Goal: Check status: Check status

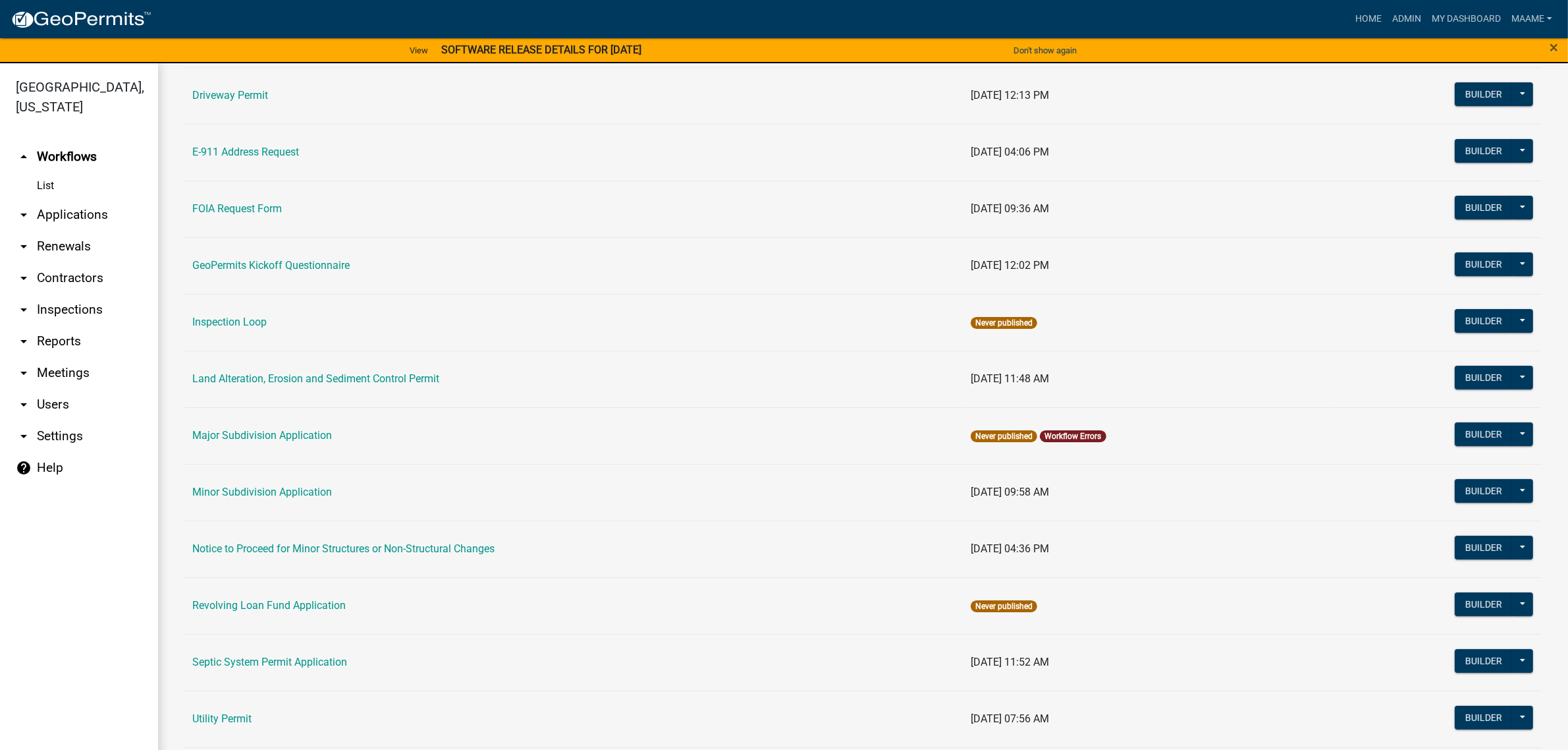
click at [94, 212] on link "arrow_drop_down Applications" at bounding box center [79, 214] width 158 height 32
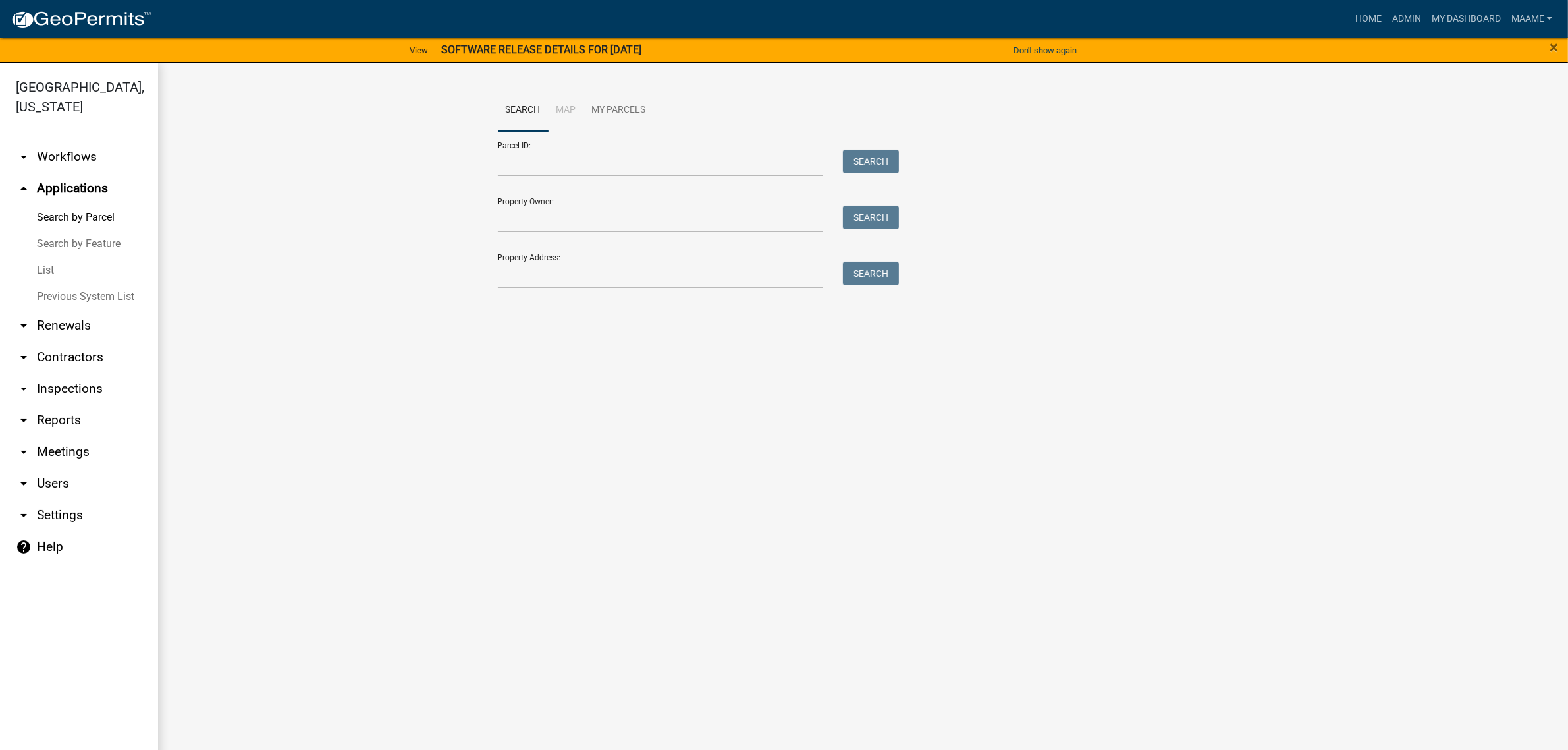
click at [38, 267] on link "List" at bounding box center [79, 271] width 158 height 26
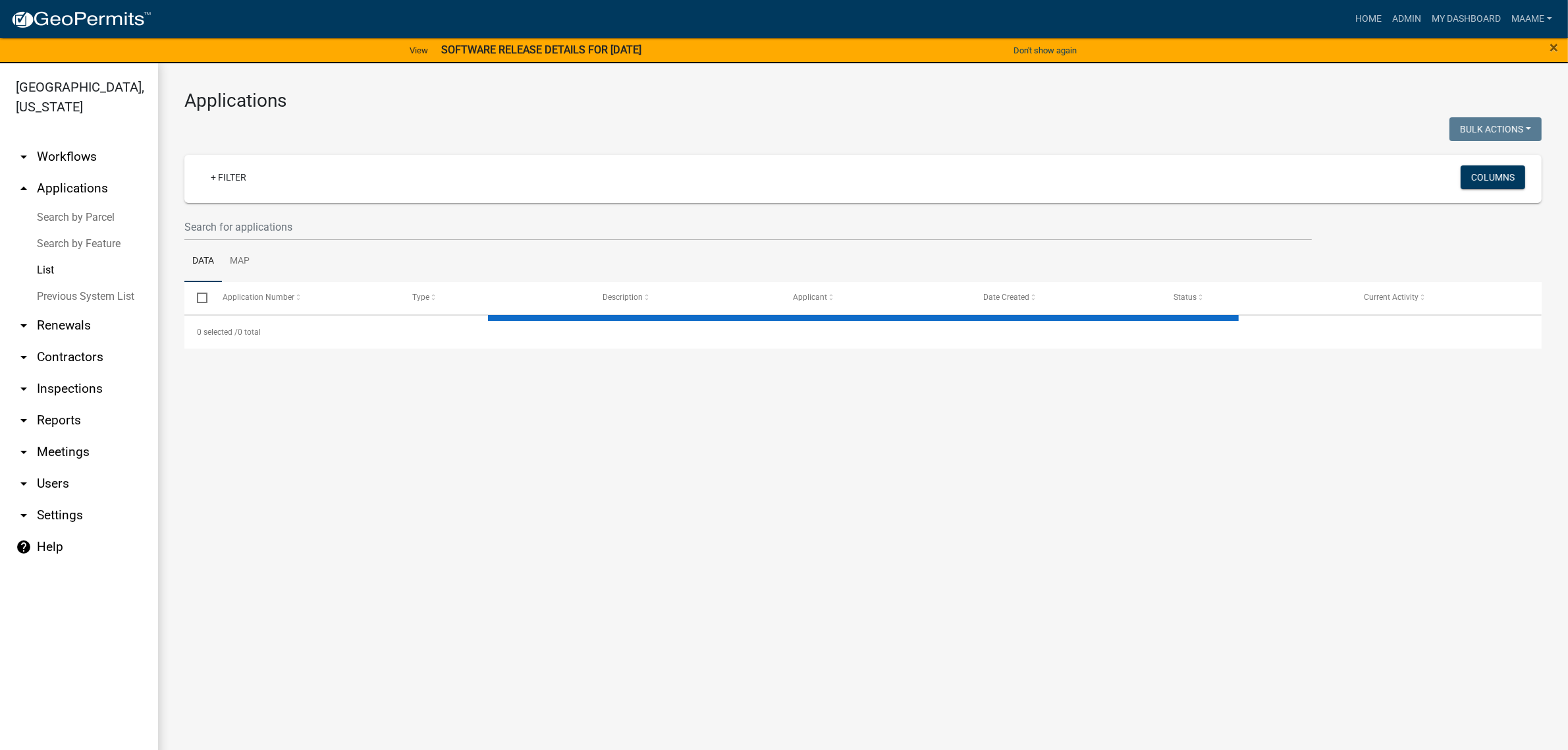
select select "3: 100"
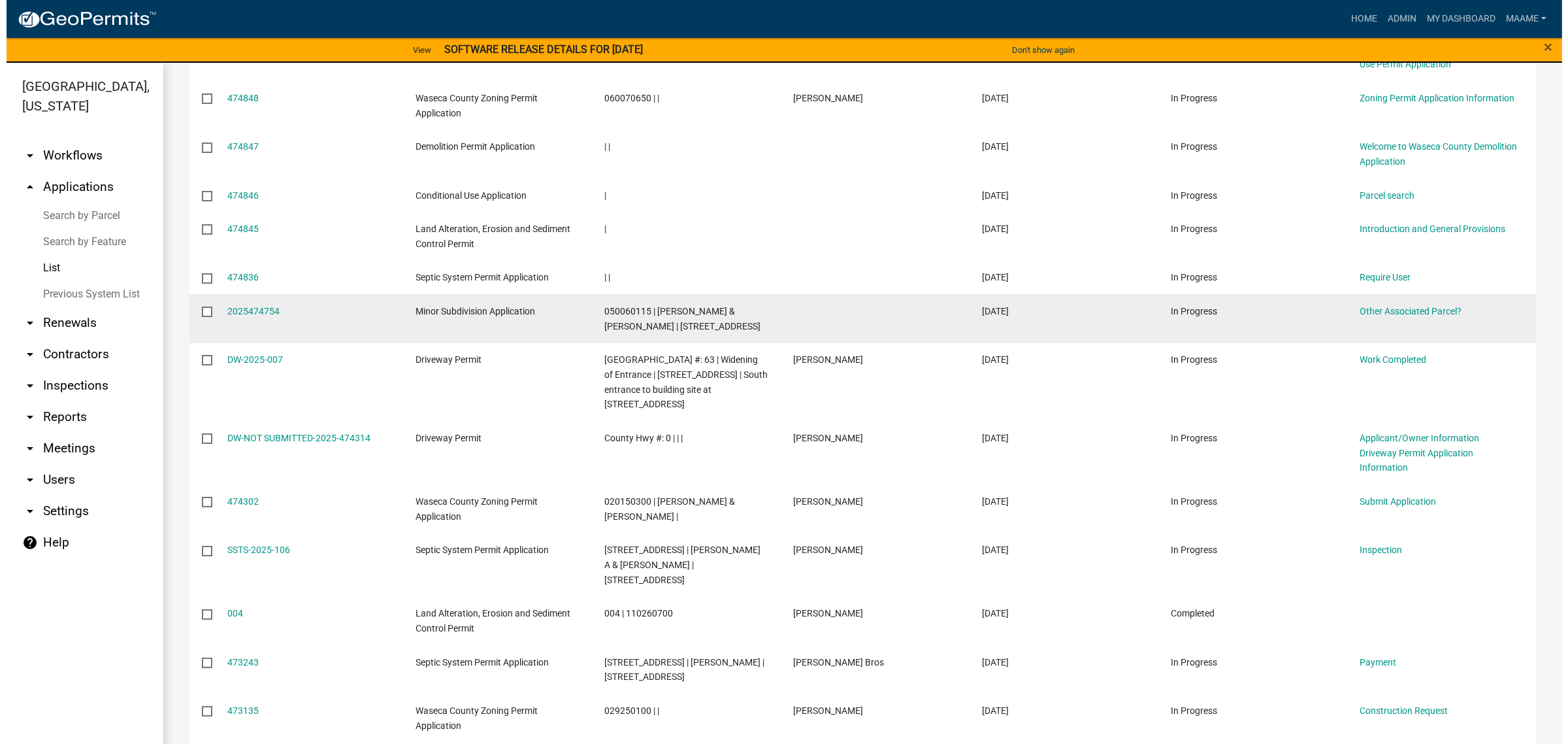
scroll to position [572, 0]
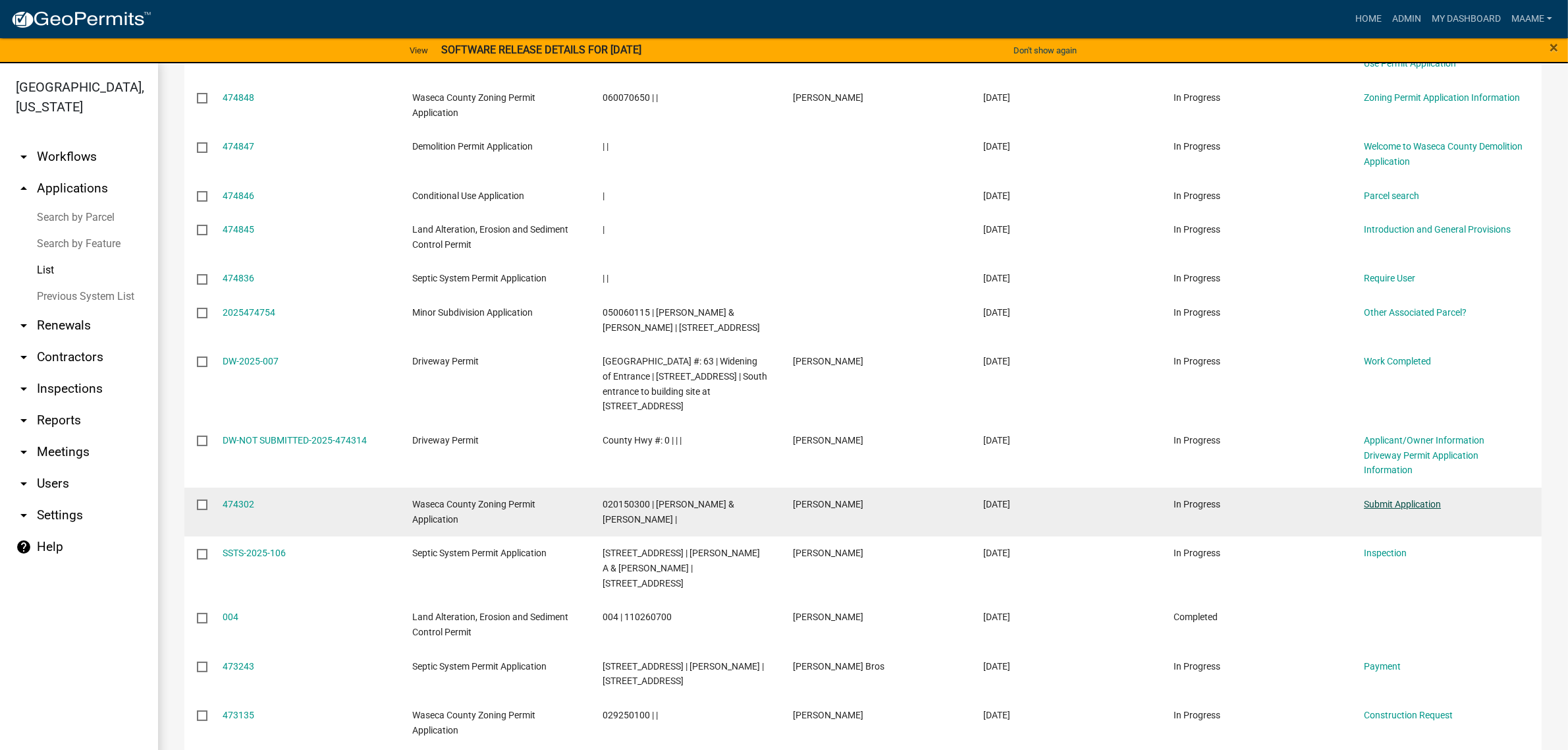
click at [1390, 507] on link "Submit Application" at bounding box center [1402, 504] width 77 height 10
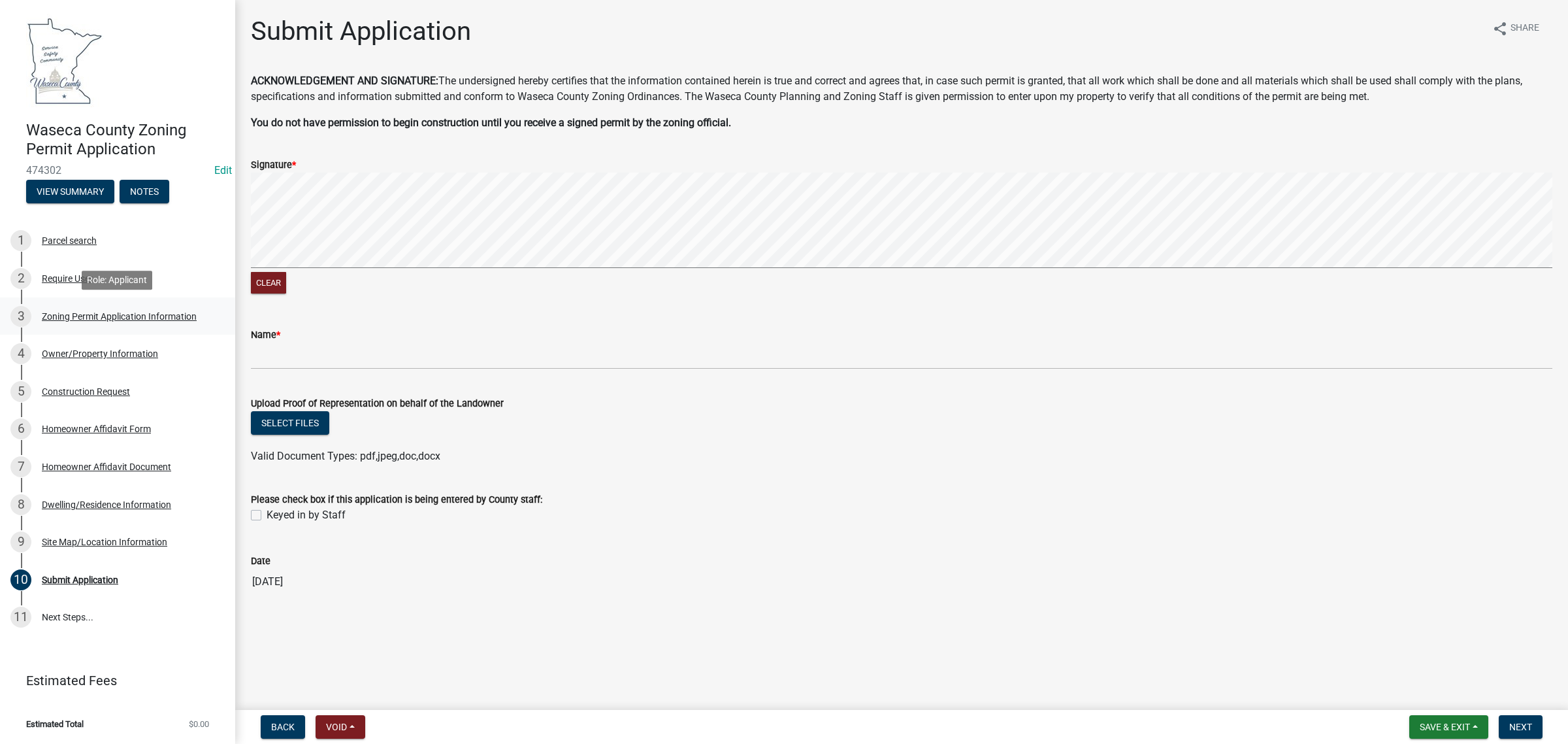
click at [64, 315] on div "Zoning Permit Application Information" at bounding box center [119, 316] width 155 height 9
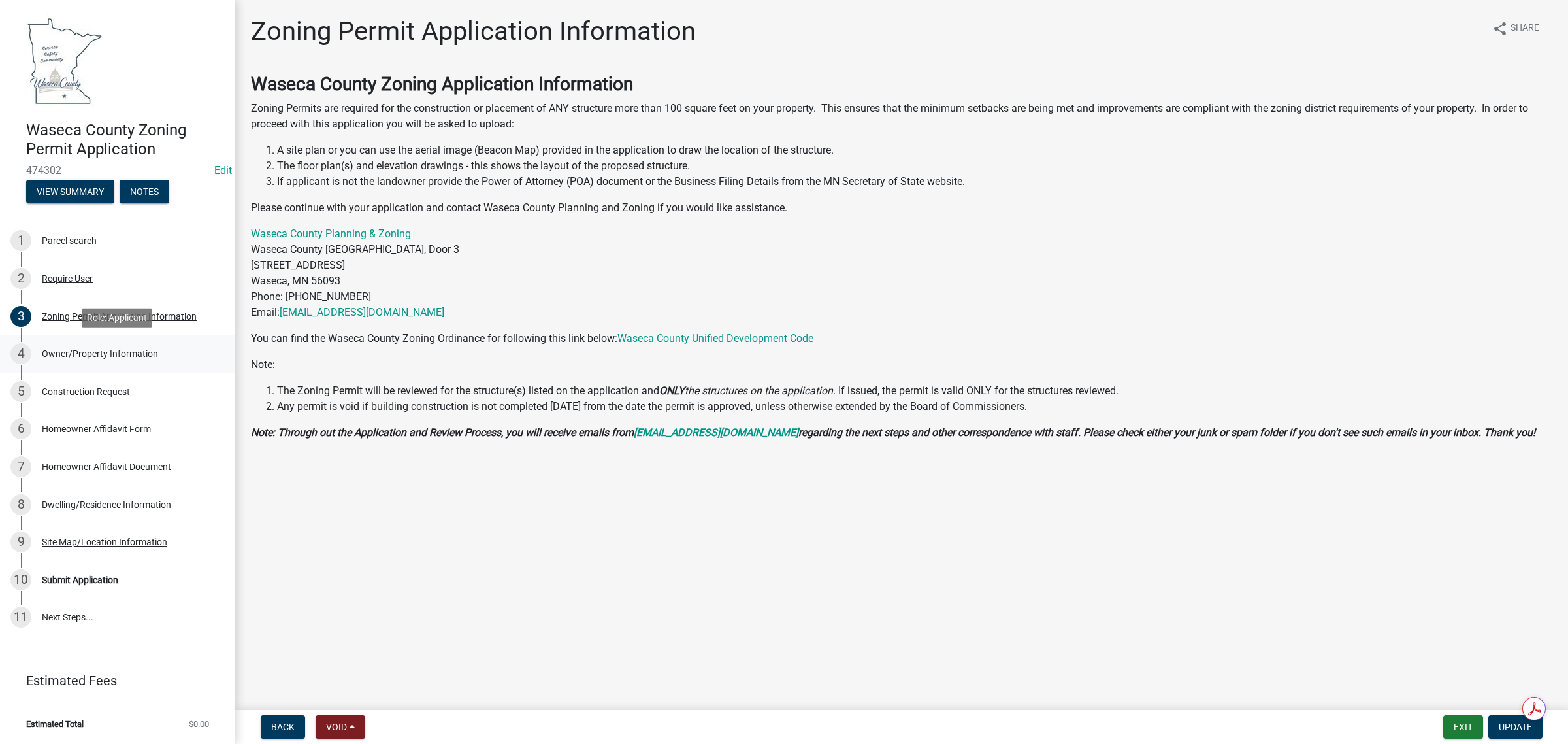
click at [76, 351] on div "Owner/Property Information" at bounding box center [100, 353] width 116 height 9
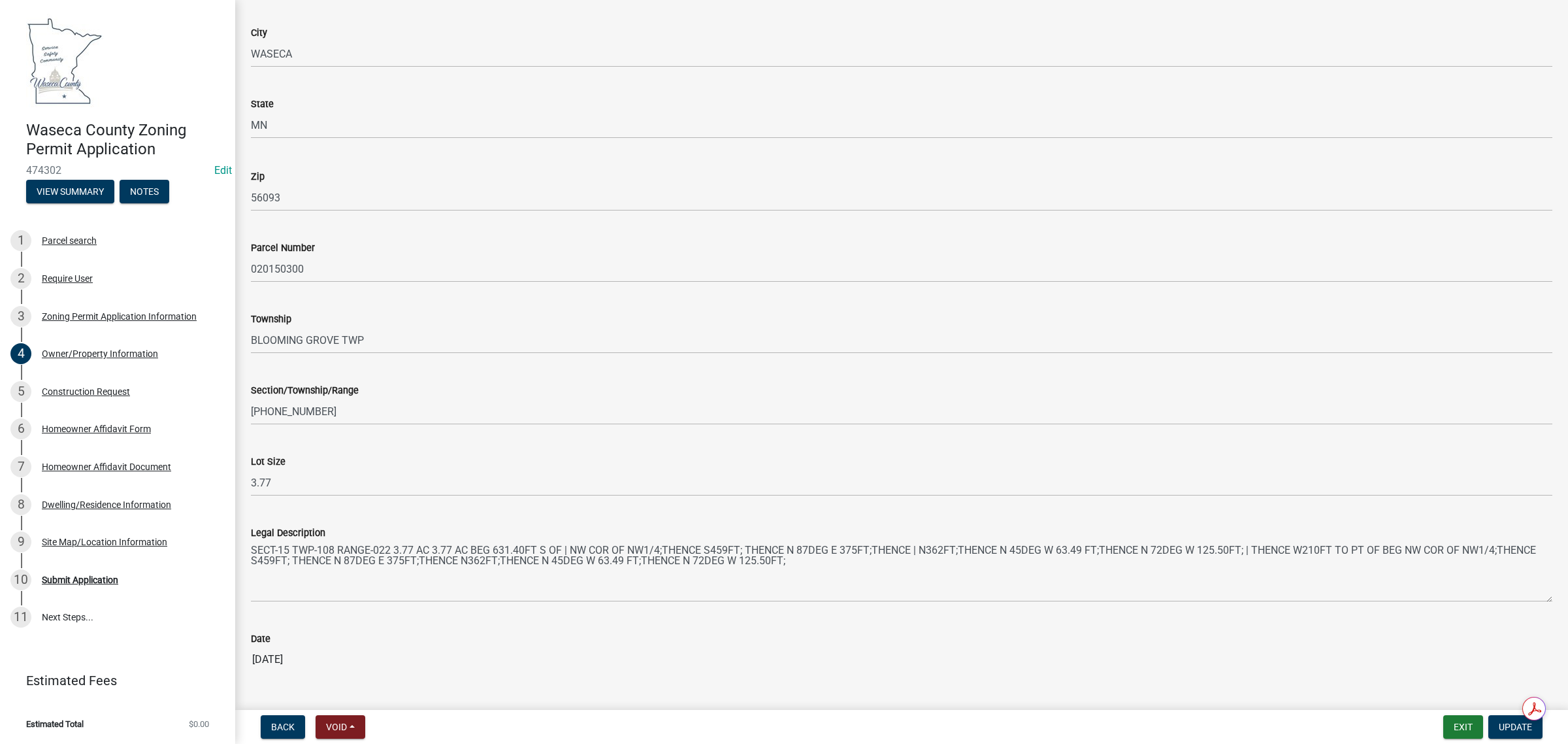
scroll to position [1010, 0]
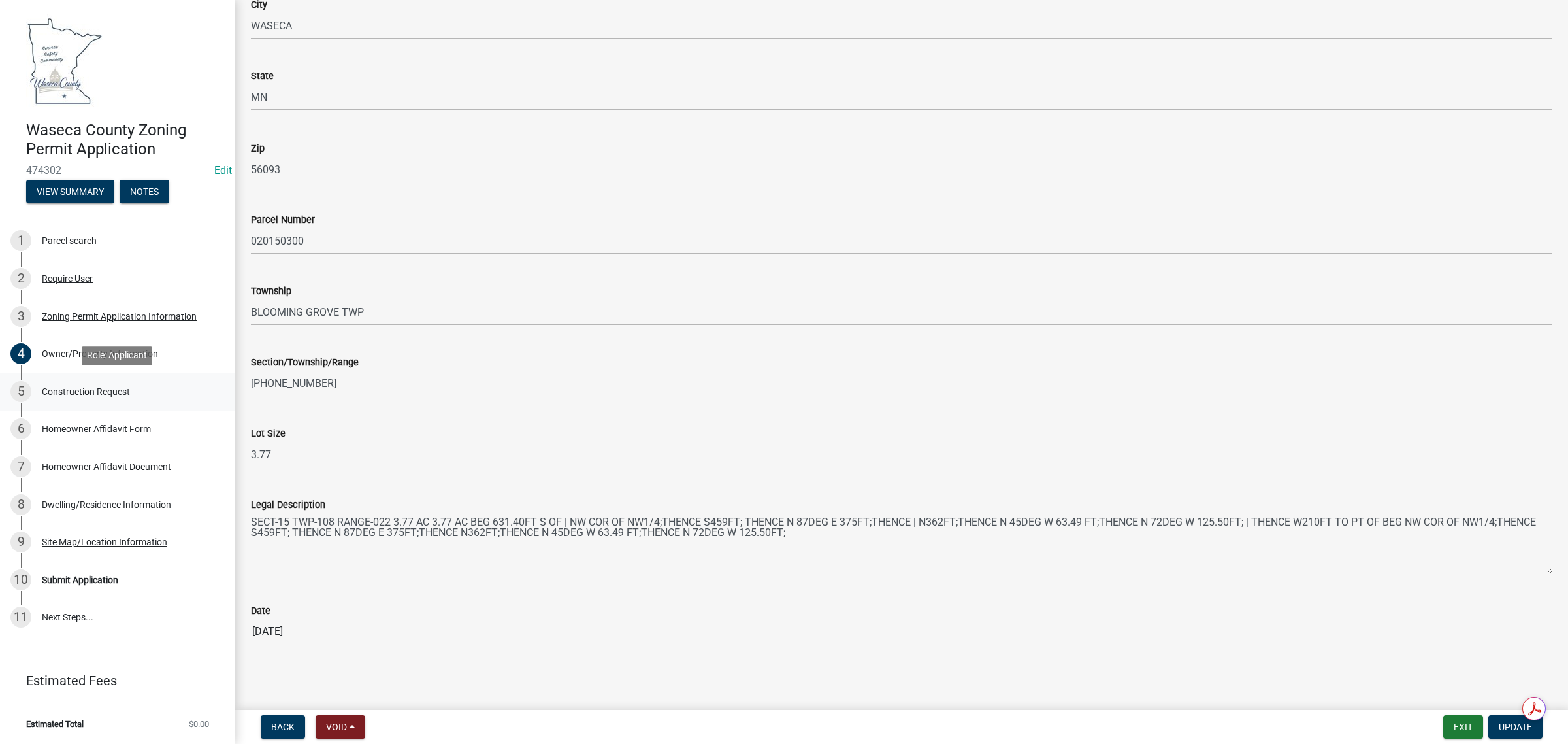
click at [59, 390] on div "Construction Request" at bounding box center [86, 391] width 88 height 9
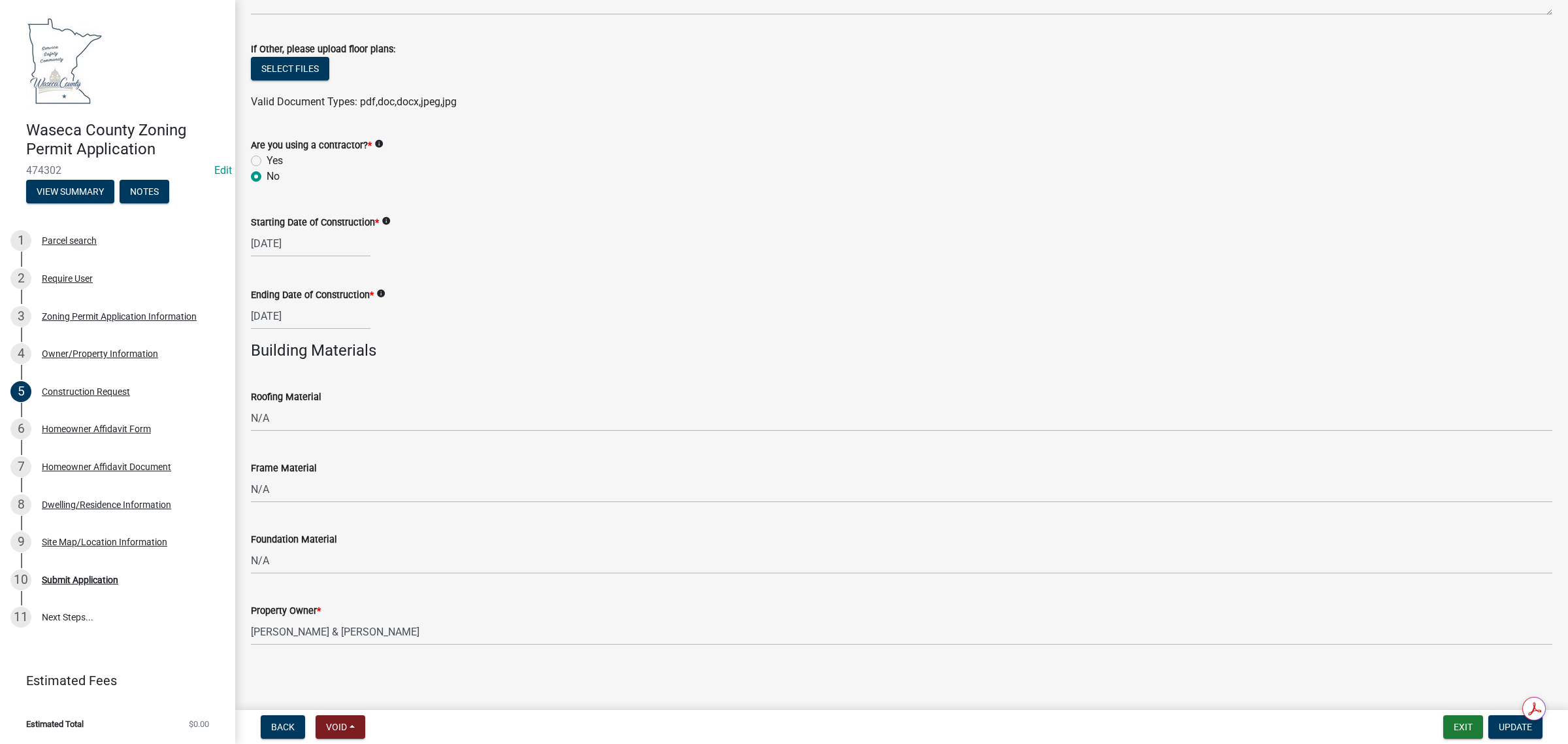
scroll to position [649, 0]
click at [56, 427] on div "Homeowner Affidavit Form" at bounding box center [97, 428] width 109 height 9
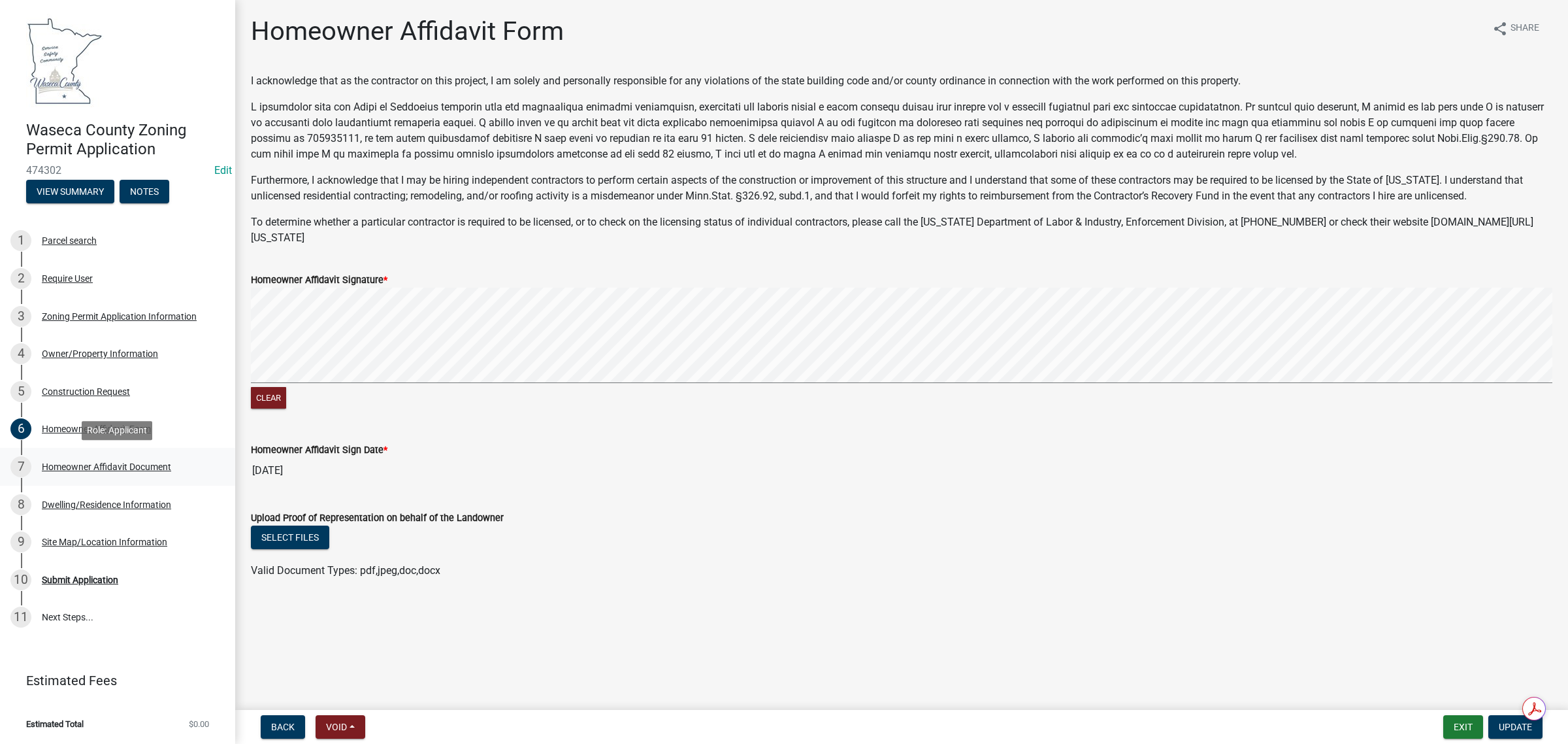
click at [55, 462] on div "Homeowner Affidavit Document" at bounding box center [107, 466] width 129 height 9
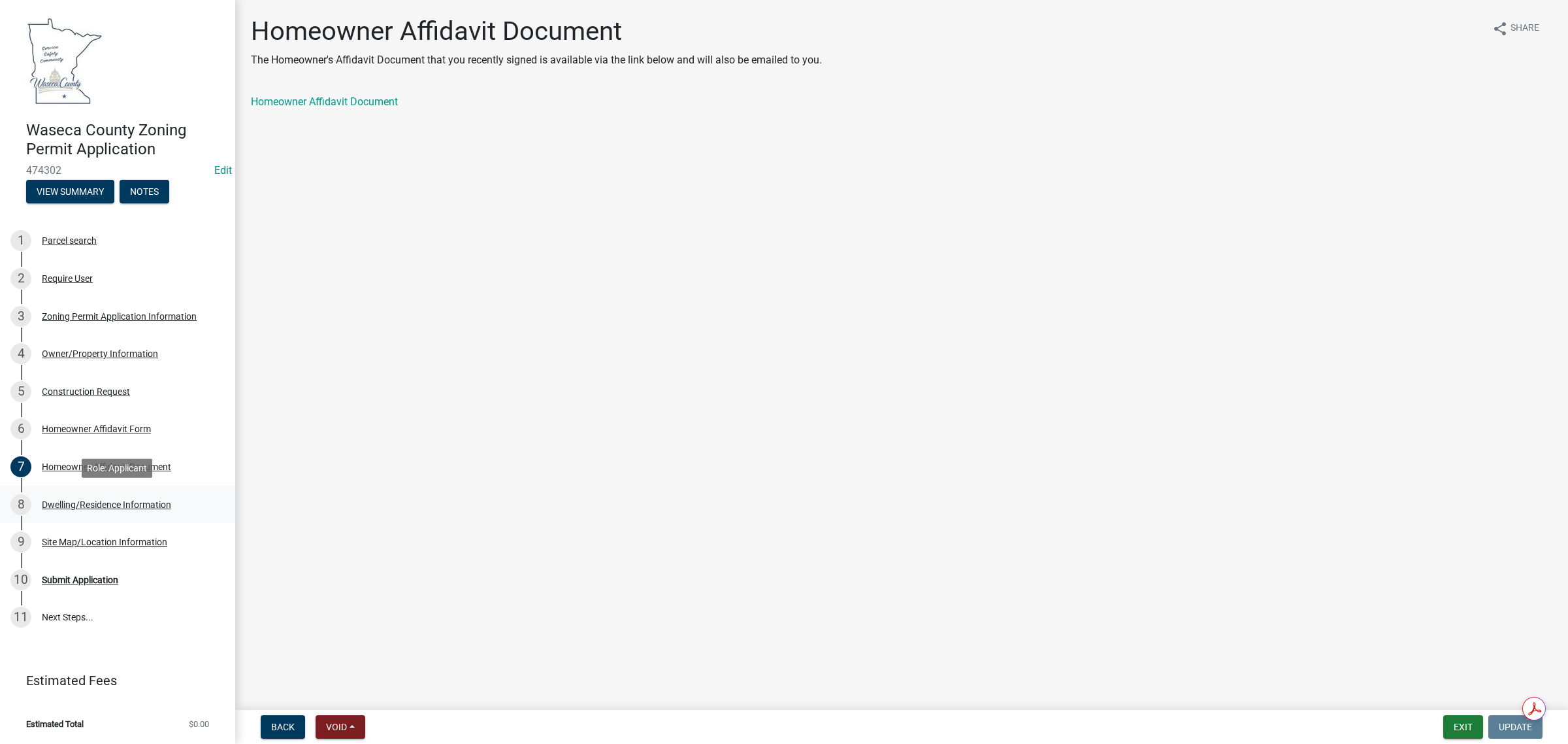
click at [60, 504] on div "Dwelling/Residence Information" at bounding box center [107, 505] width 129 height 9
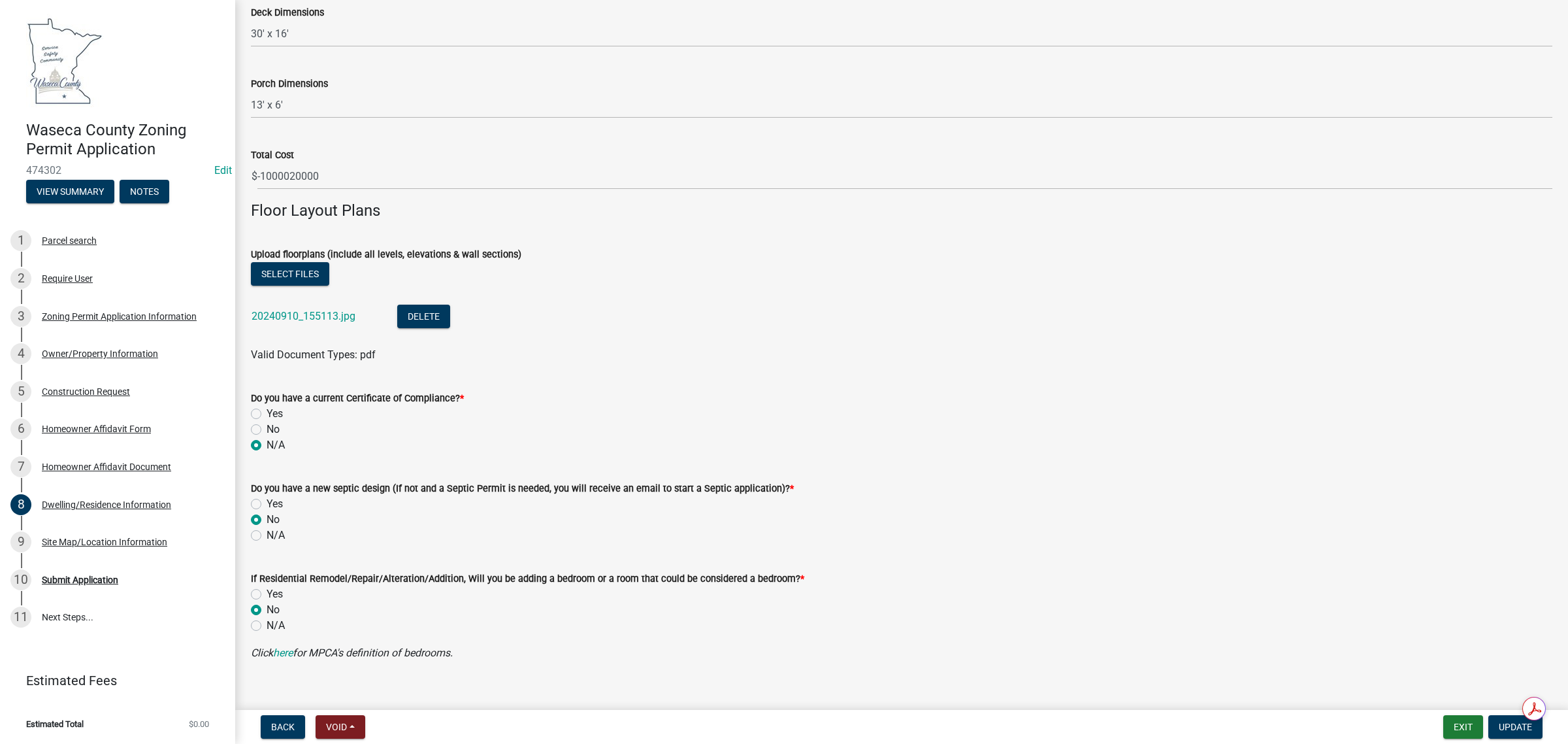
scroll to position [955, 0]
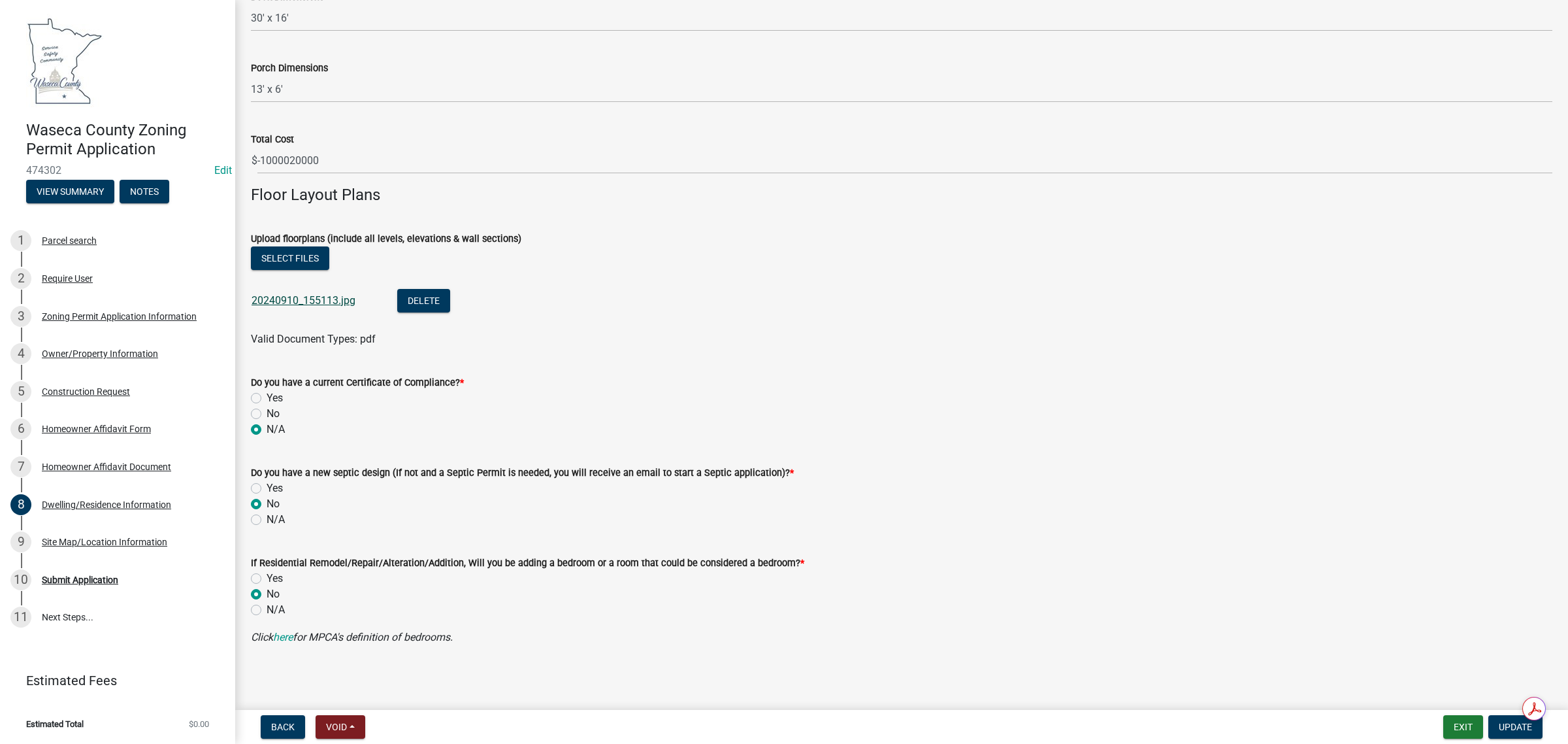
click at [276, 300] on link "20240910_155113.jpg" at bounding box center [303, 300] width 104 height 12
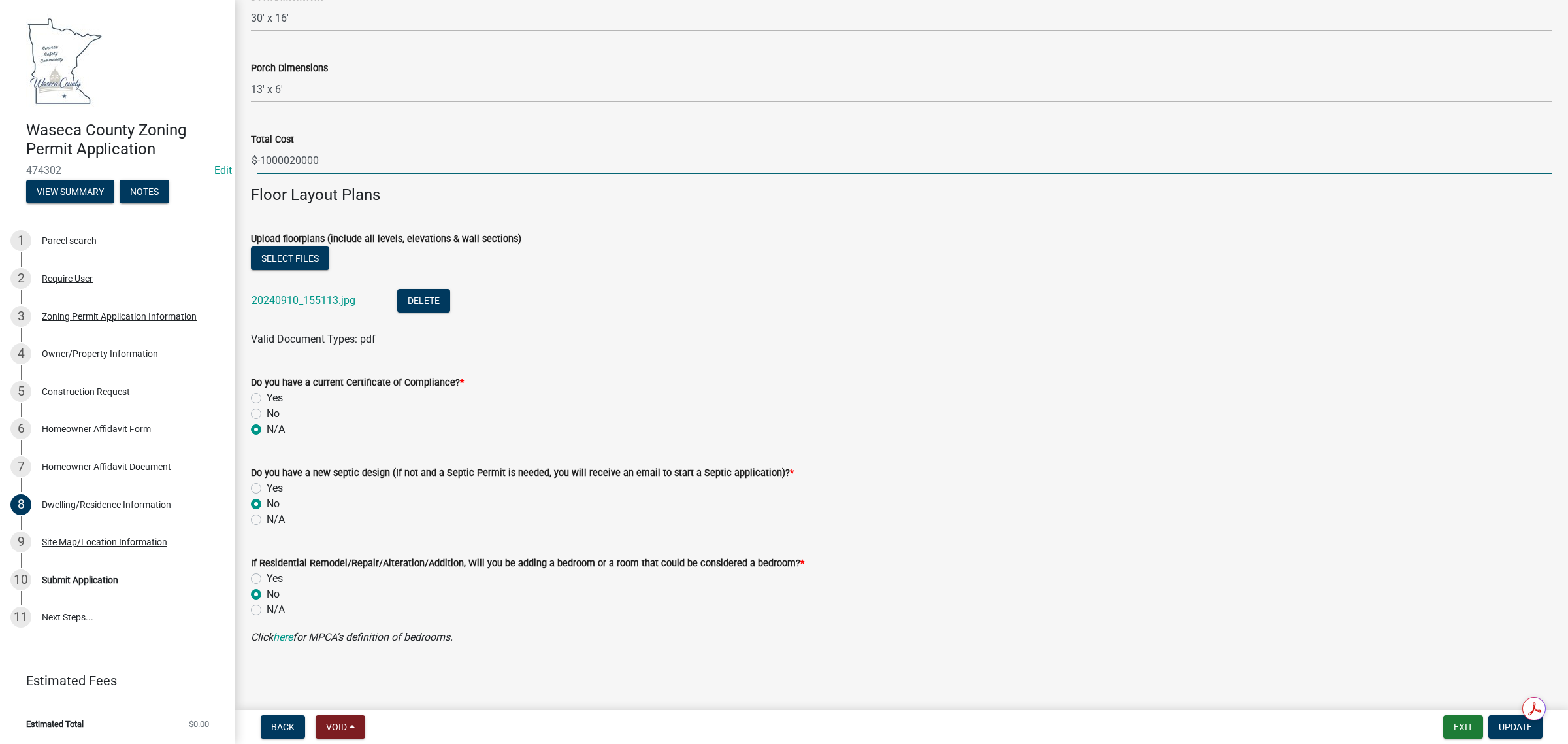
click at [302, 158] on input "-1000020000" at bounding box center [904, 160] width 1295 height 27
click at [593, 377] on div "Do you have a current Certificate of Compliance? *" at bounding box center [901, 383] width 1301 height 16
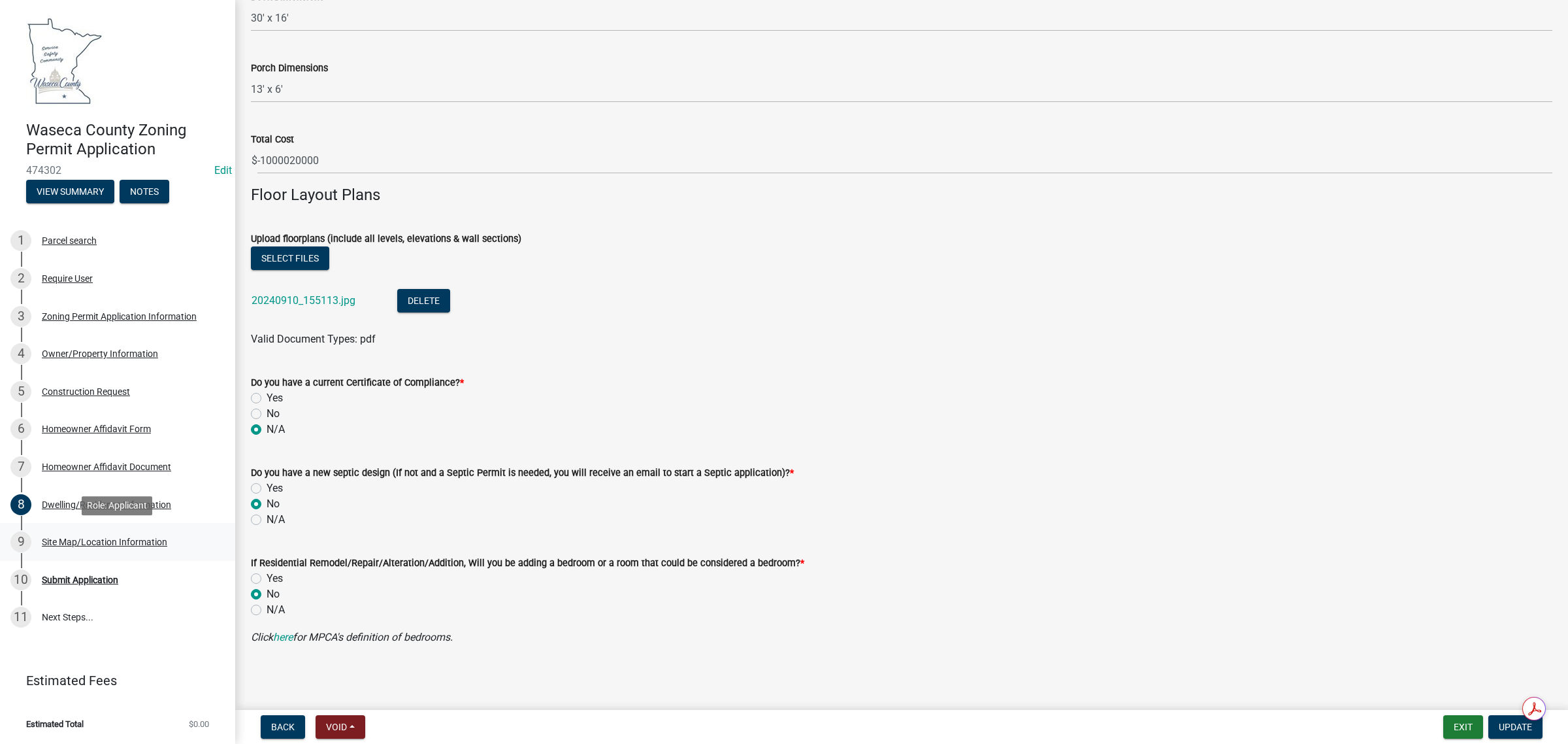
click at [57, 544] on div "Site Map/Location Information" at bounding box center [105, 542] width 126 height 9
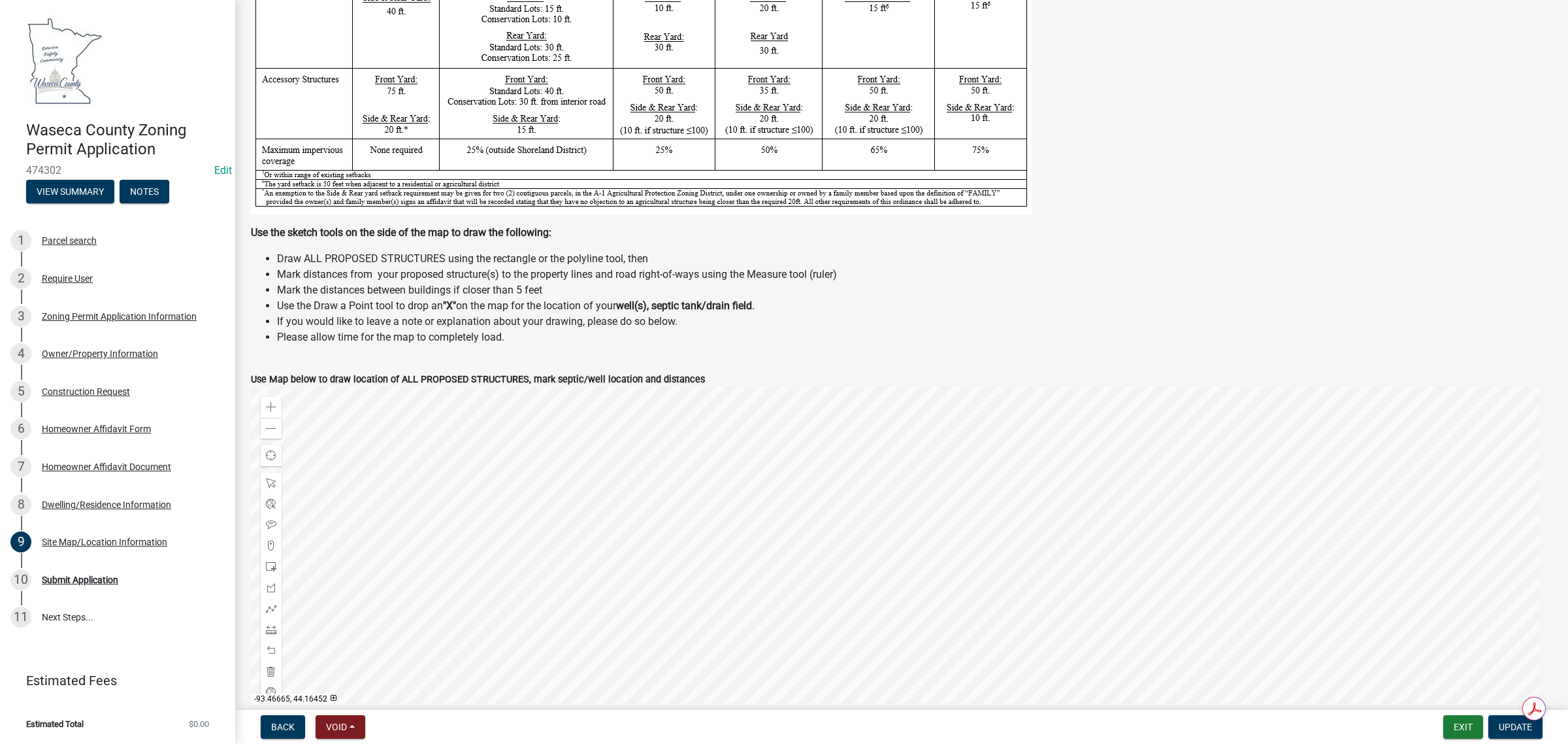
scroll to position [245, 0]
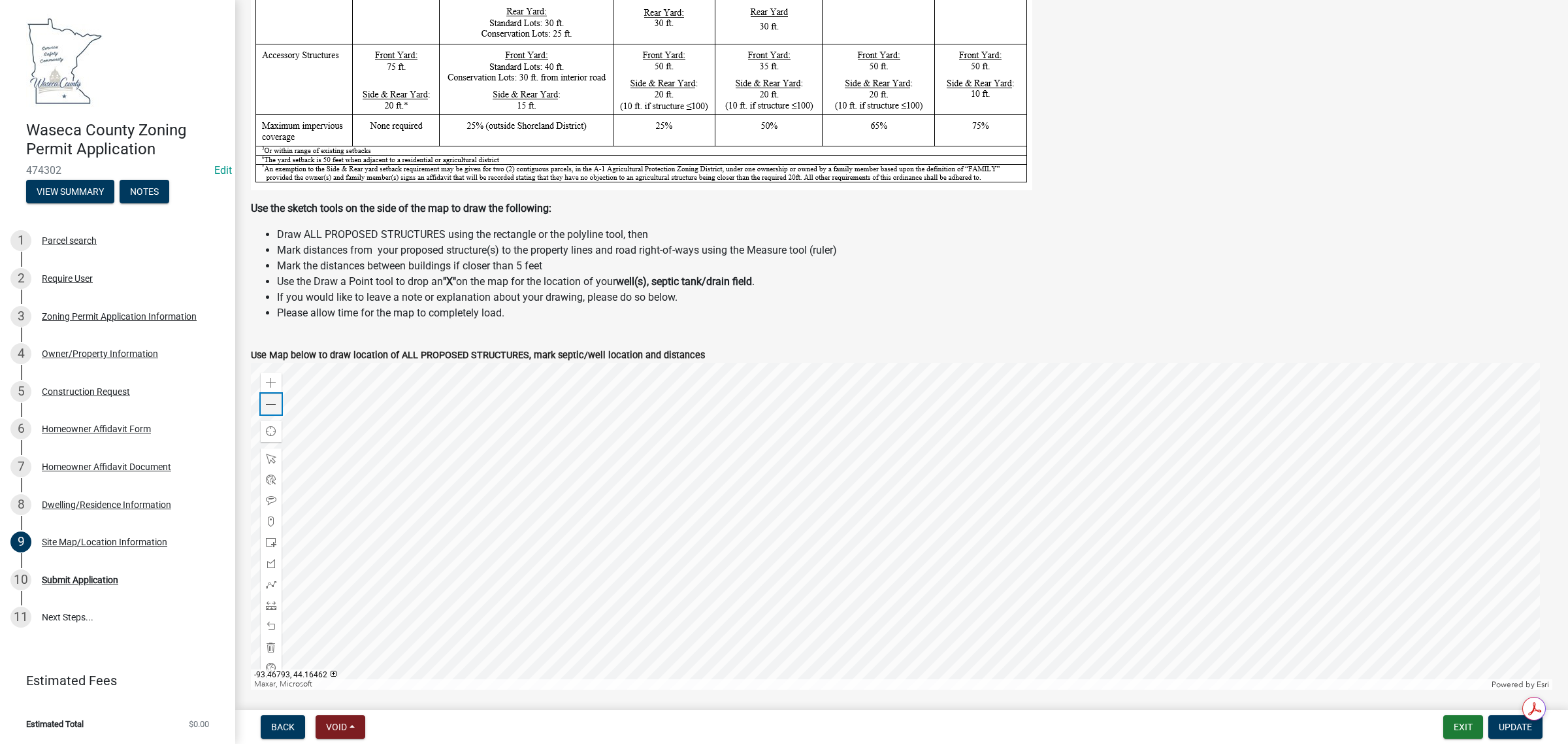
click at [274, 407] on span at bounding box center [271, 404] width 10 height 10
click at [263, 384] on div "Zoom in" at bounding box center [271, 383] width 21 height 21
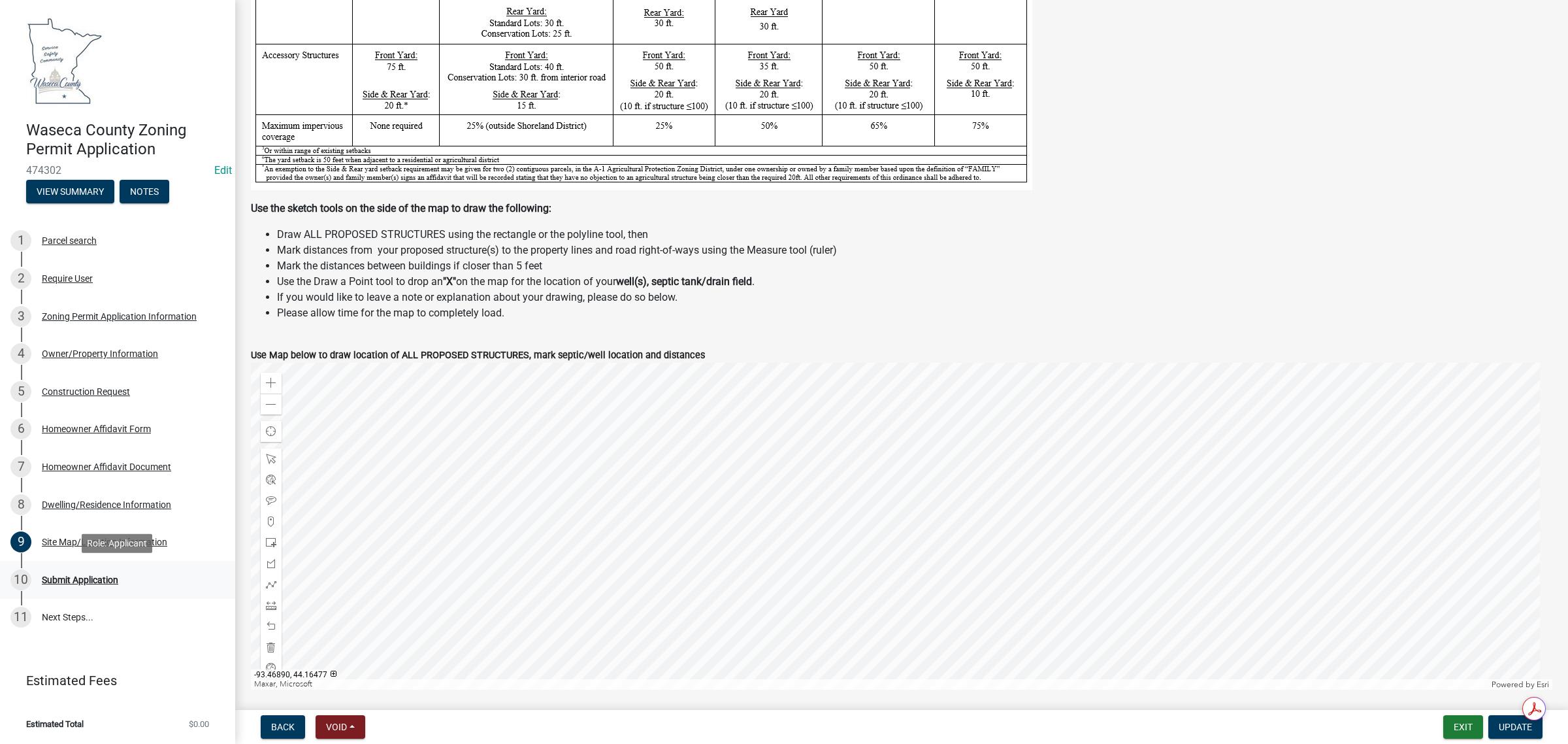
click at [55, 580] on div "Submit Application" at bounding box center [80, 580] width 76 height 9
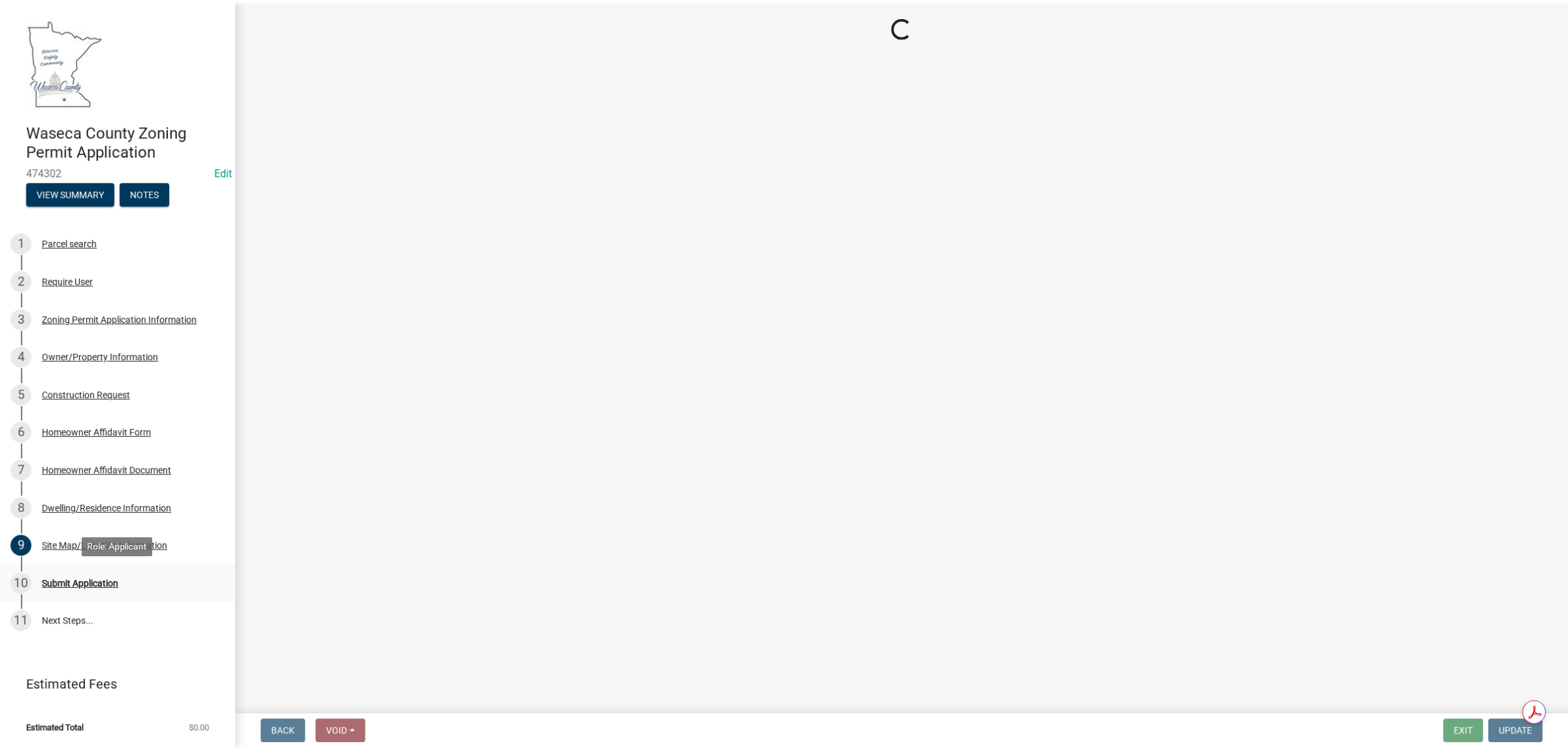
scroll to position [0, 0]
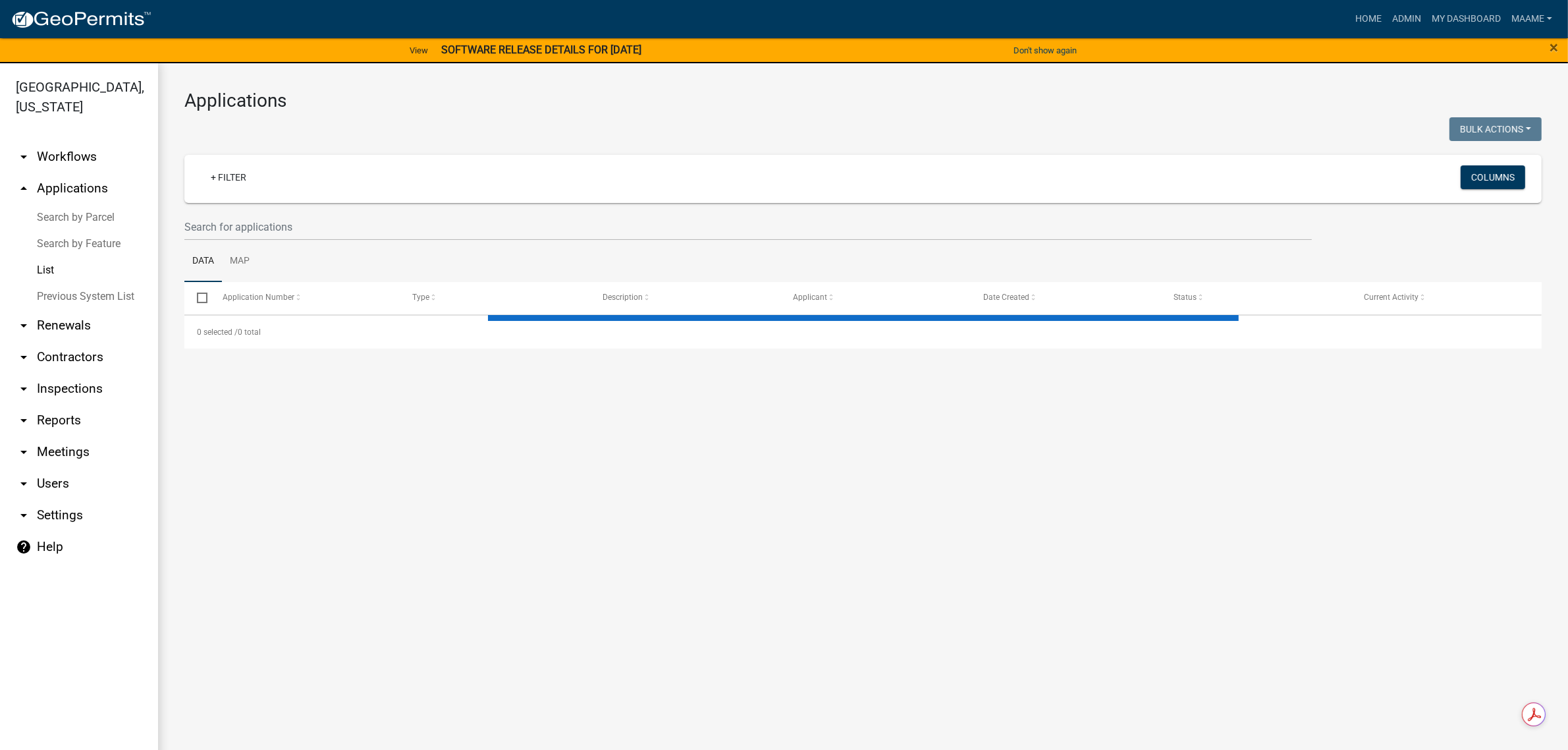
select select "3: 100"
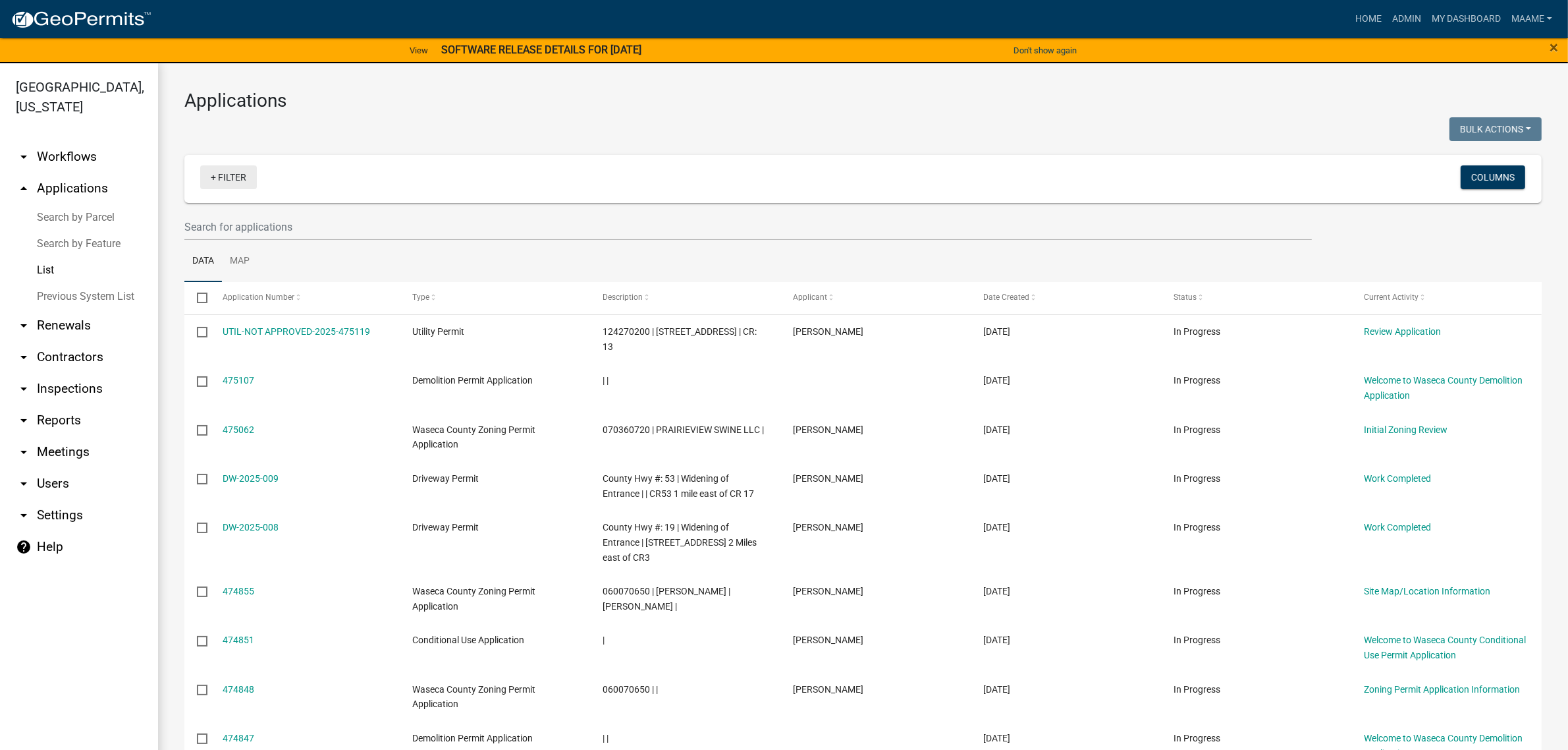
click at [216, 176] on link "+ Filter" at bounding box center [228, 177] width 56 height 23
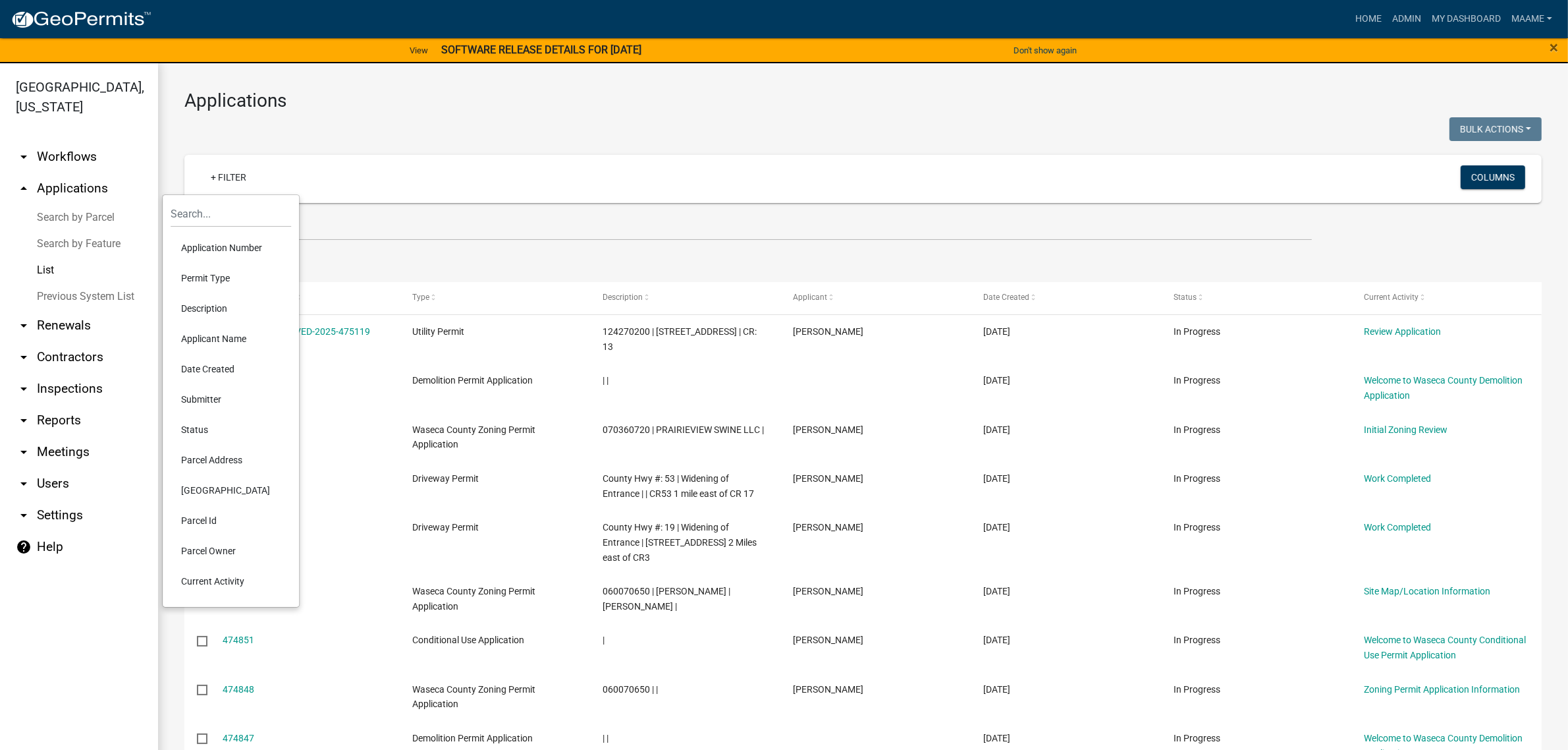
click at [199, 275] on li "Permit Type" at bounding box center [231, 278] width 120 height 30
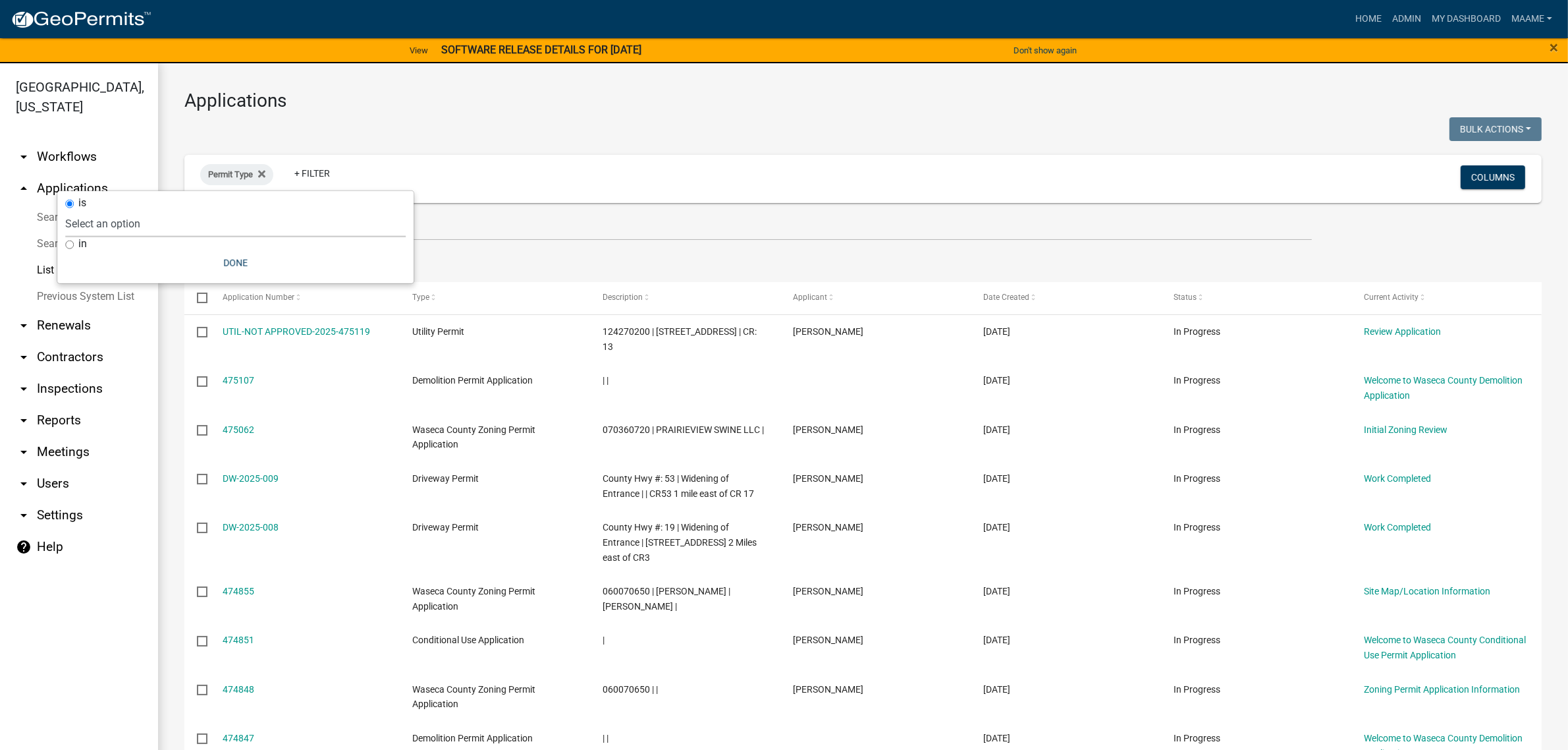
click at [186, 225] on select "Select an option Cannabis Registration Form Conditional Use Application Demolit…" at bounding box center [235, 224] width 341 height 27
select select "7510a089-77bf-497a-b400-388bd77c34f5"
click at [150, 210] on select "Select an option Cannabis Registration Form Conditional Use Application Demolit…" at bounding box center [235, 224] width 341 height 27
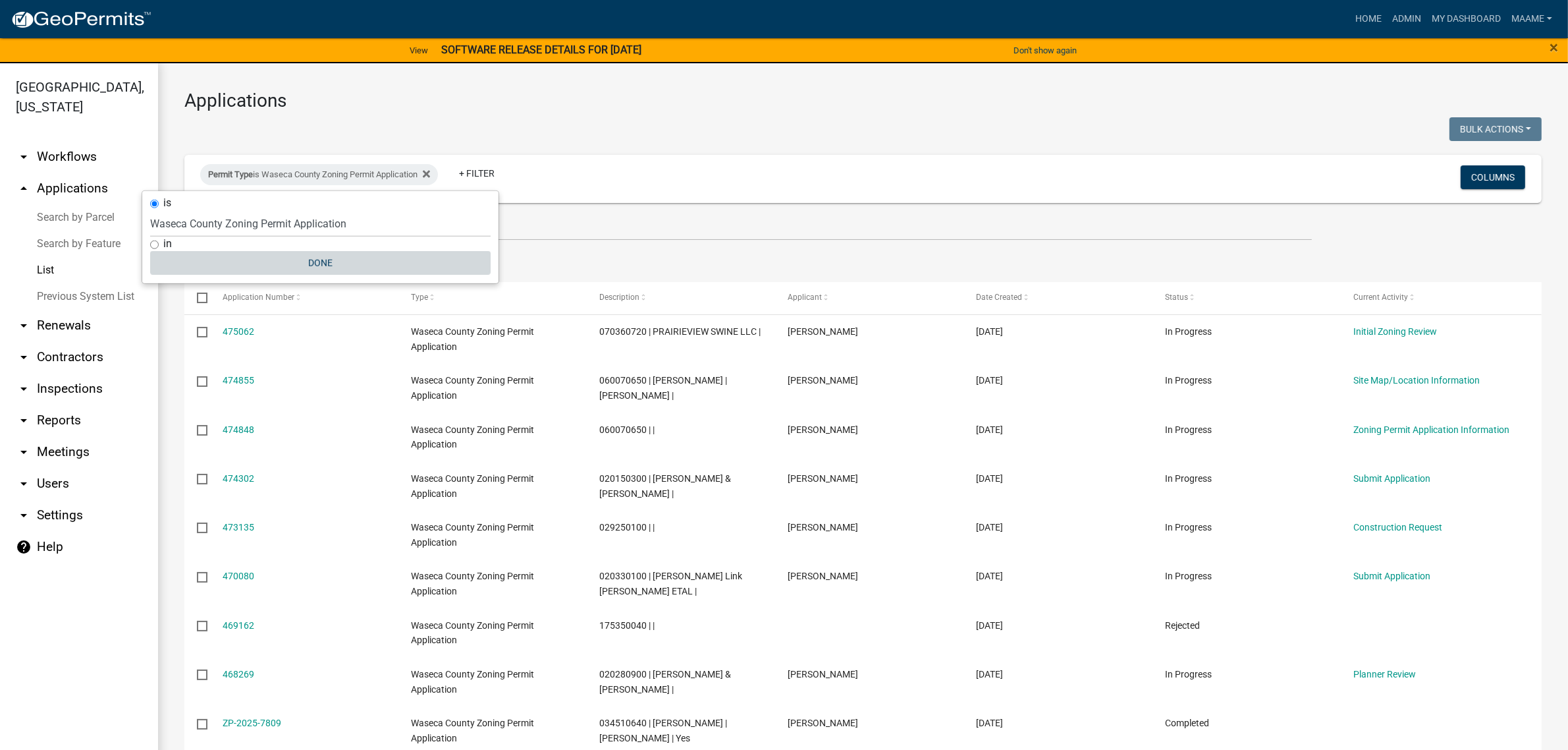
click at [322, 261] on button "Done" at bounding box center [320, 262] width 341 height 23
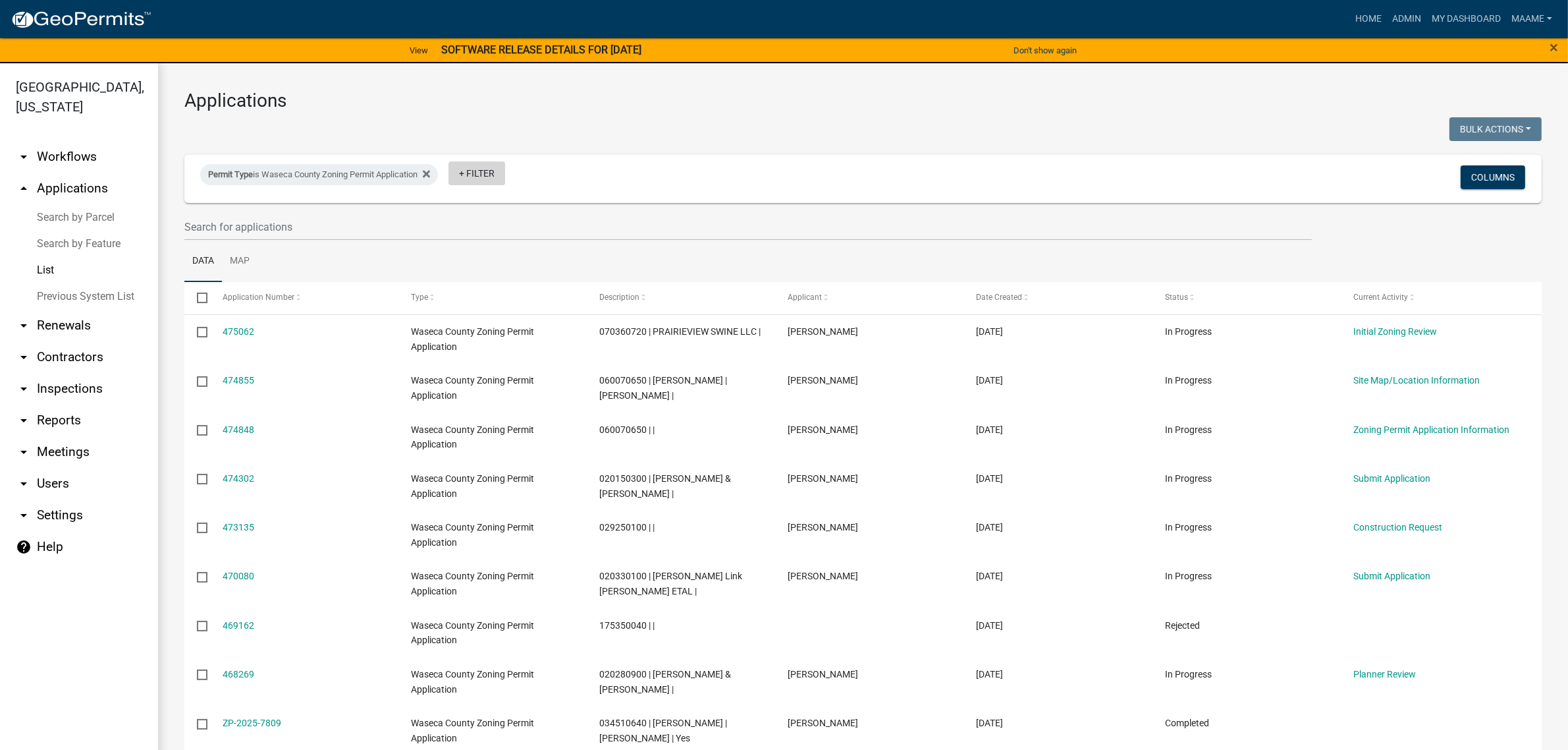
click at [476, 174] on link "+ Filter" at bounding box center [476, 173] width 56 height 23
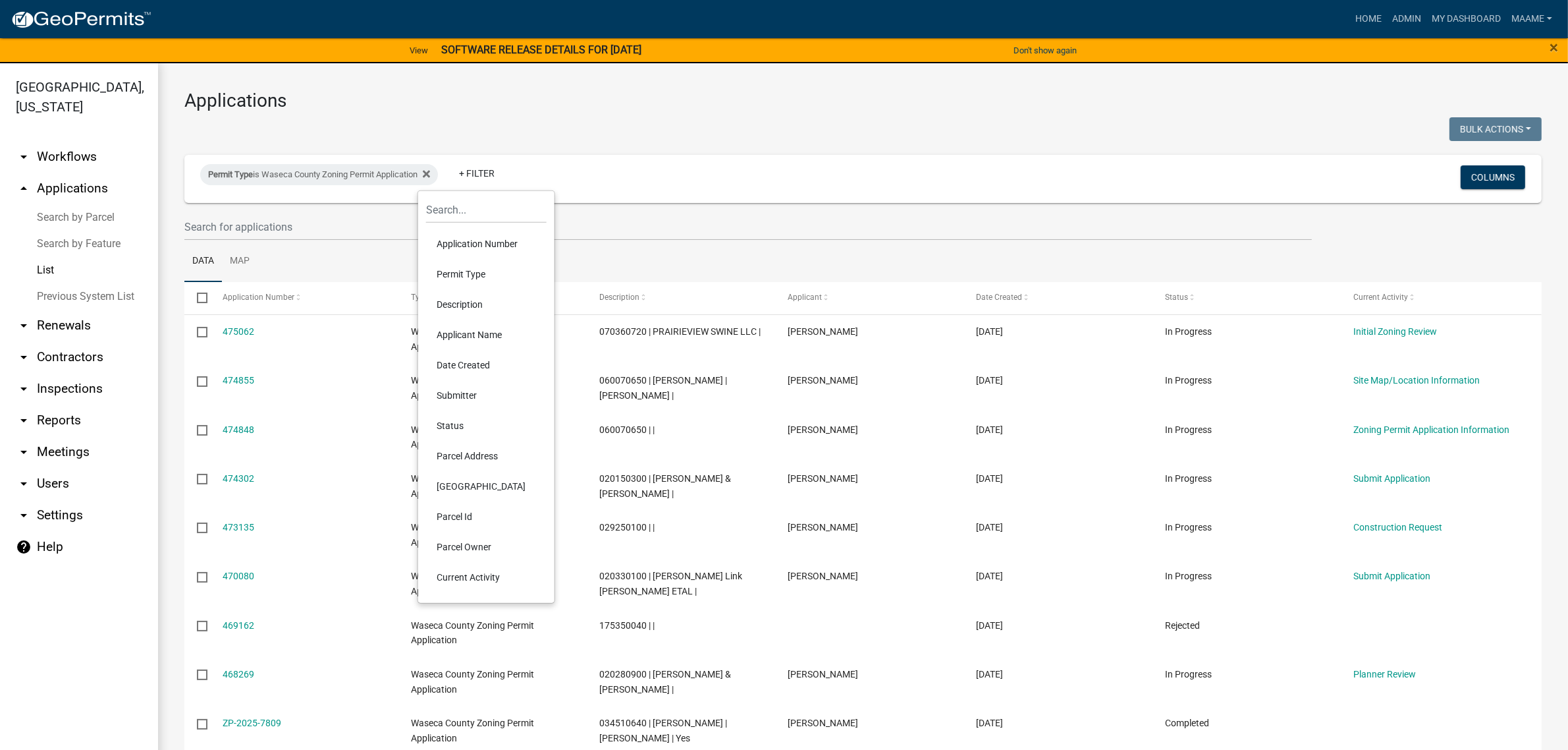
click at [445, 420] on li "Status" at bounding box center [487, 425] width 120 height 30
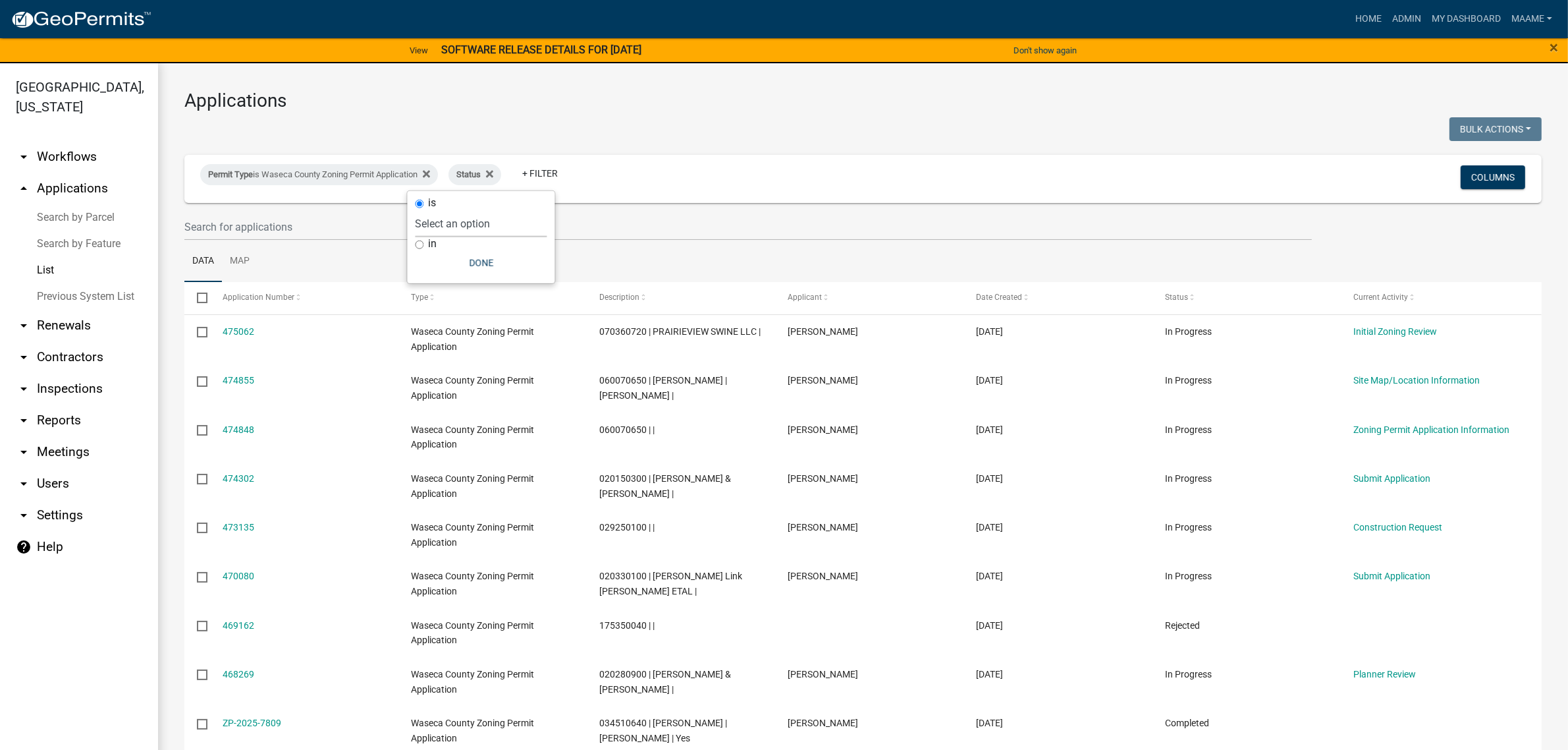
click at [450, 226] on select "Select an option Not Started In Progress Completed Expired Locked Withdrawn Voi…" at bounding box center [481, 224] width 132 height 27
select select "1"
click at [442, 210] on select "Select an option Not Started In Progress Completed Expired Locked Withdrawn Voi…" at bounding box center [481, 224] width 132 height 27
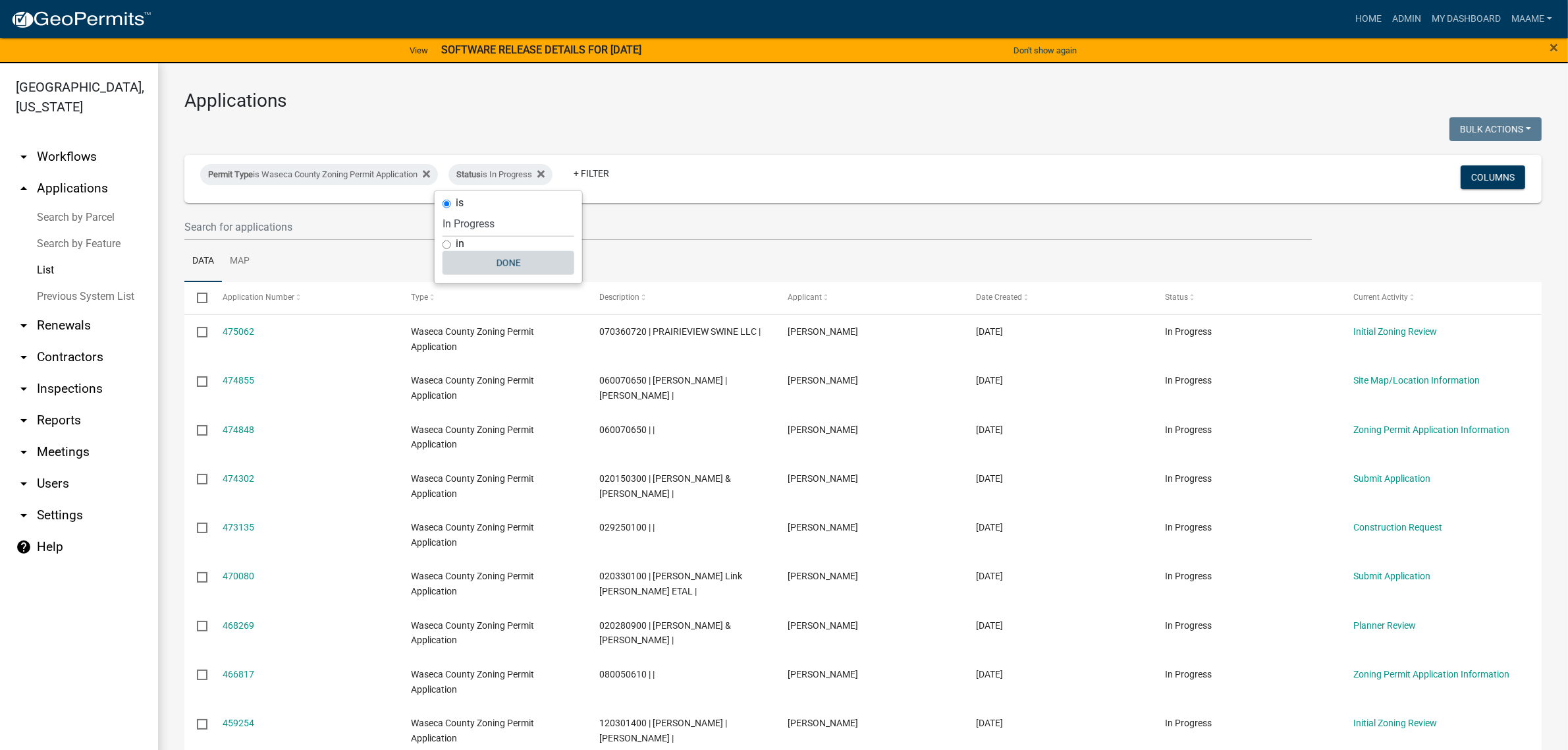
click at [504, 264] on button "Done" at bounding box center [509, 262] width 132 height 23
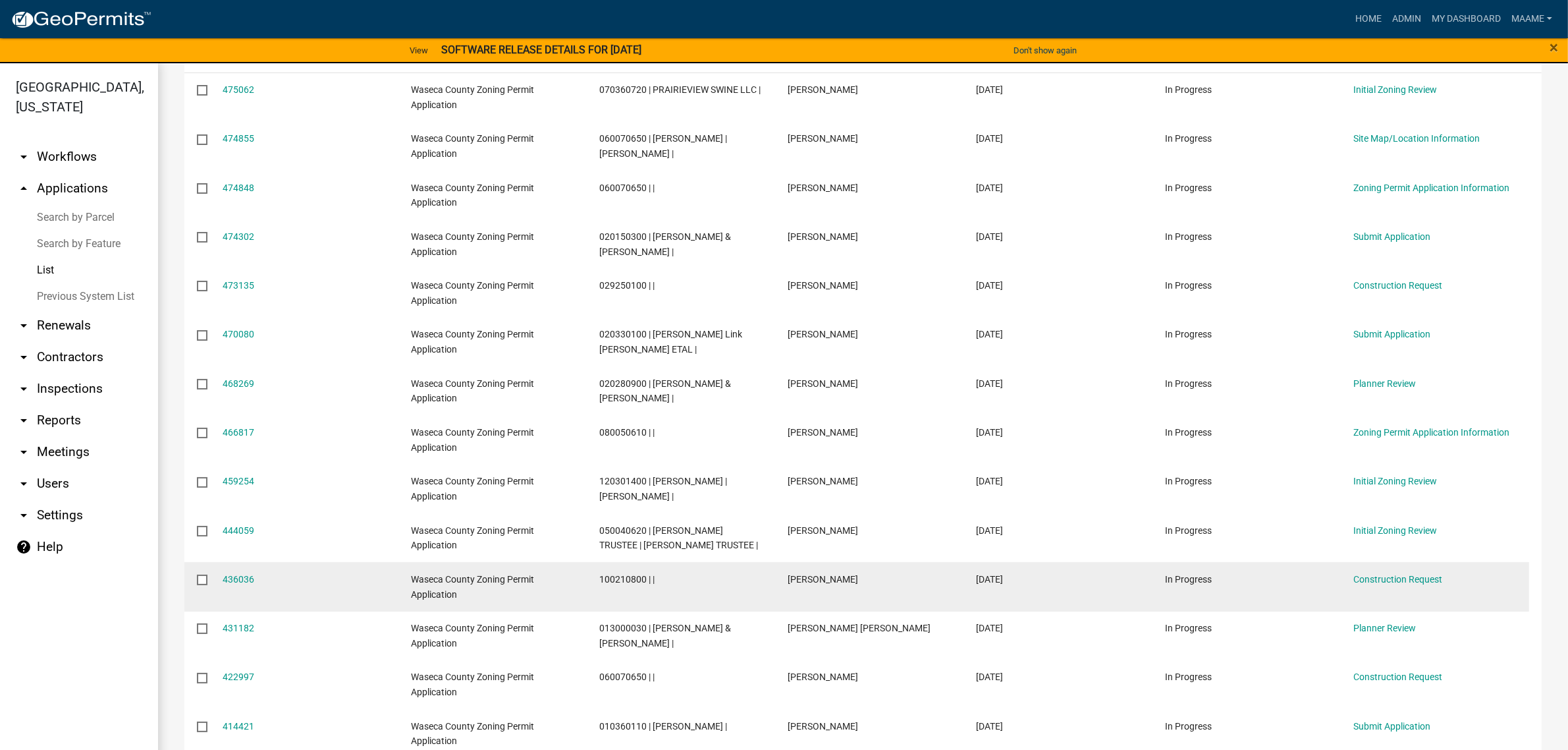
scroll to position [202, 0]
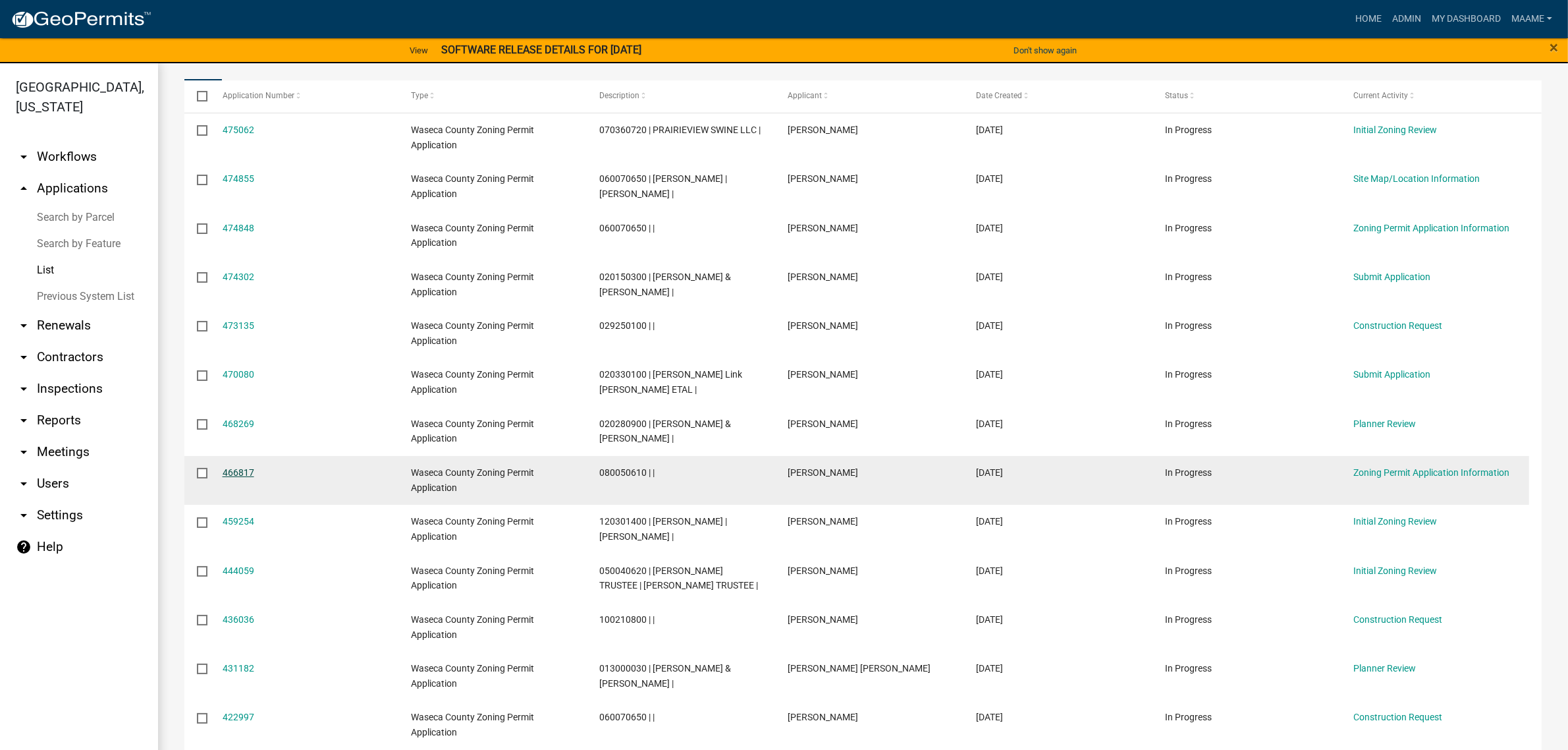
click at [235, 472] on link "466817" at bounding box center [238, 472] width 32 height 10
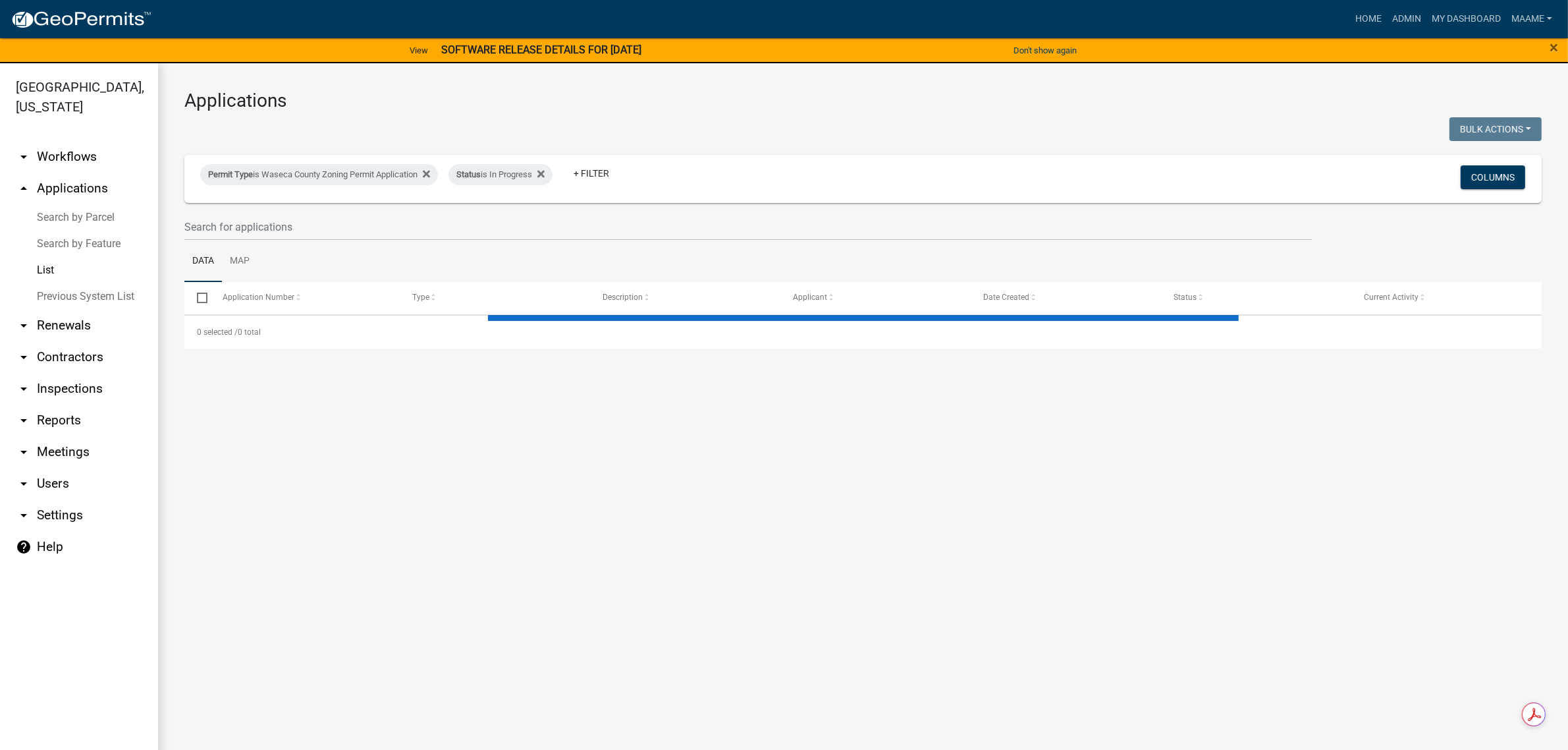
select select "3: 100"
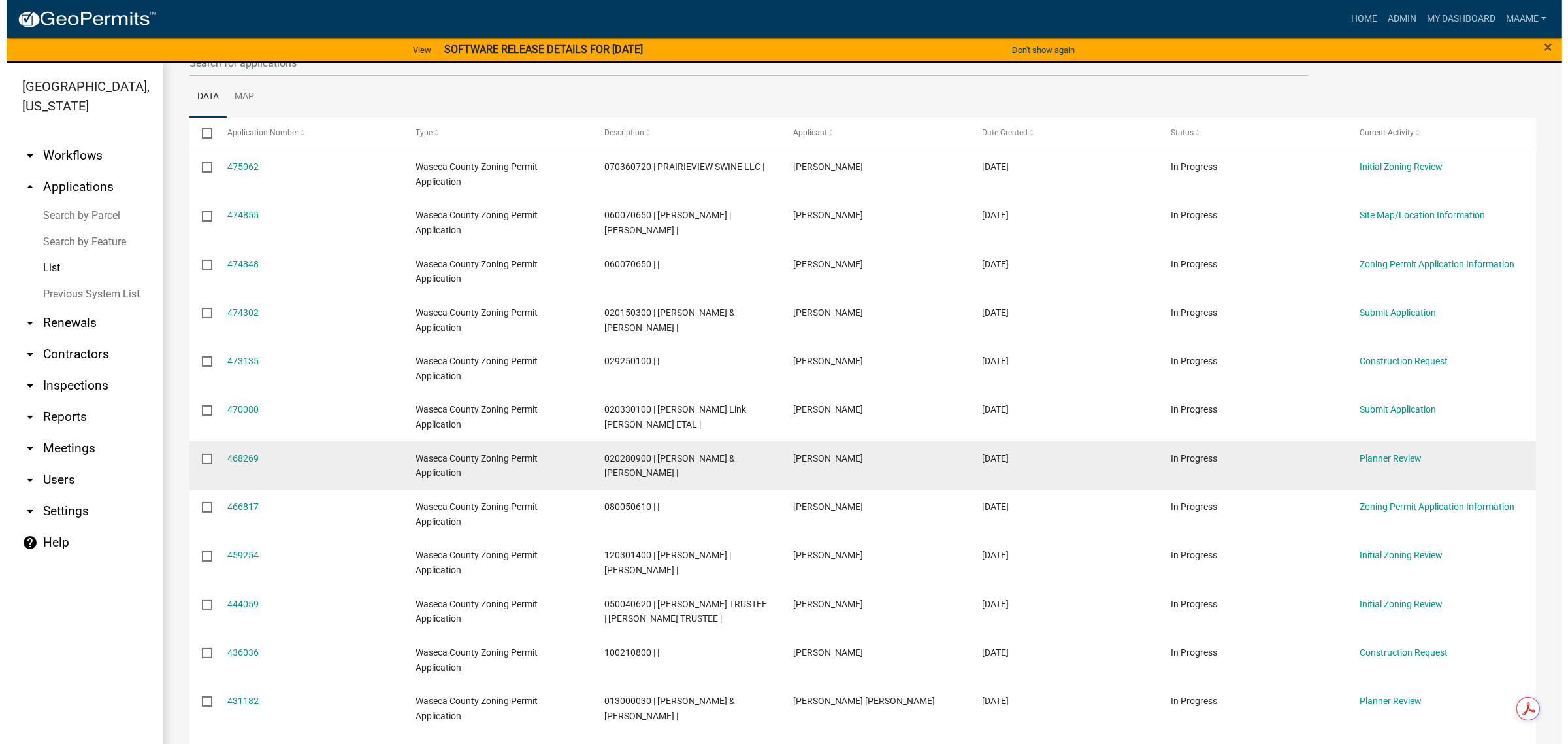
scroll to position [164, 0]
click at [241, 455] on link "468269" at bounding box center [236, 457] width 31 height 10
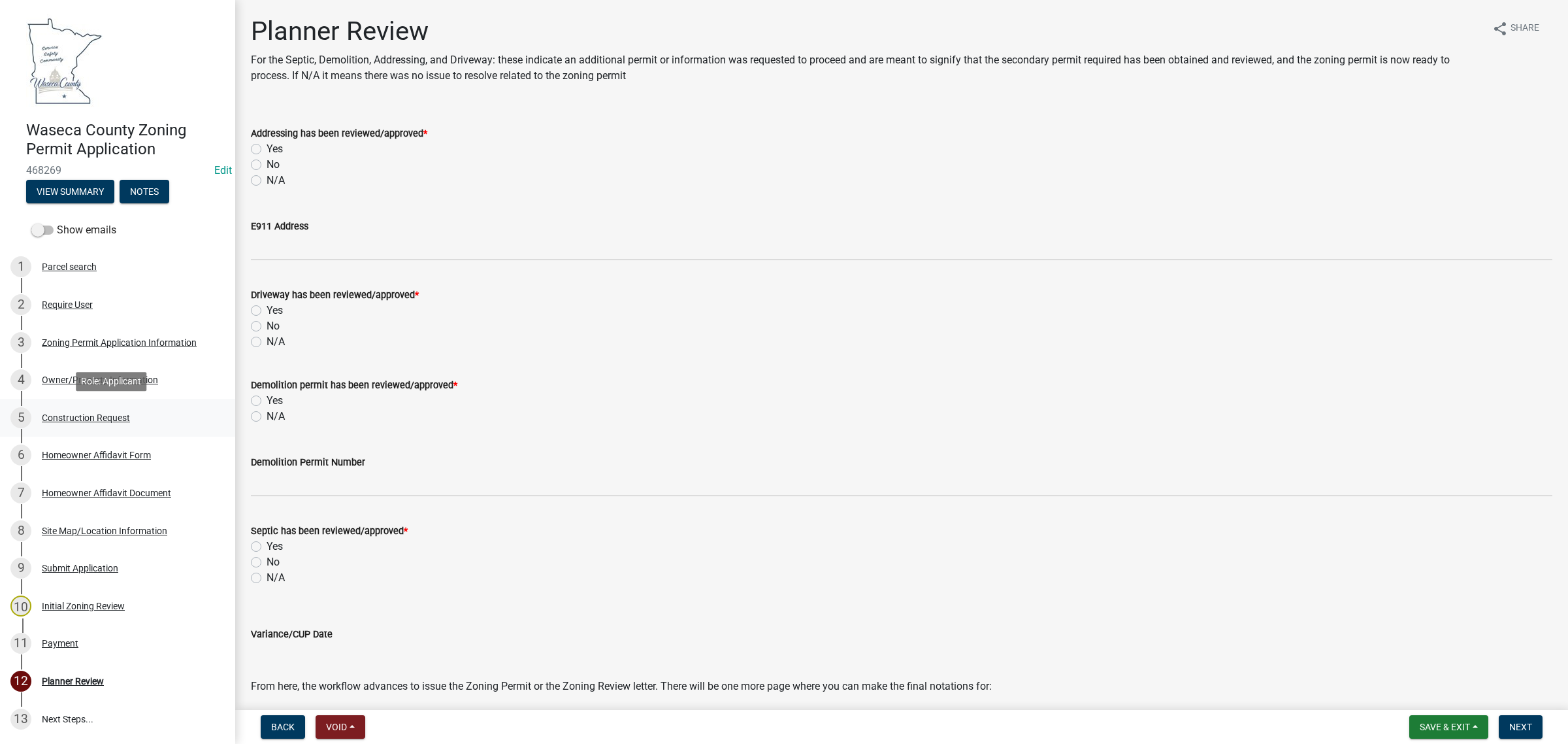
click at [72, 429] on link "5 Construction Request" at bounding box center [118, 417] width 236 height 38
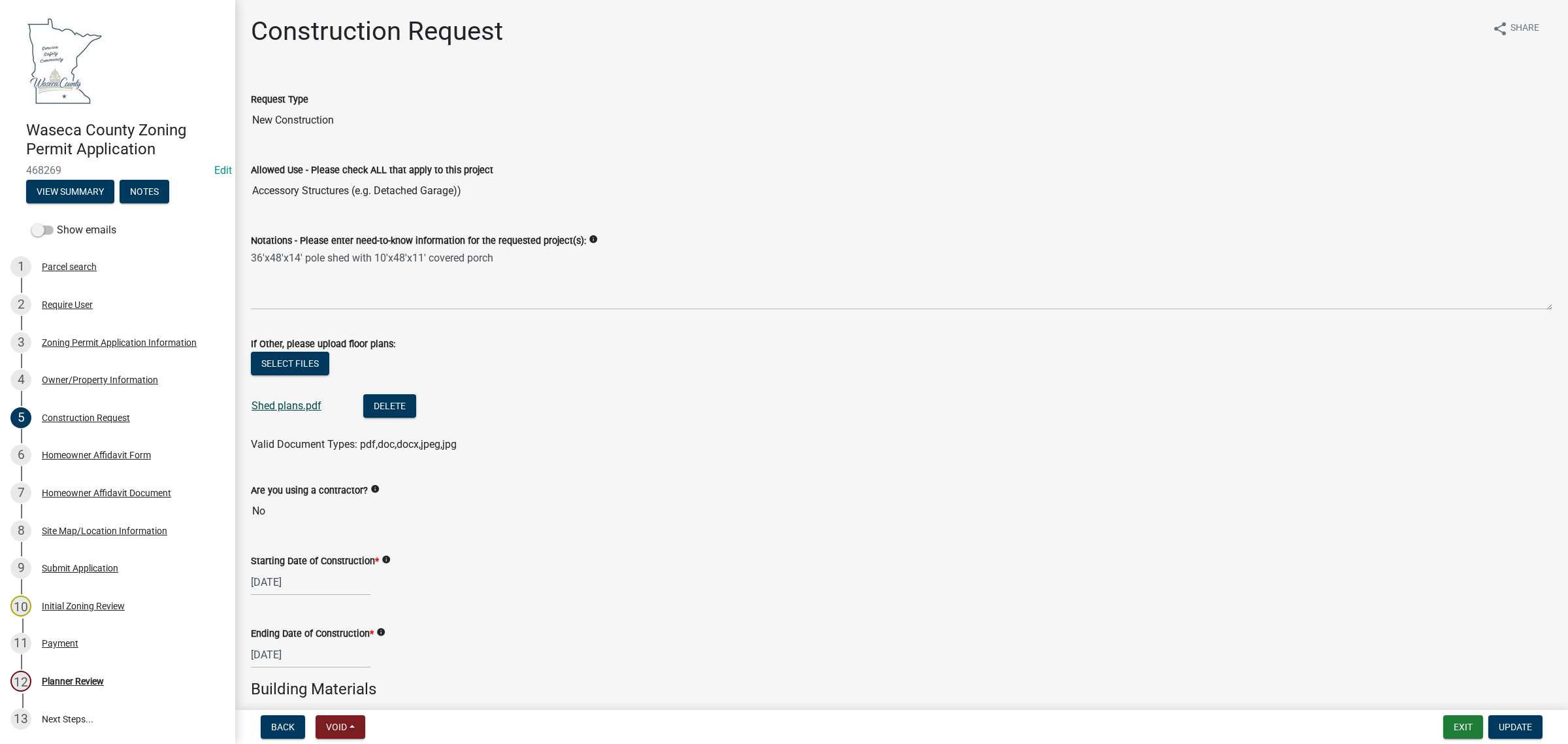
click at [282, 407] on link "Shed plans.pdf" at bounding box center [286, 405] width 70 height 12
click at [64, 603] on div "Initial Zoning Review" at bounding box center [84, 606] width 83 height 9
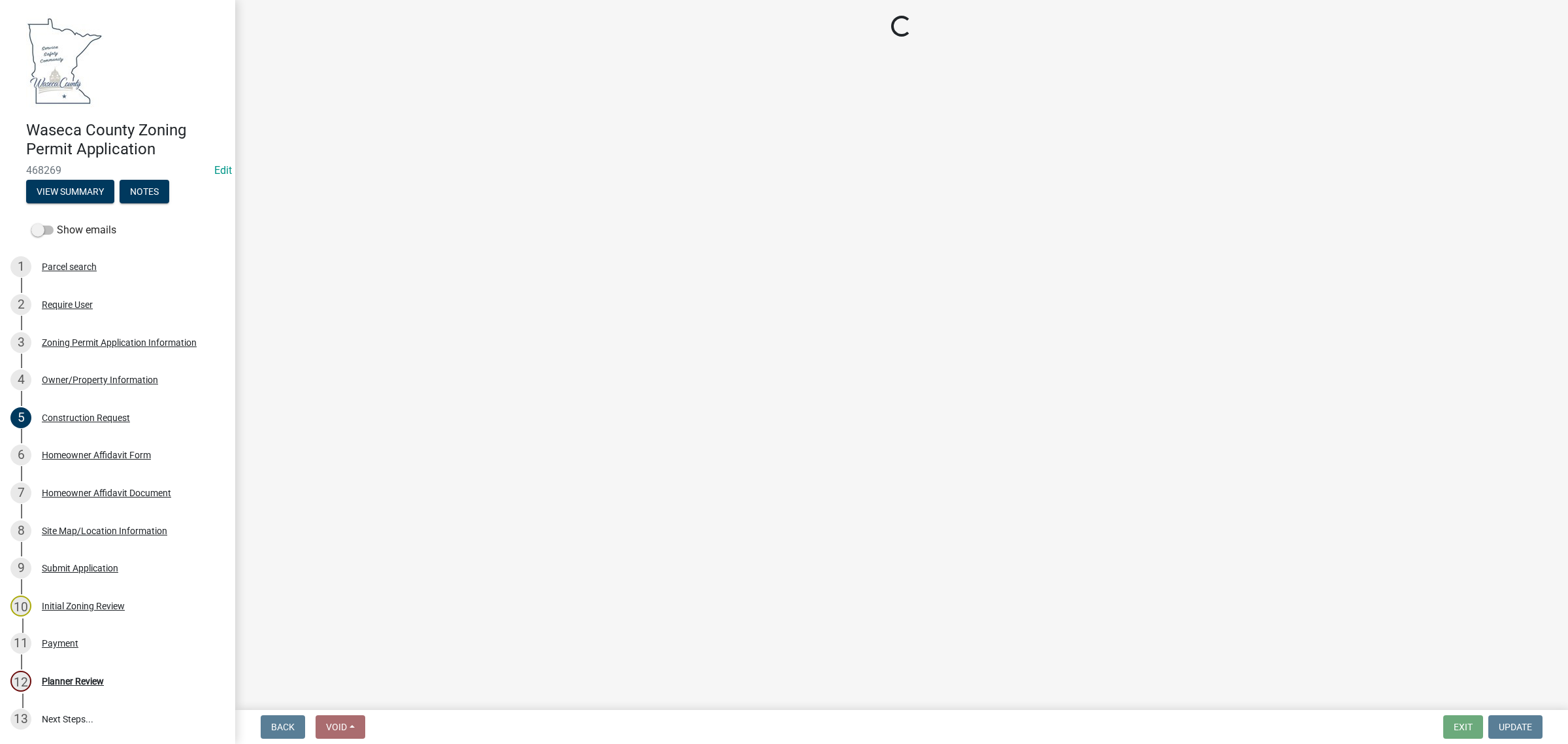
select select "9e7e0f1a-162d-468c-937f-cc7884b0d28a"
select select "6d839d38-f784-434a-a355-9dbcceaeb93c"
select select "f85b0be6-0ba0-4e52-abd8-9a831d915a76"
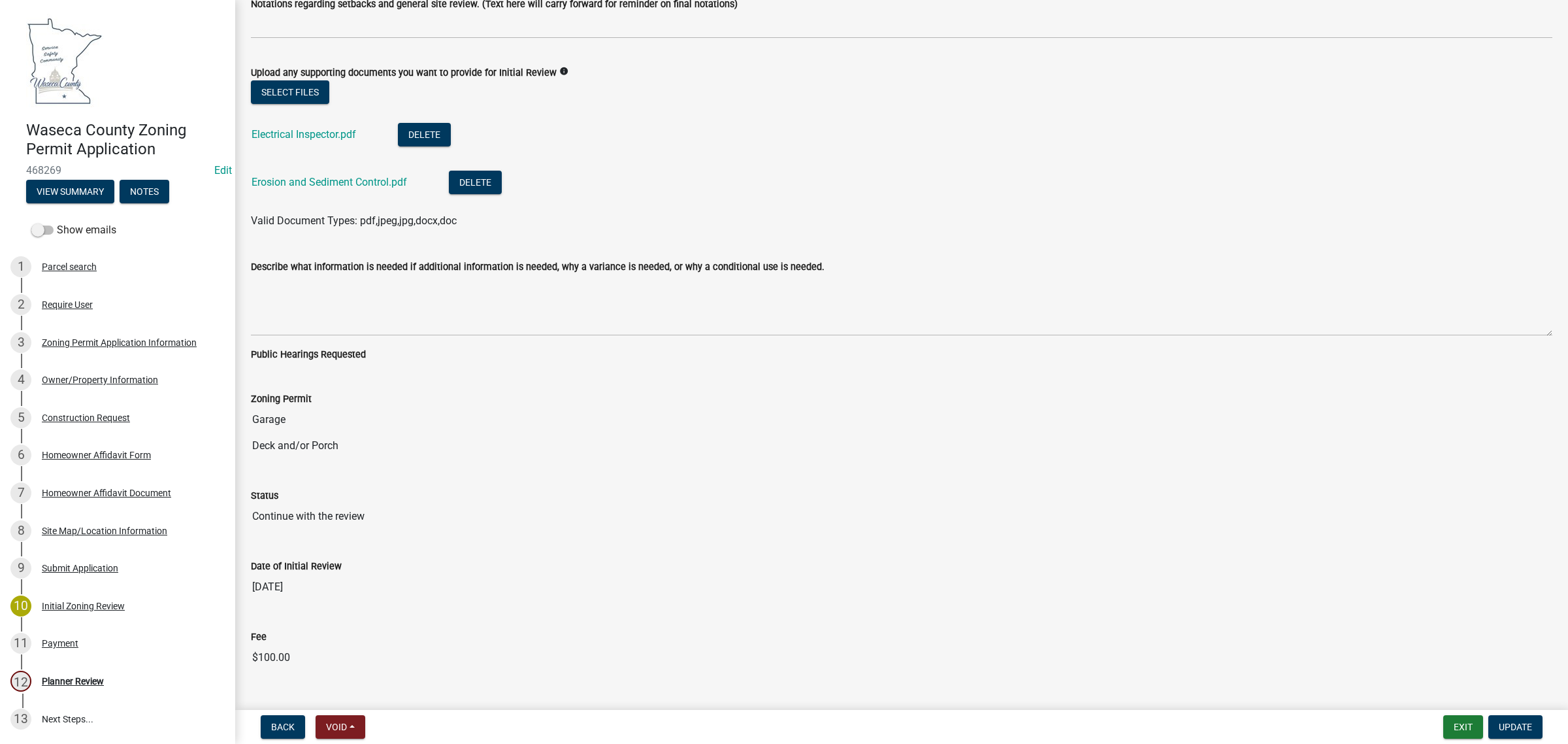
scroll to position [2968, 0]
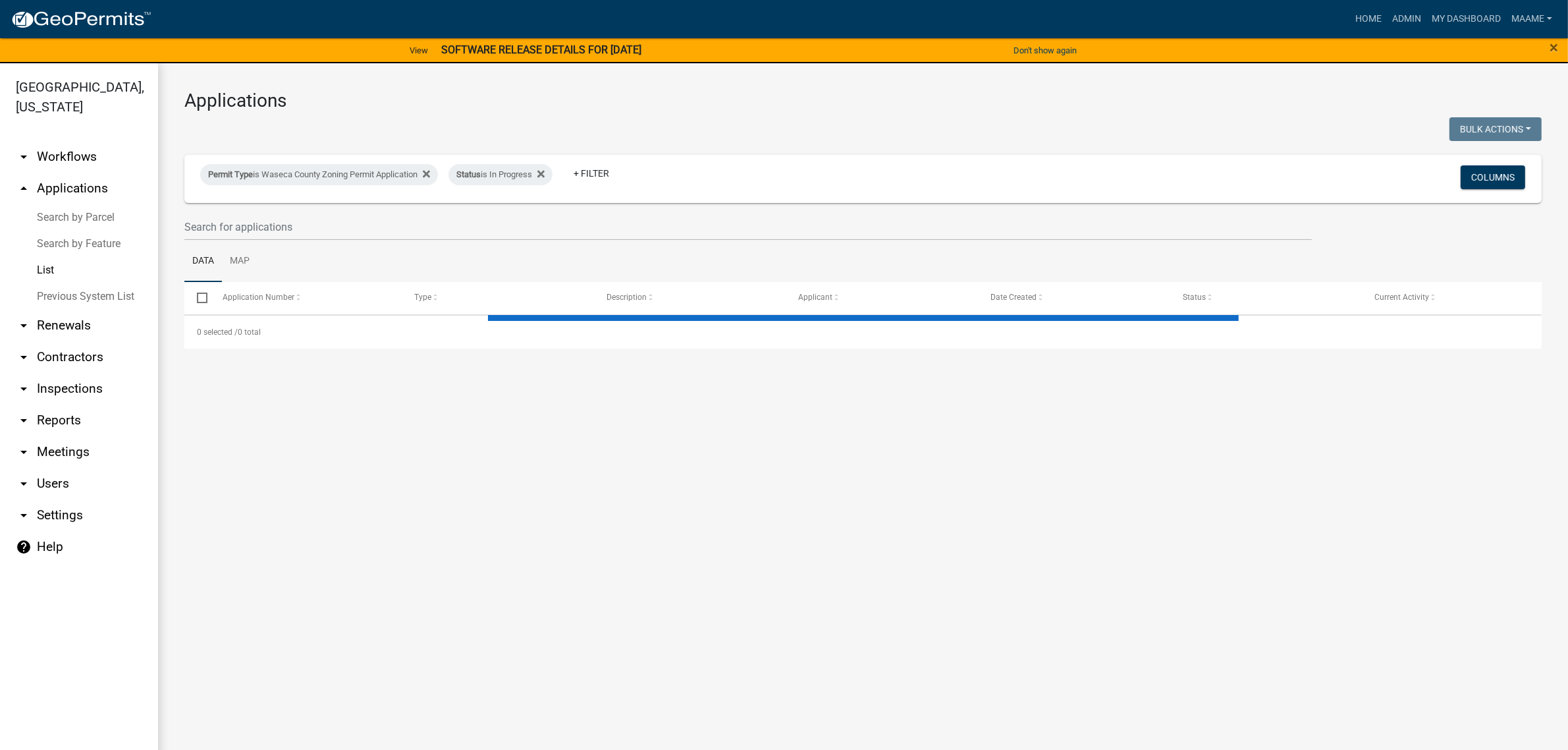
select select "3: 100"
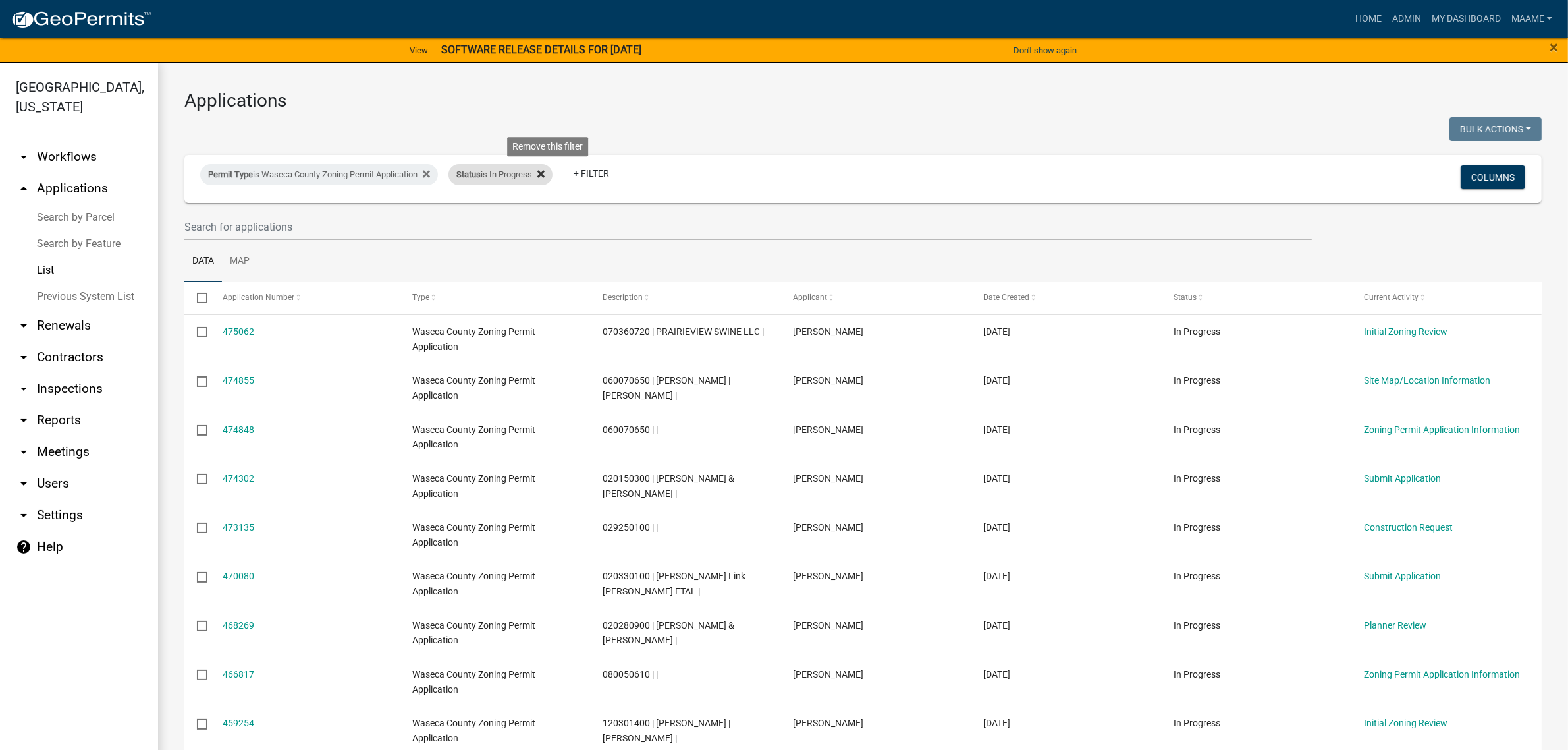
click at [544, 175] on icon at bounding box center [541, 174] width 7 height 7
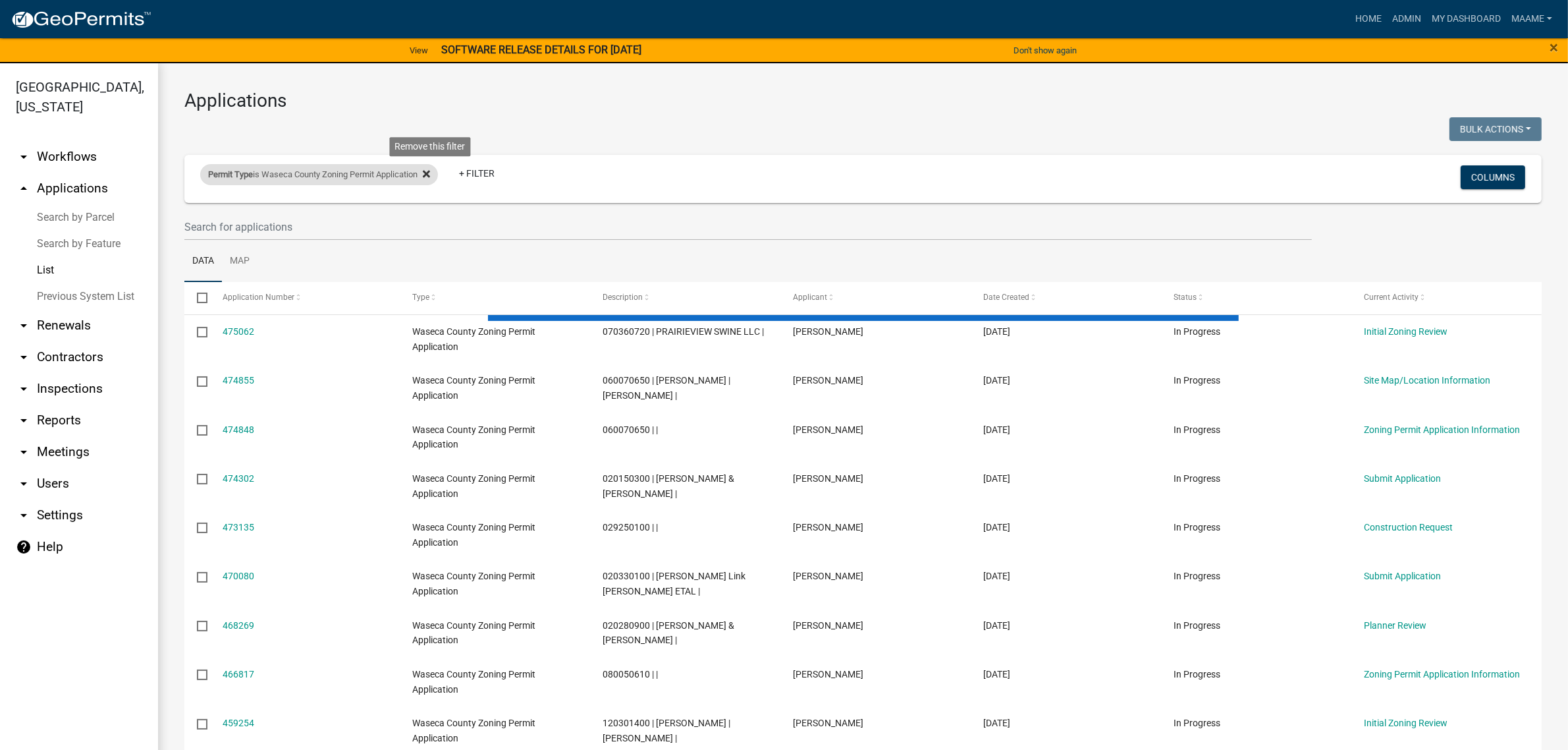
click at [430, 172] on icon at bounding box center [426, 174] width 7 height 7
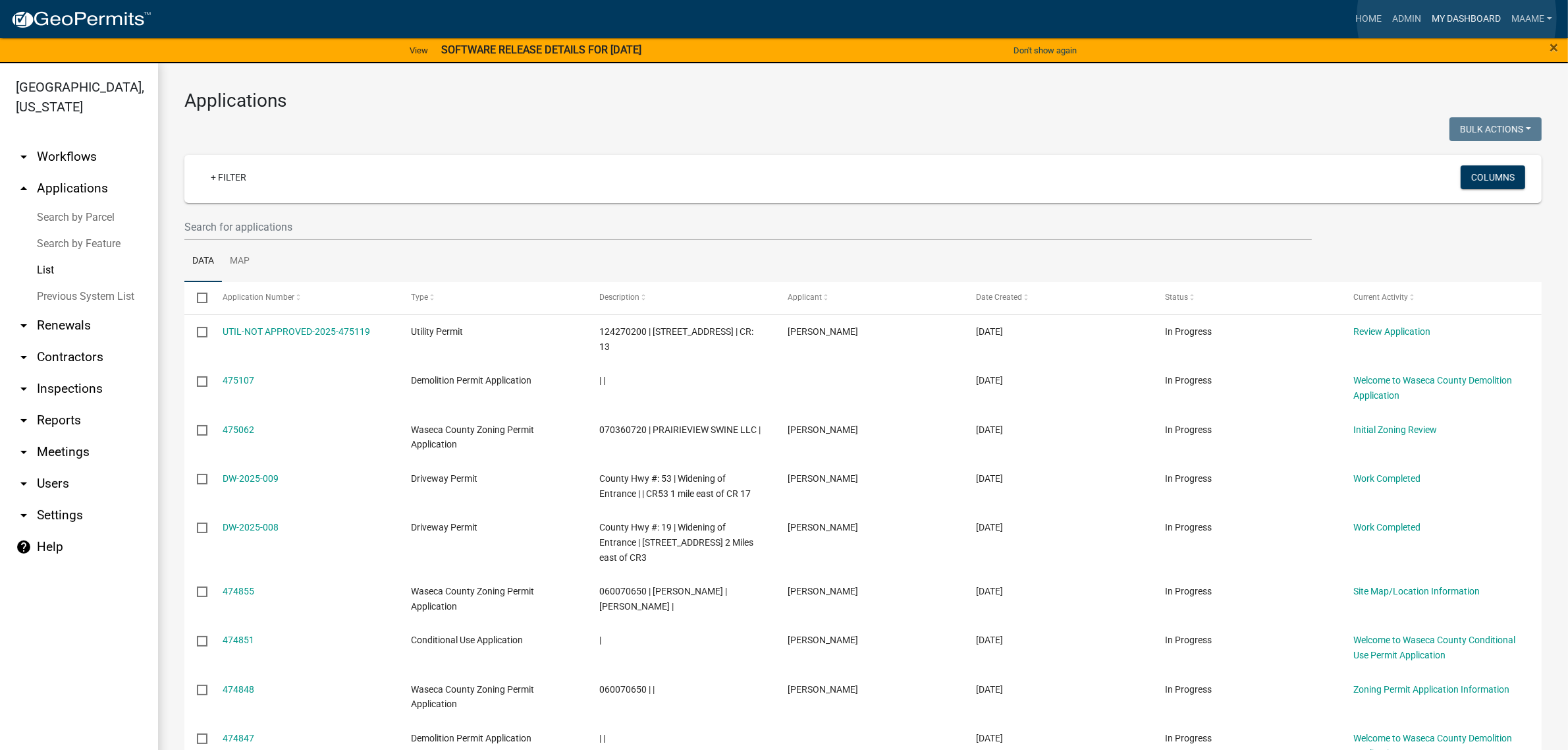
click at [1457, 18] on link "My Dashboard" at bounding box center [1466, 19] width 80 height 25
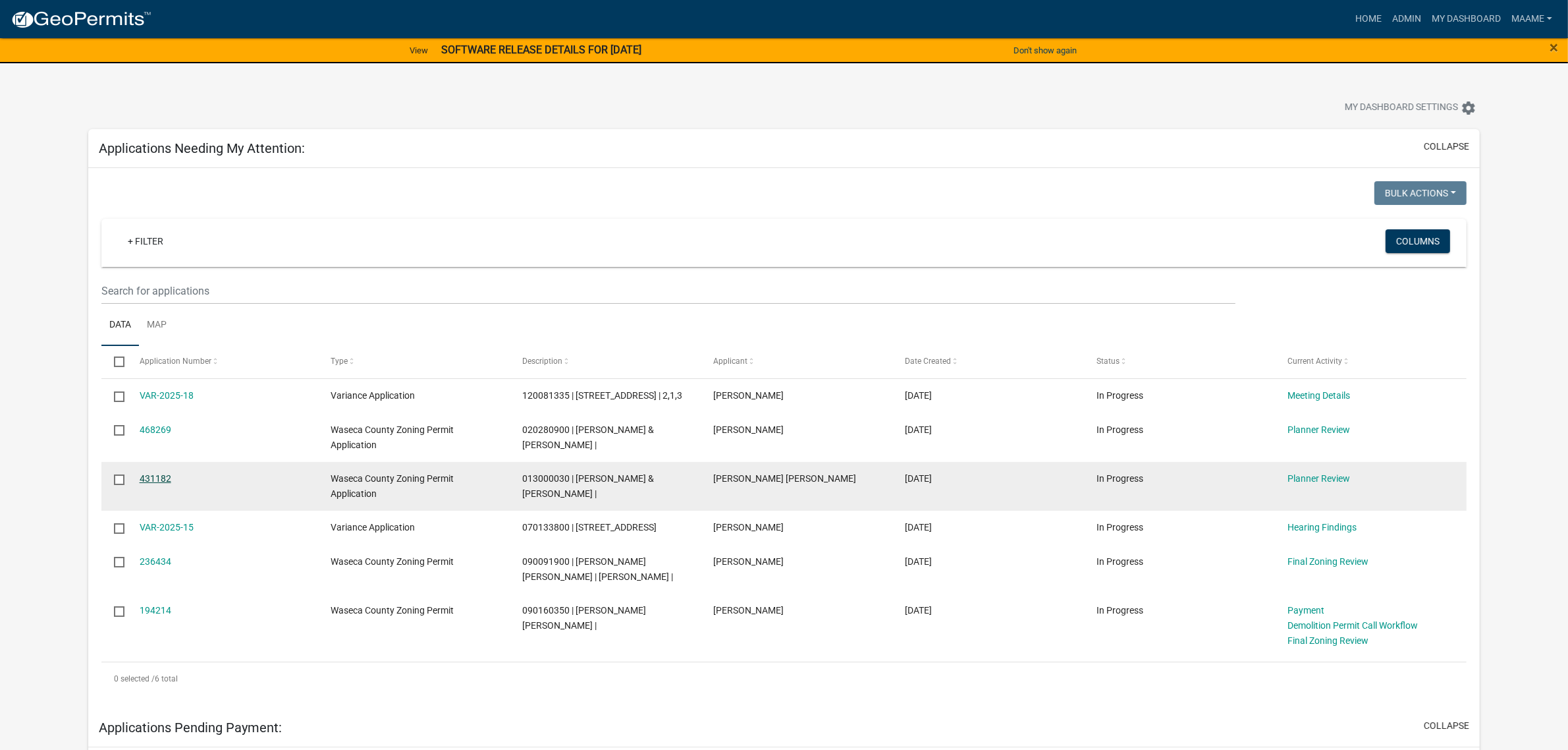
click at [161, 484] on link "431182" at bounding box center [155, 478] width 32 height 10
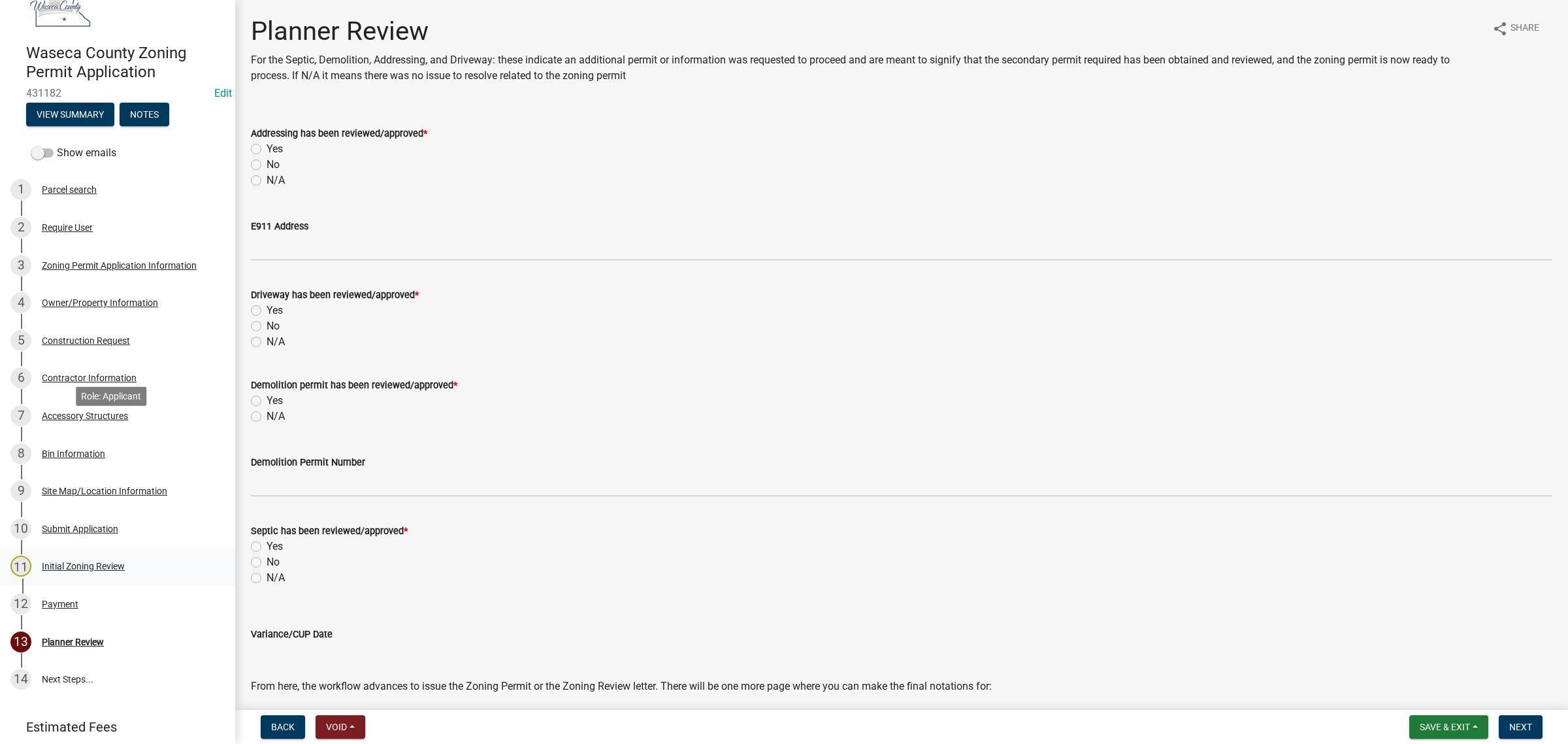
scroll to position [152, 0]
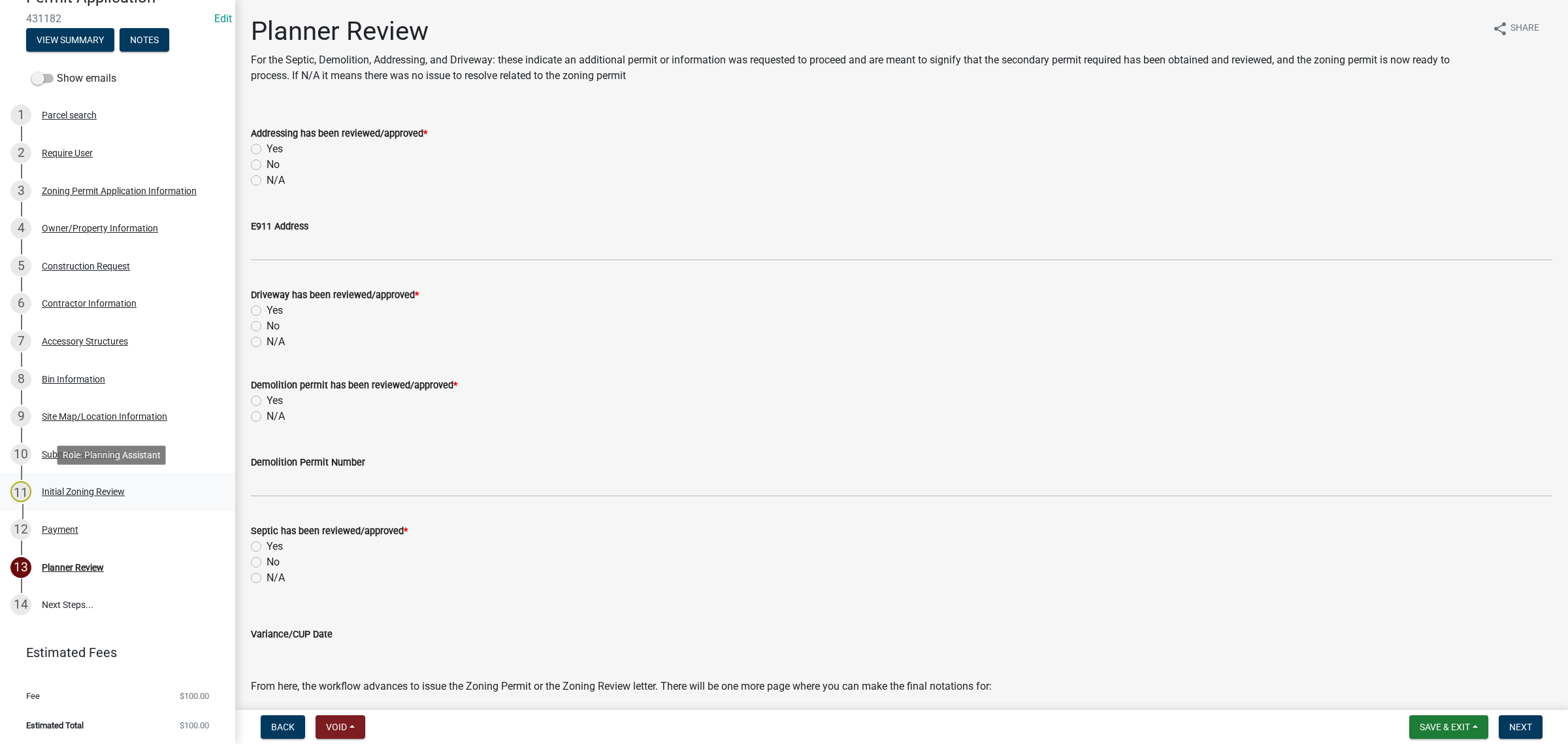
click at [71, 495] on div "Initial Zoning Review" at bounding box center [84, 492] width 83 height 9
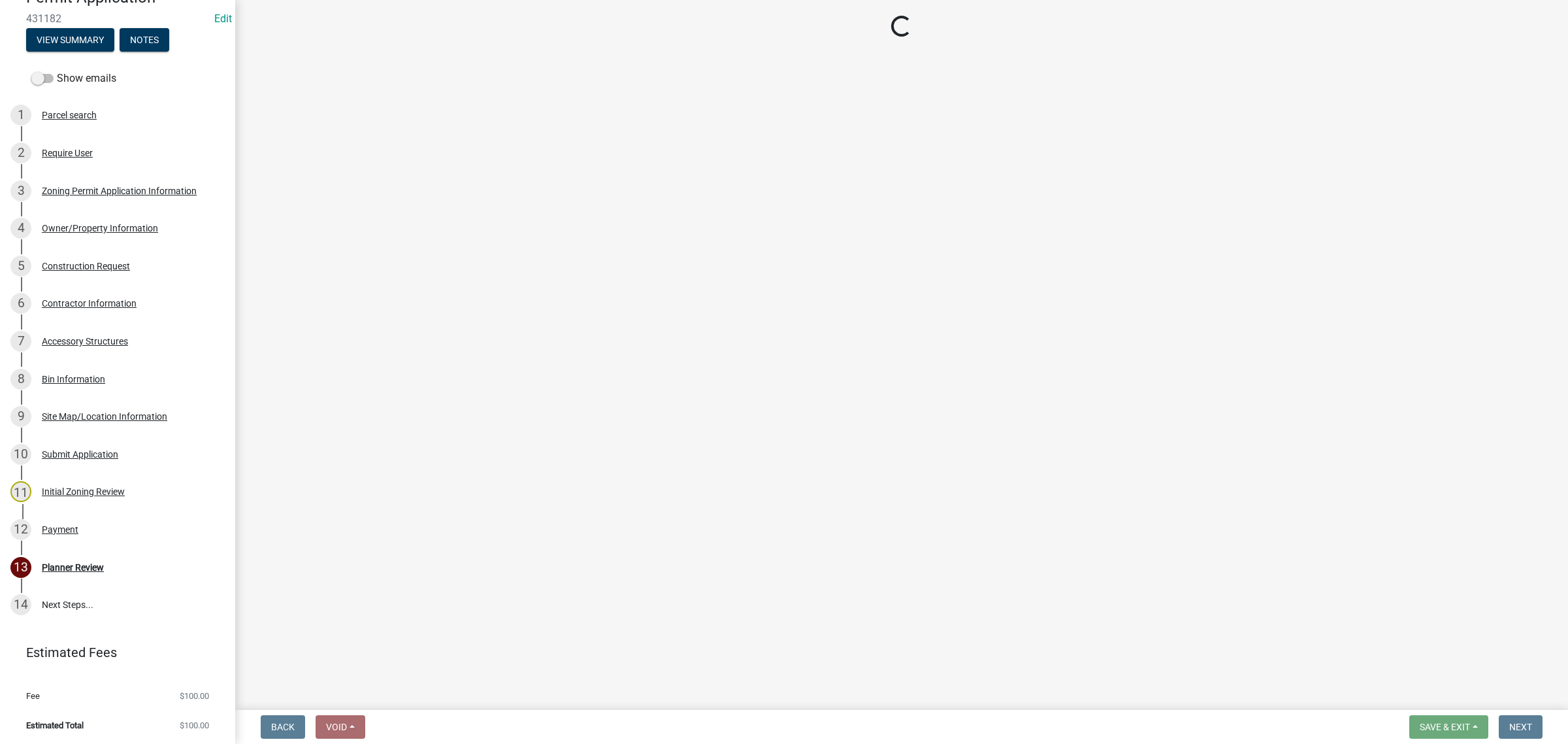
select select "9e7e0f1a-162d-468c-937f-cc7884b0d28a"
select select "6d839d38-f784-434a-a355-9dbcceaeb93c"
select select "f85b0be6-0ba0-4e52-abd8-9a831d915a76"
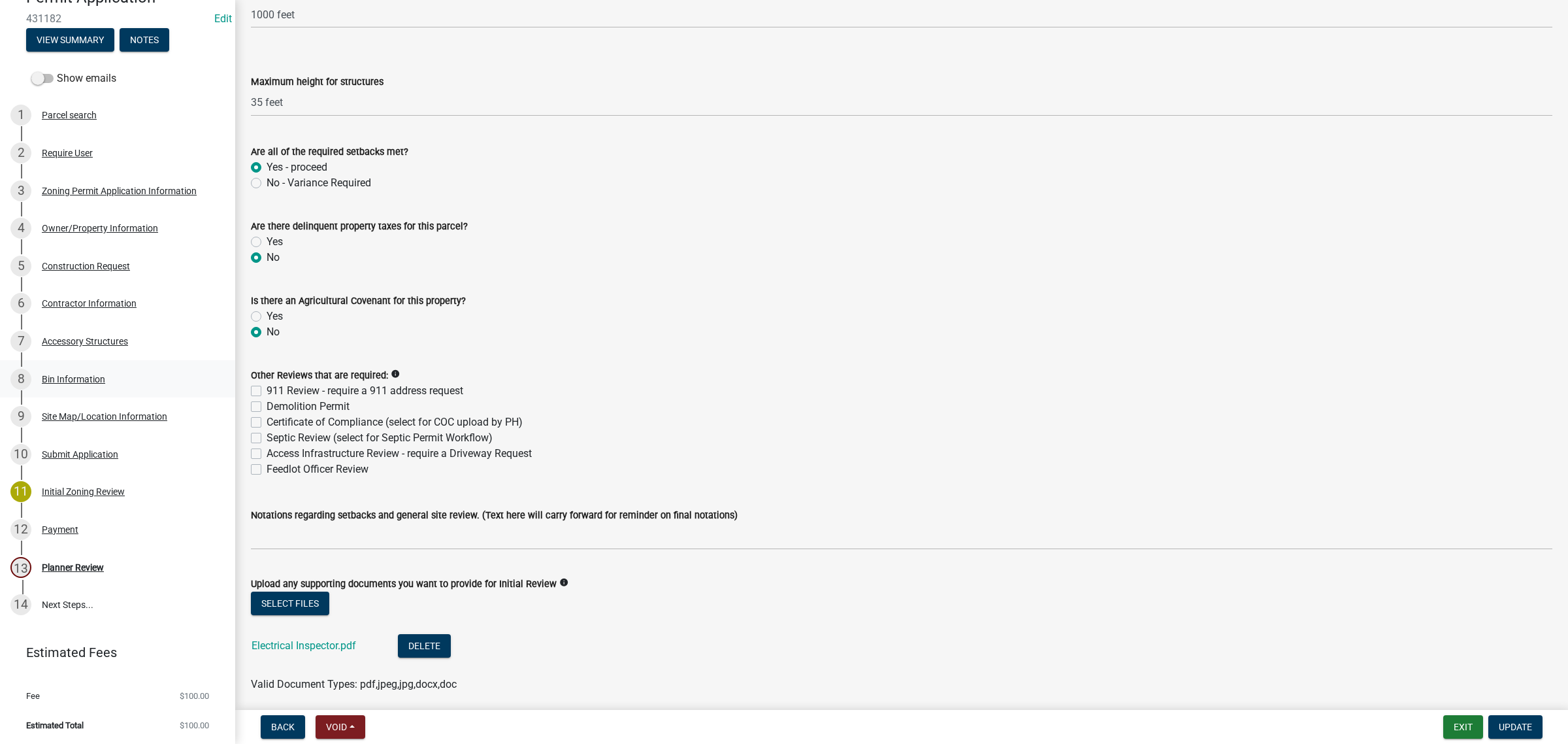
scroll to position [2103, 0]
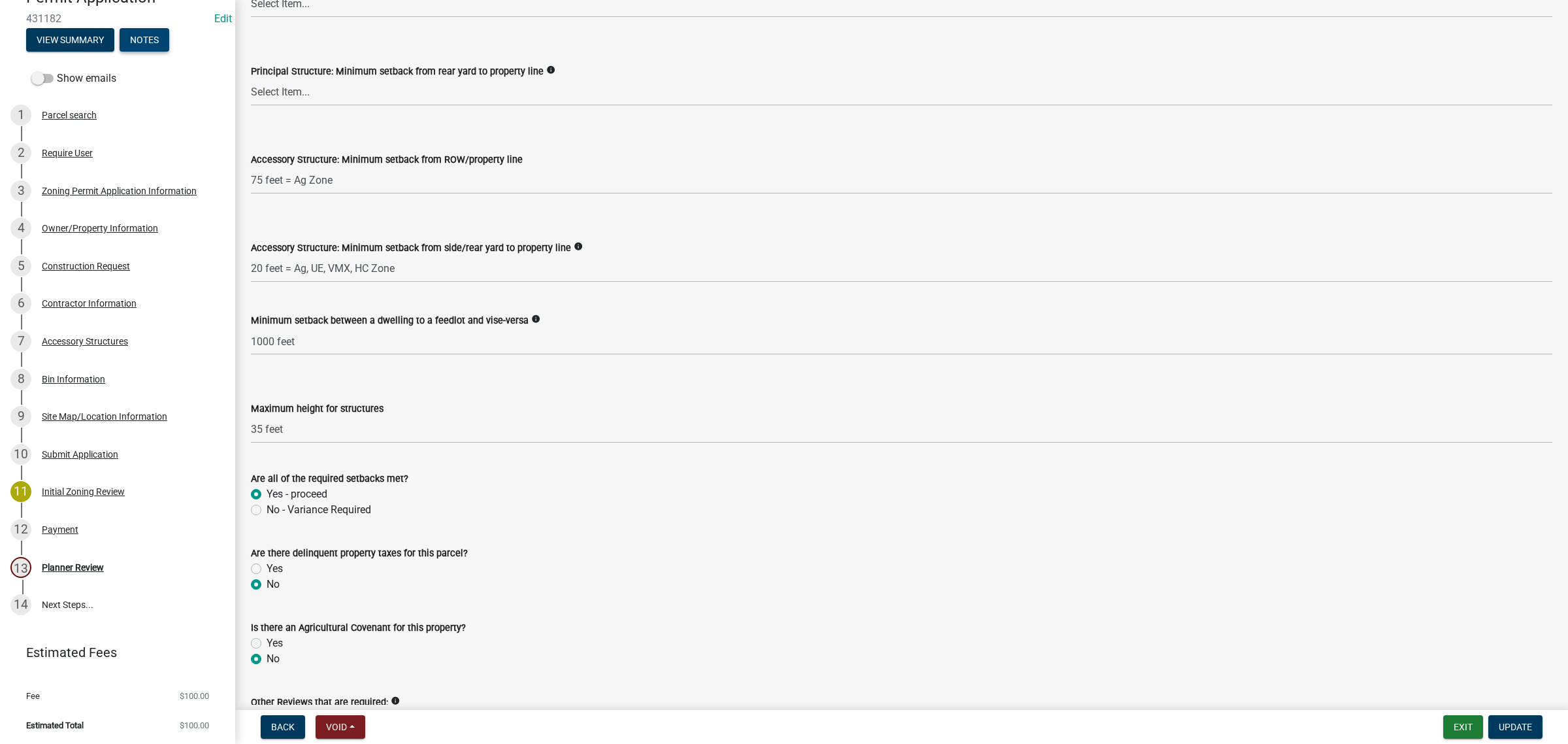
click at [139, 47] on button "Notes" at bounding box center [144, 40] width 49 height 23
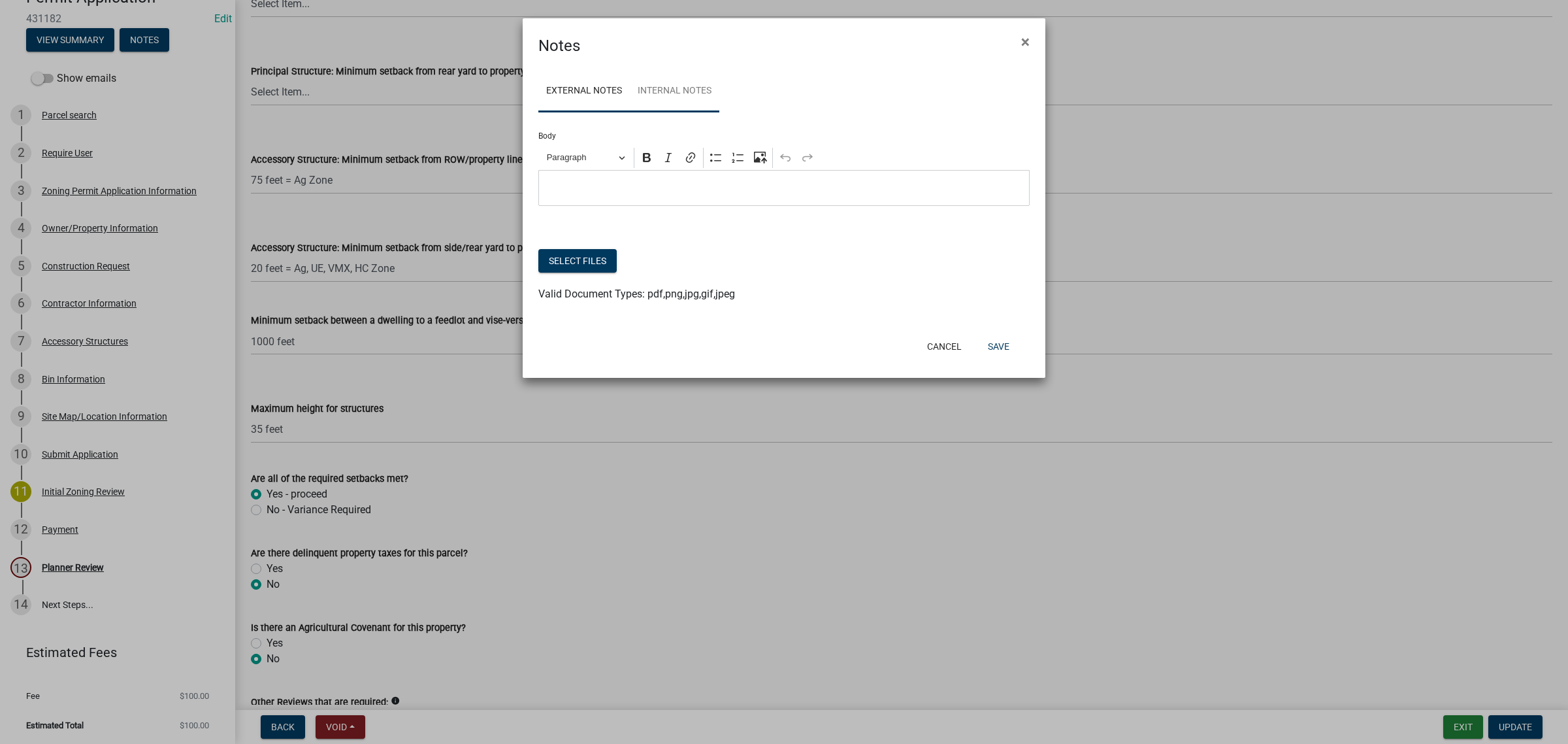
click at [688, 85] on link "Internal Notes" at bounding box center [674, 92] width 89 height 42
click at [928, 340] on button "Cancel" at bounding box center [944, 346] width 55 height 23
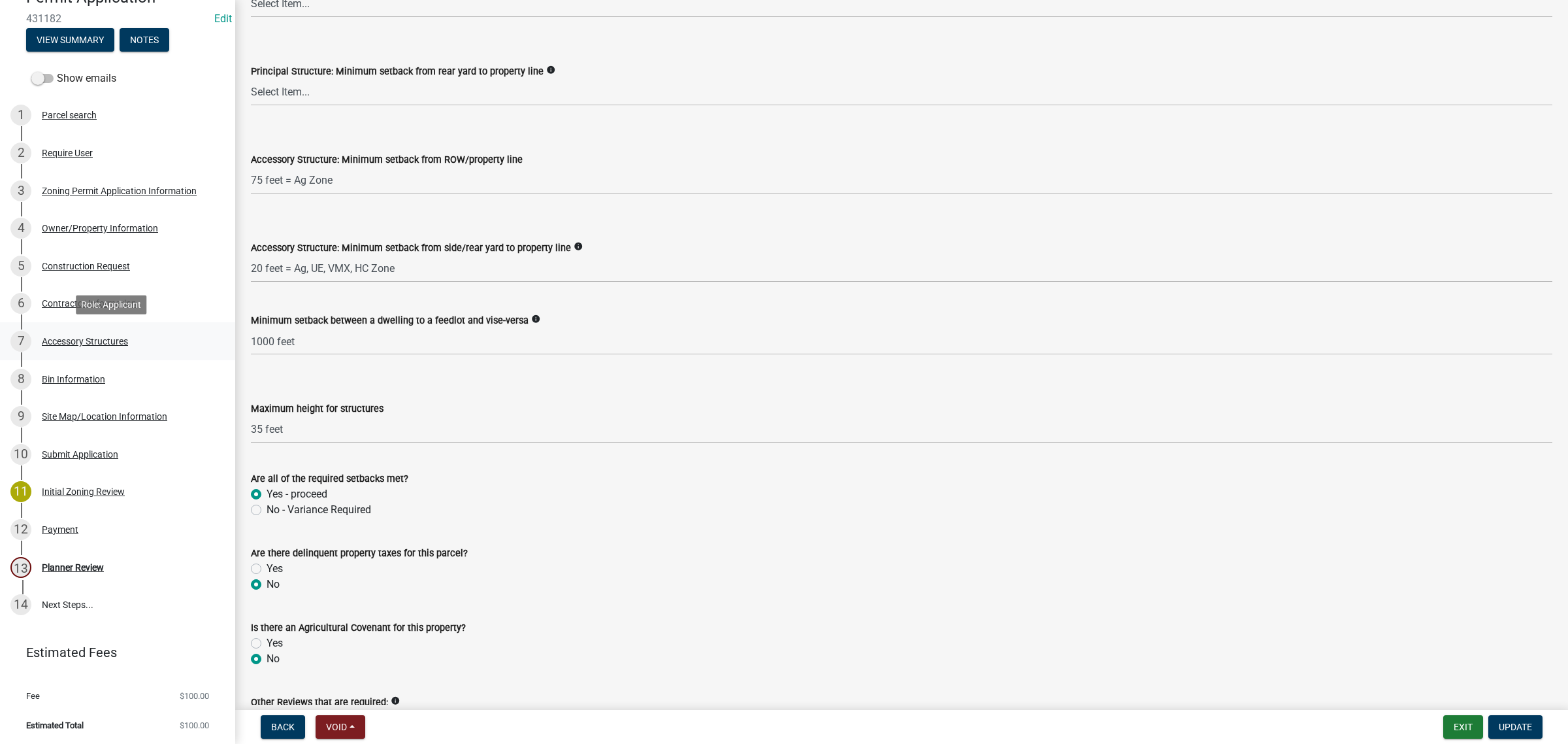
click at [61, 346] on div "7 Accessory Structures" at bounding box center [112, 341] width 204 height 21
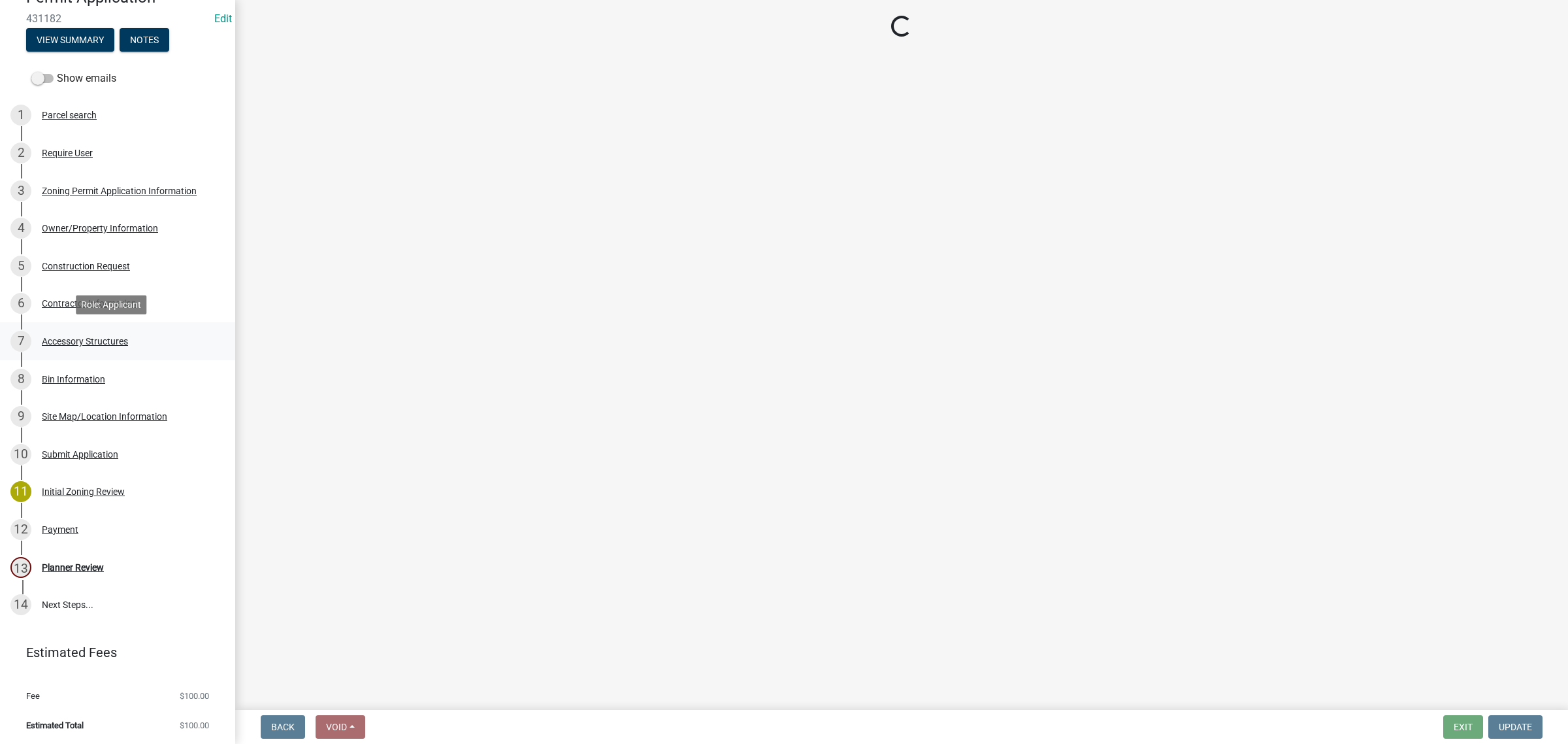
scroll to position [0, 0]
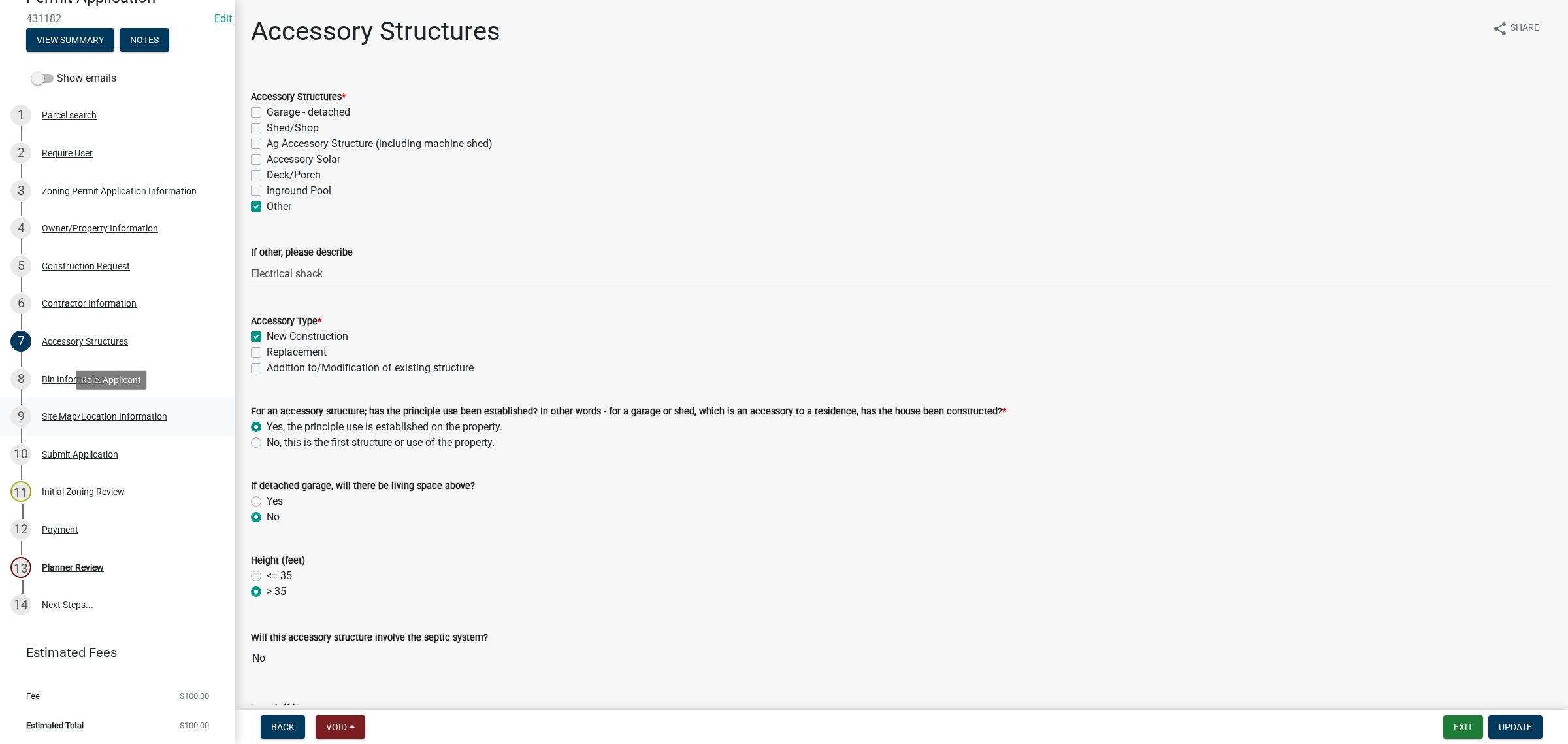
click at [68, 409] on div "9 Site Map/Location Information" at bounding box center [112, 416] width 204 height 21
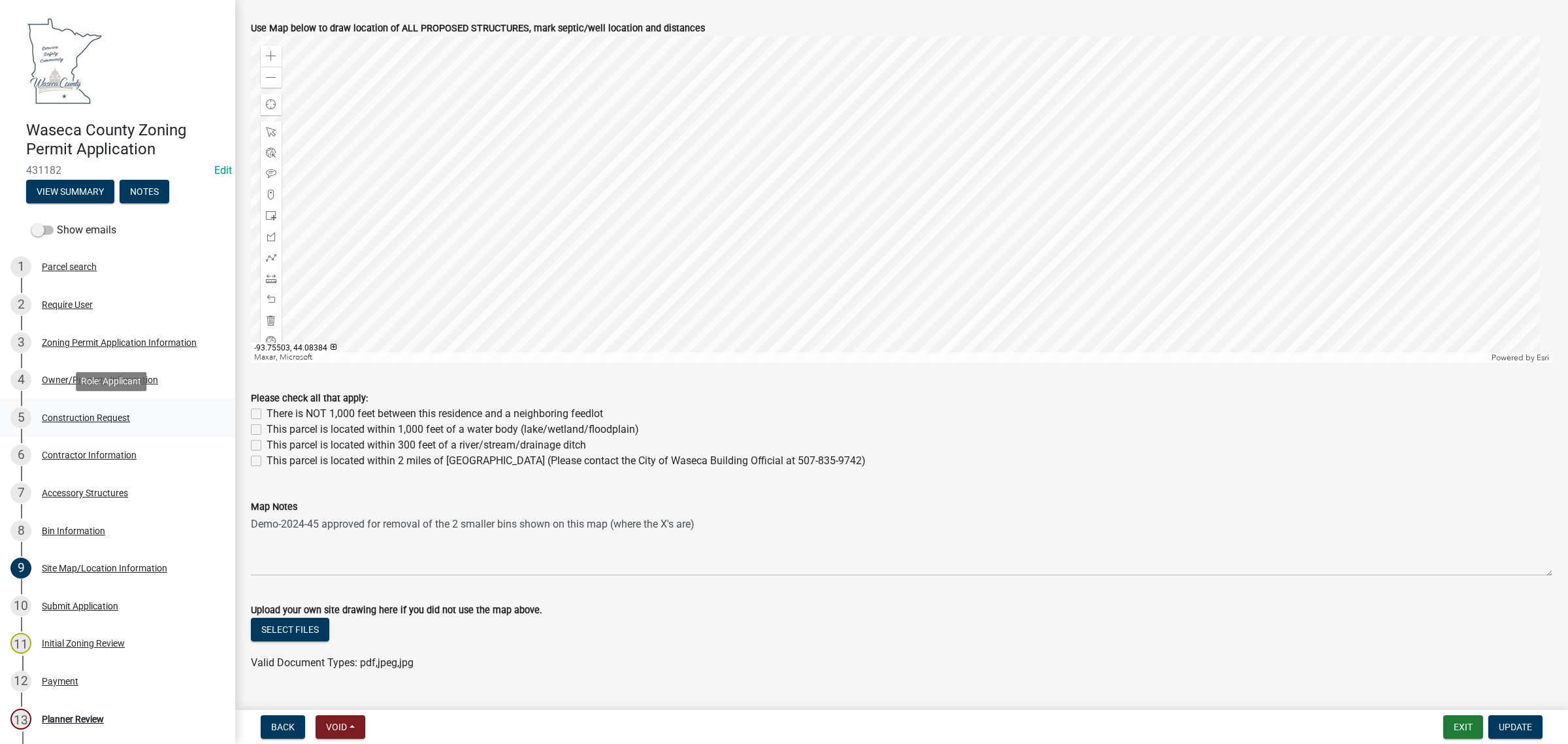
click at [56, 417] on div "Construction Request" at bounding box center [86, 417] width 88 height 9
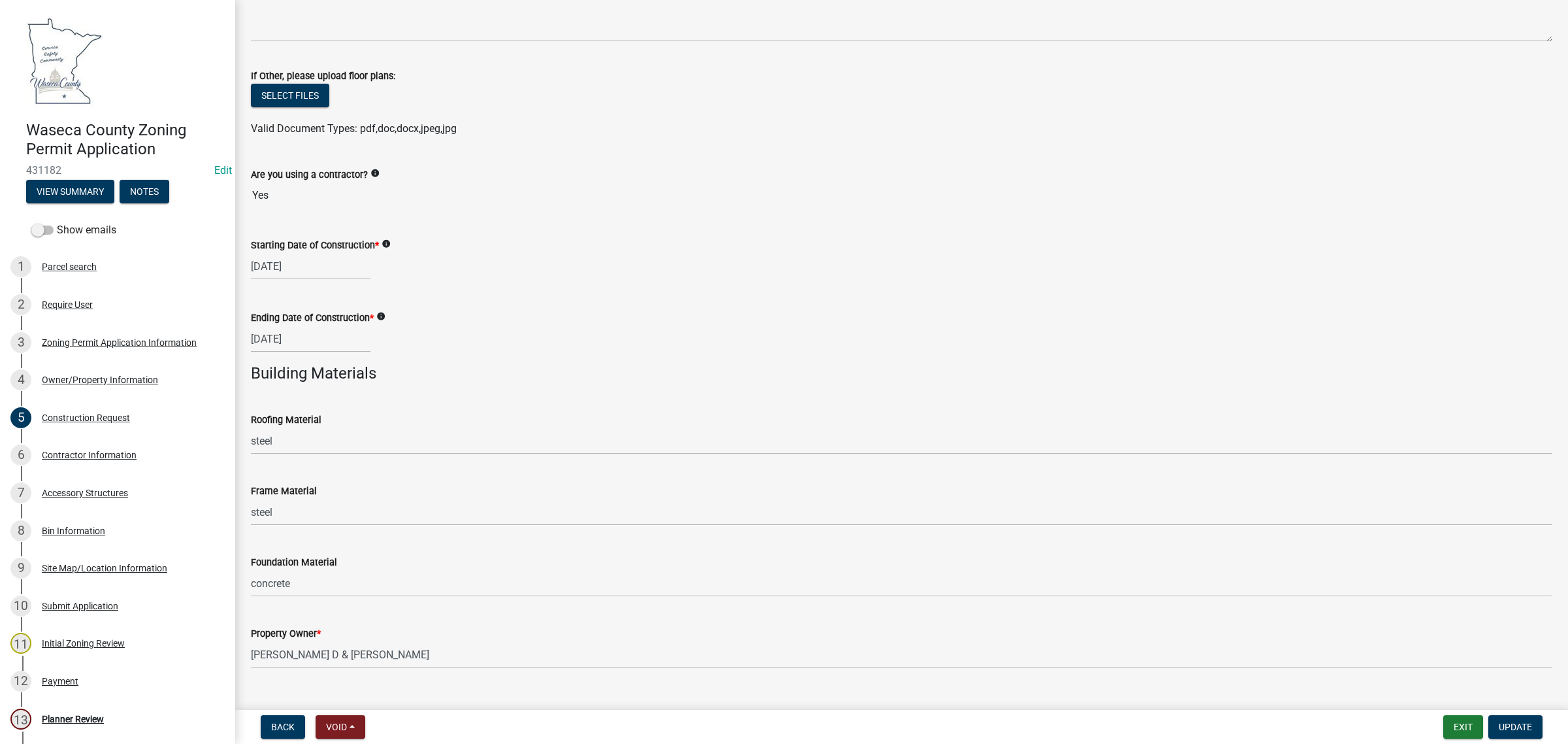
scroll to position [319, 0]
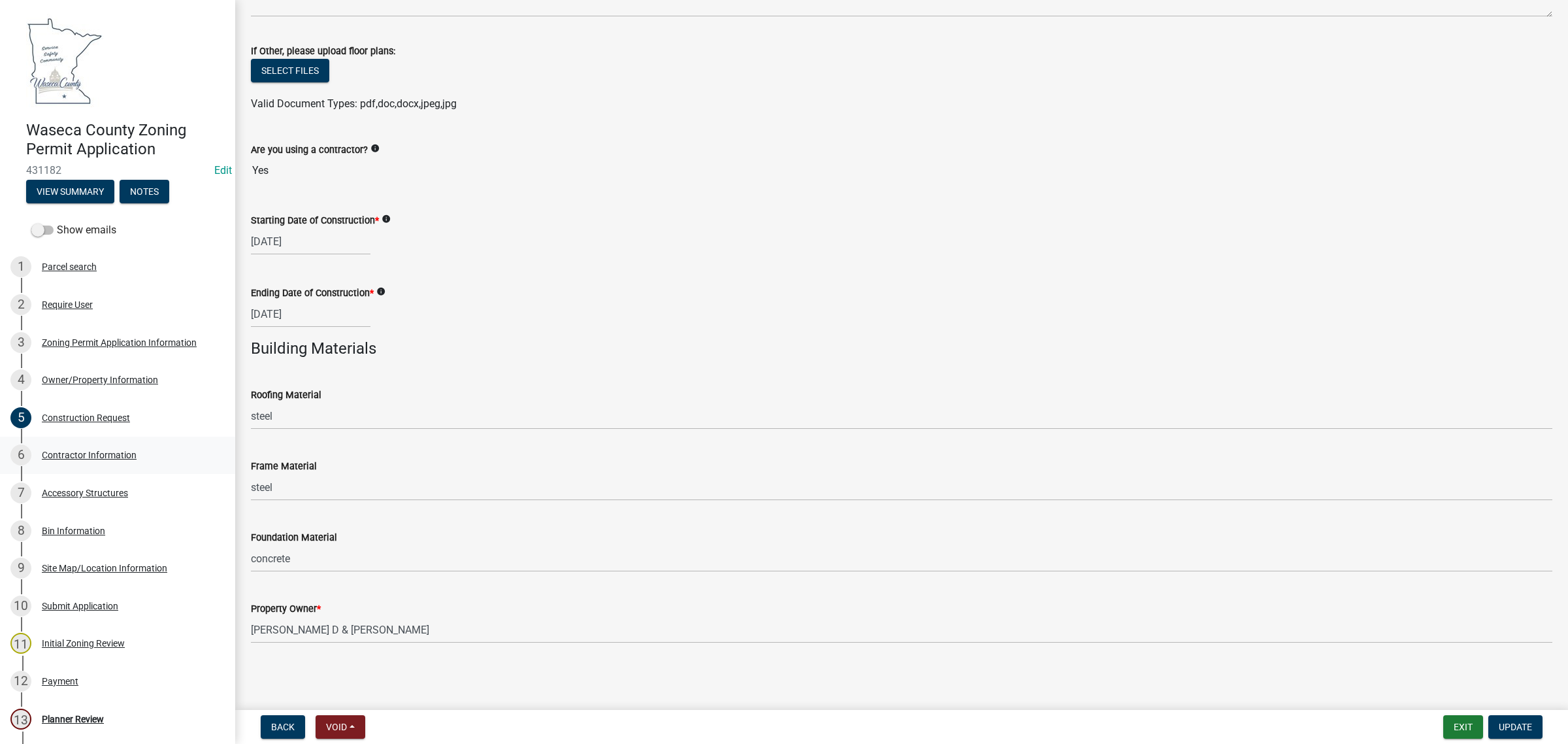
click at [76, 455] on div "Contractor Information" at bounding box center [89, 455] width 95 height 9
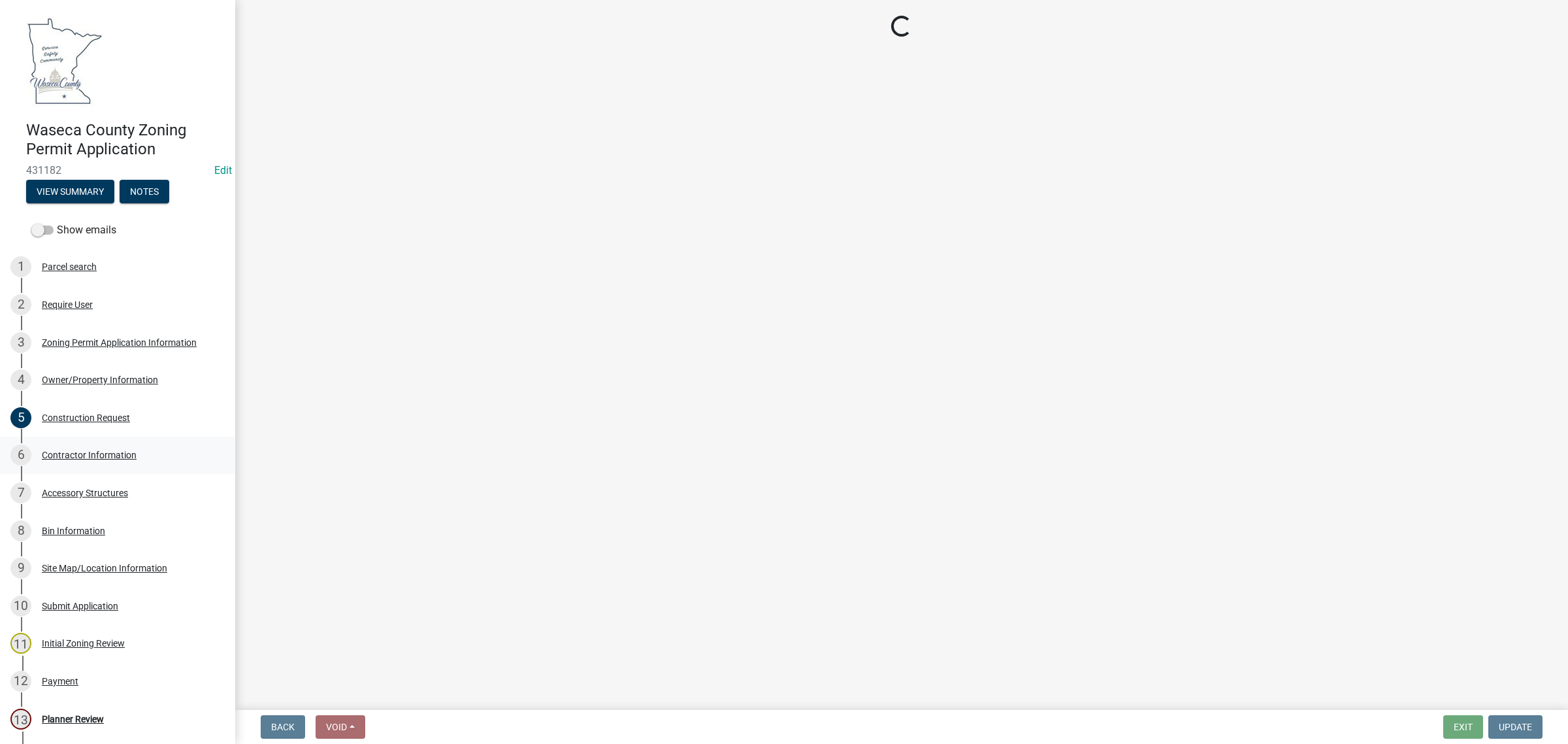
scroll to position [0, 0]
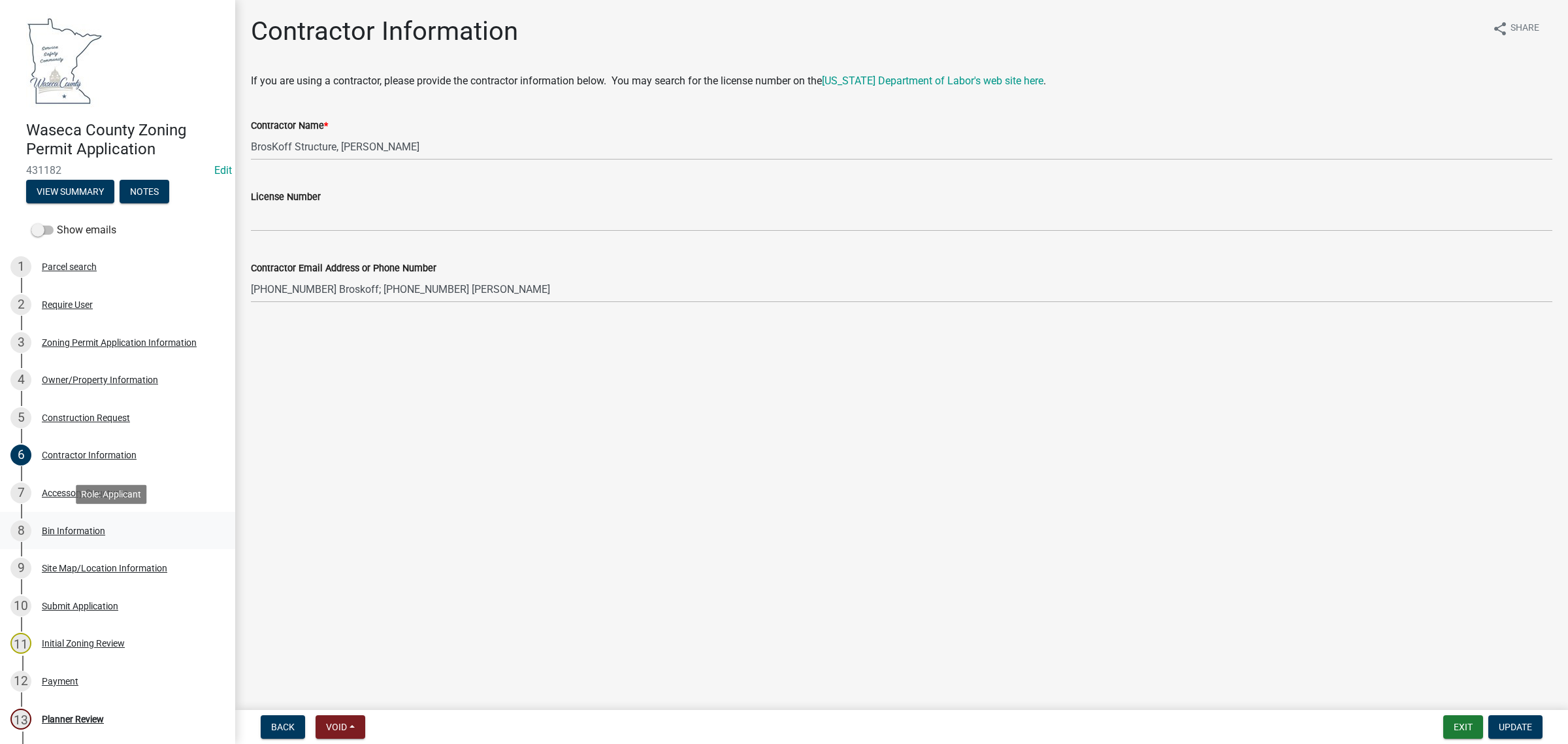
click at [47, 521] on div "8 Bin Information" at bounding box center [112, 530] width 204 height 21
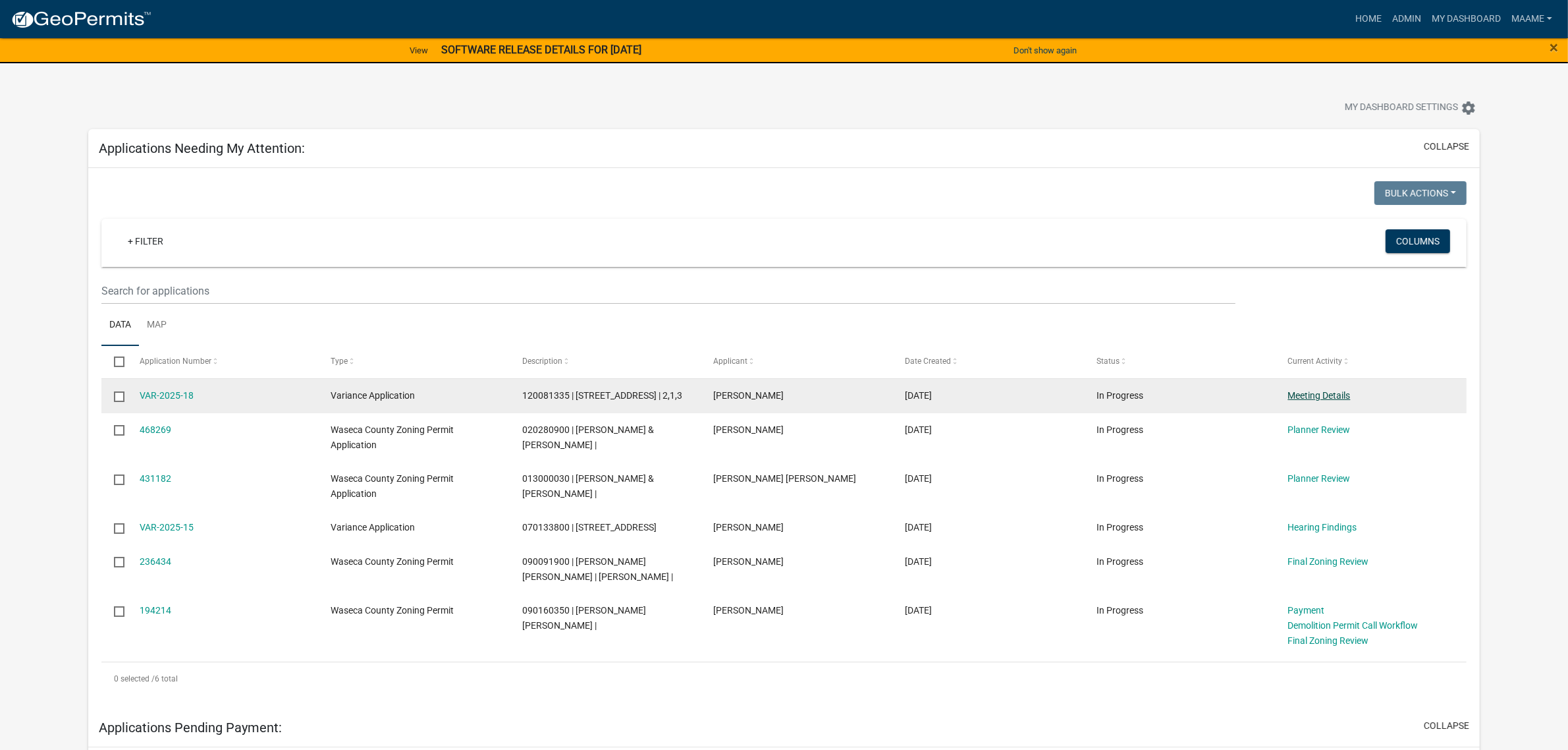
click at [1328, 395] on link "Meeting Details" at bounding box center [1319, 395] width 62 height 10
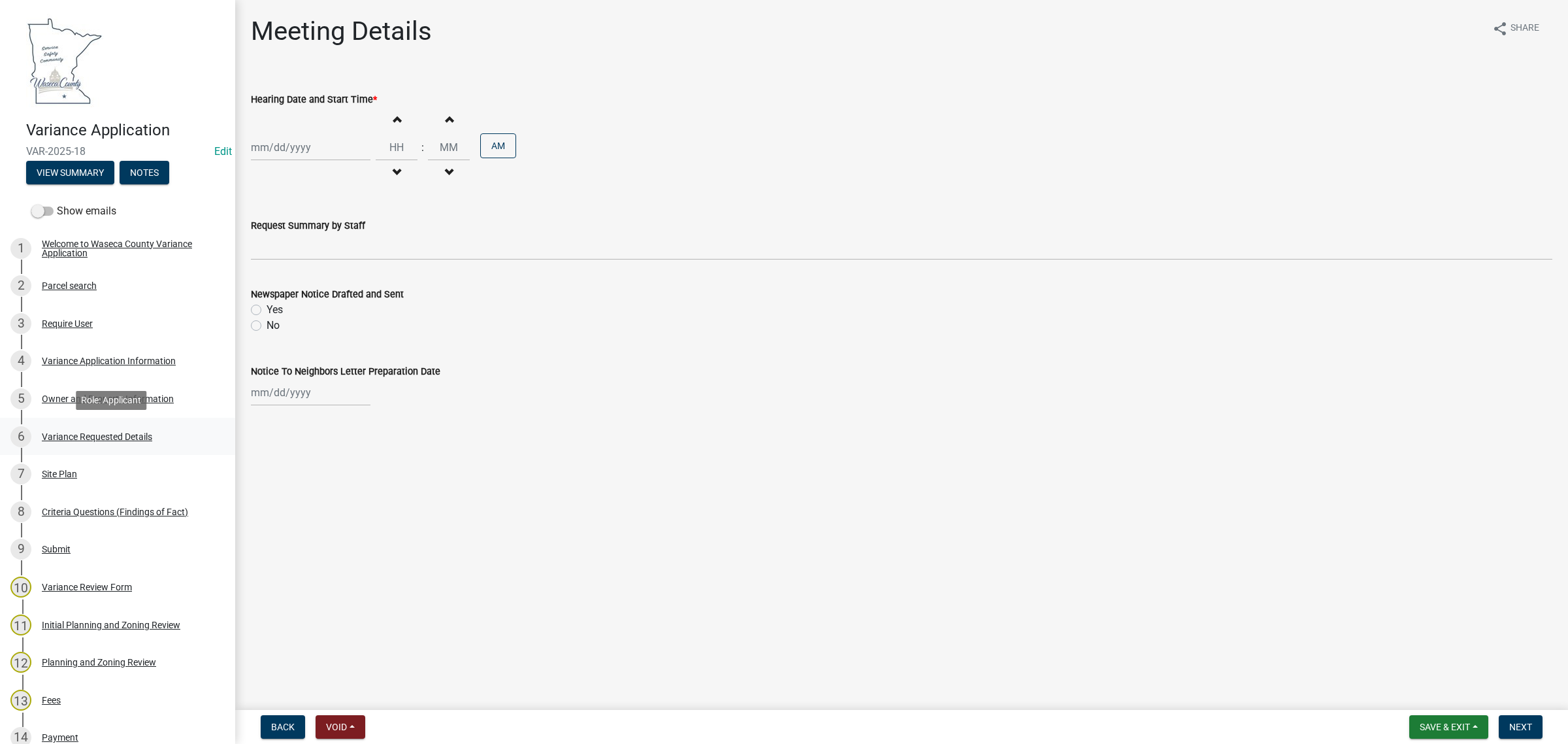
click at [59, 435] on div "Variance Requested Details" at bounding box center [97, 436] width 110 height 9
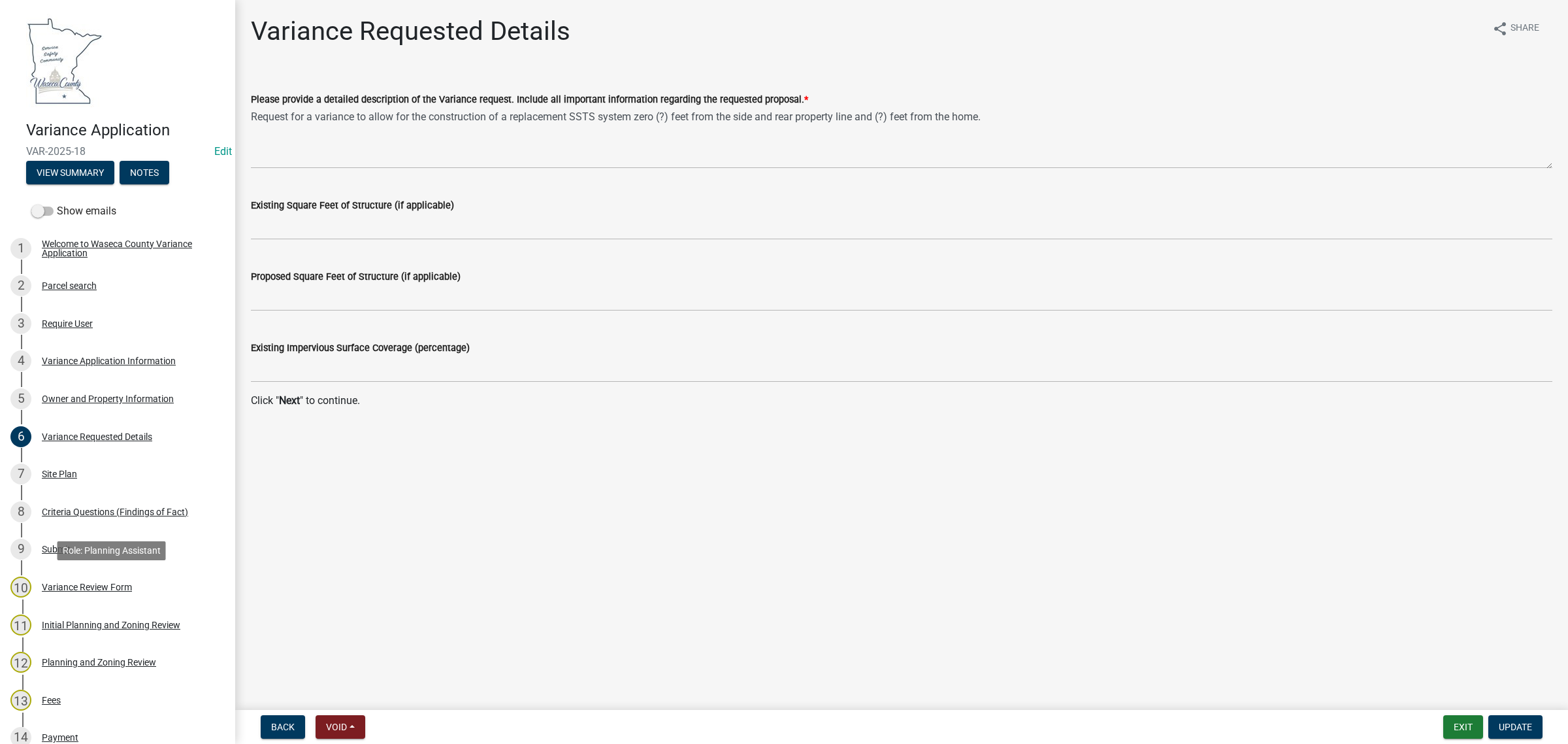
click at [67, 591] on div "Variance Review Form" at bounding box center [87, 587] width 90 height 9
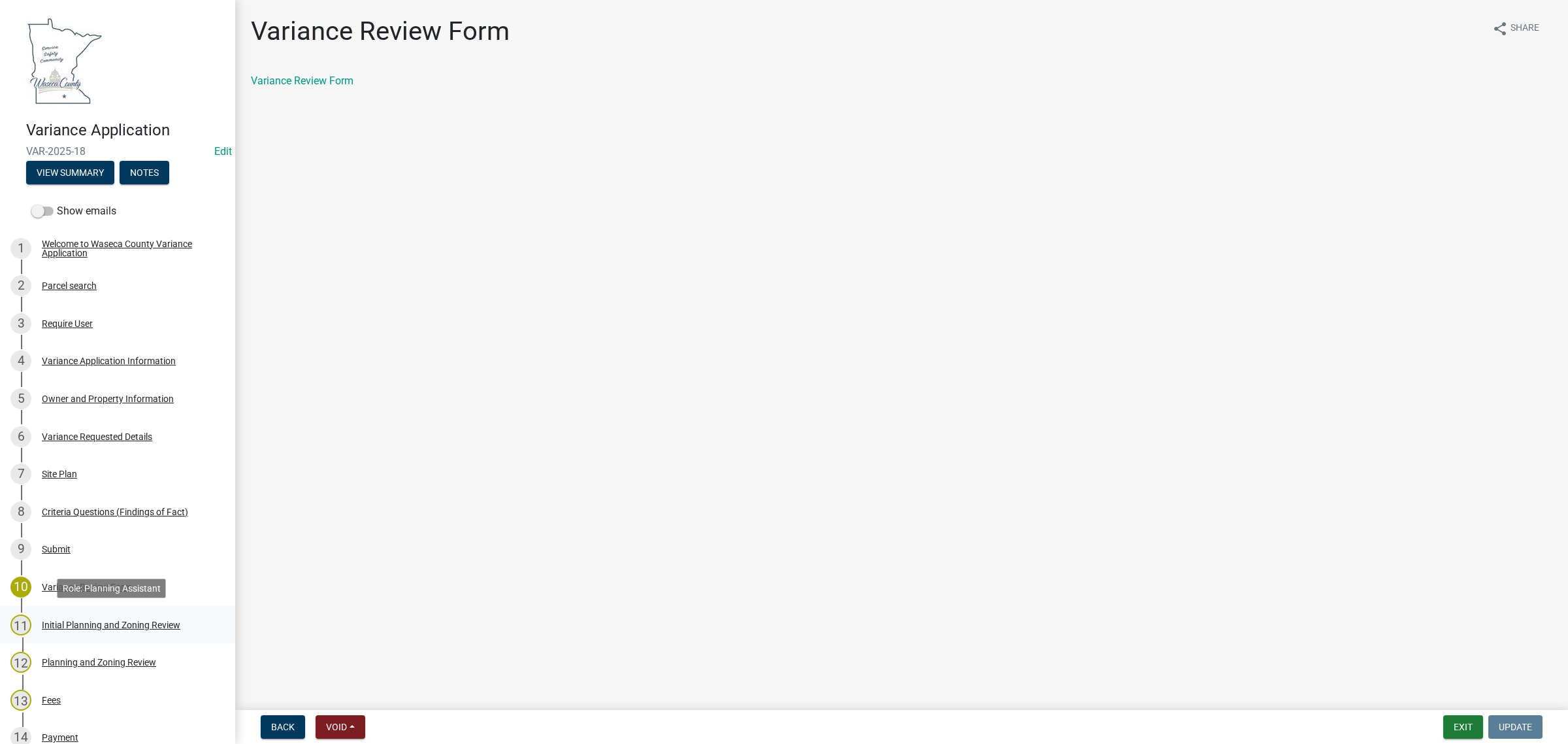
click at [48, 625] on div "Initial Planning and Zoning Review" at bounding box center [111, 625] width 139 height 9
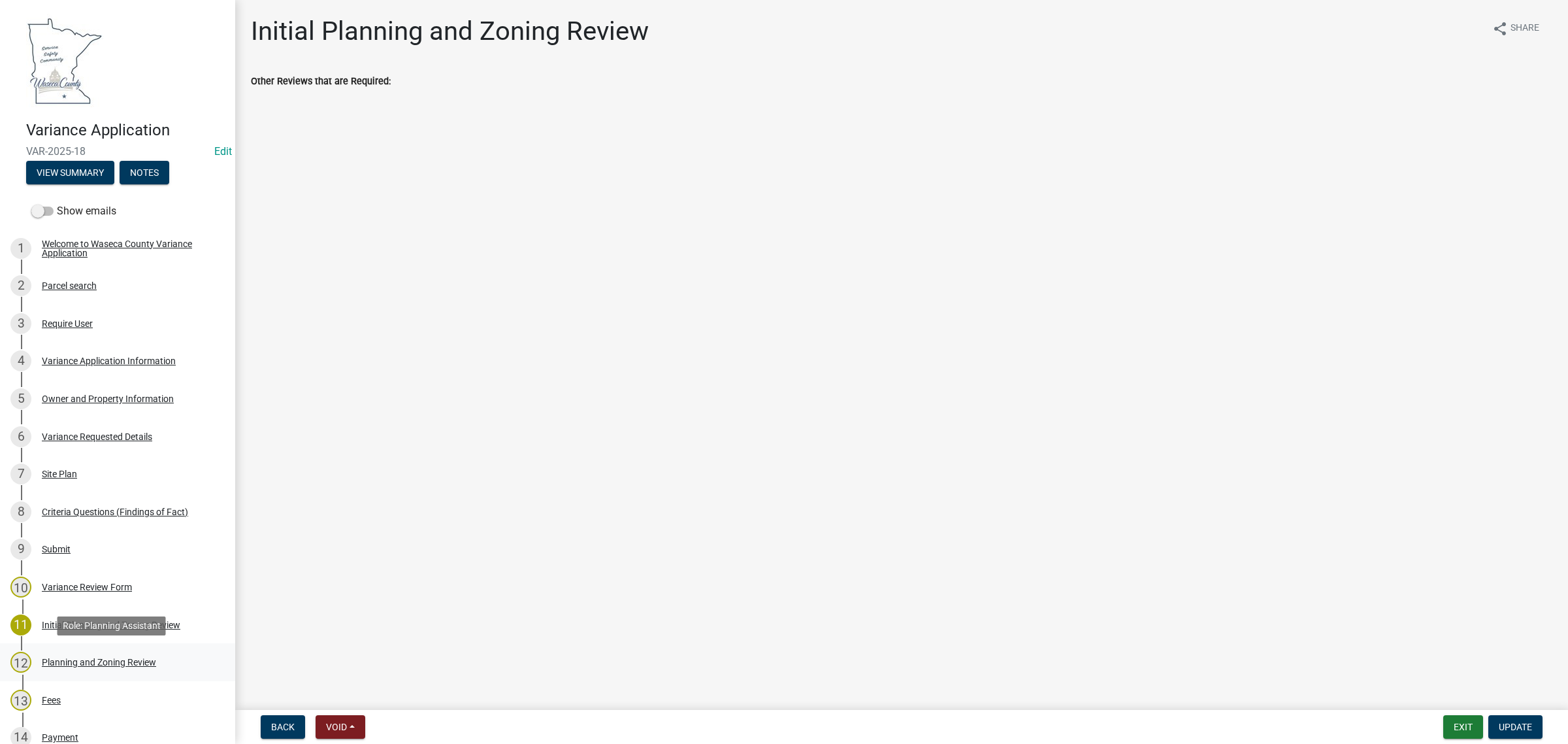
click at [57, 662] on div "Planning and Zoning Review" at bounding box center [99, 662] width 114 height 9
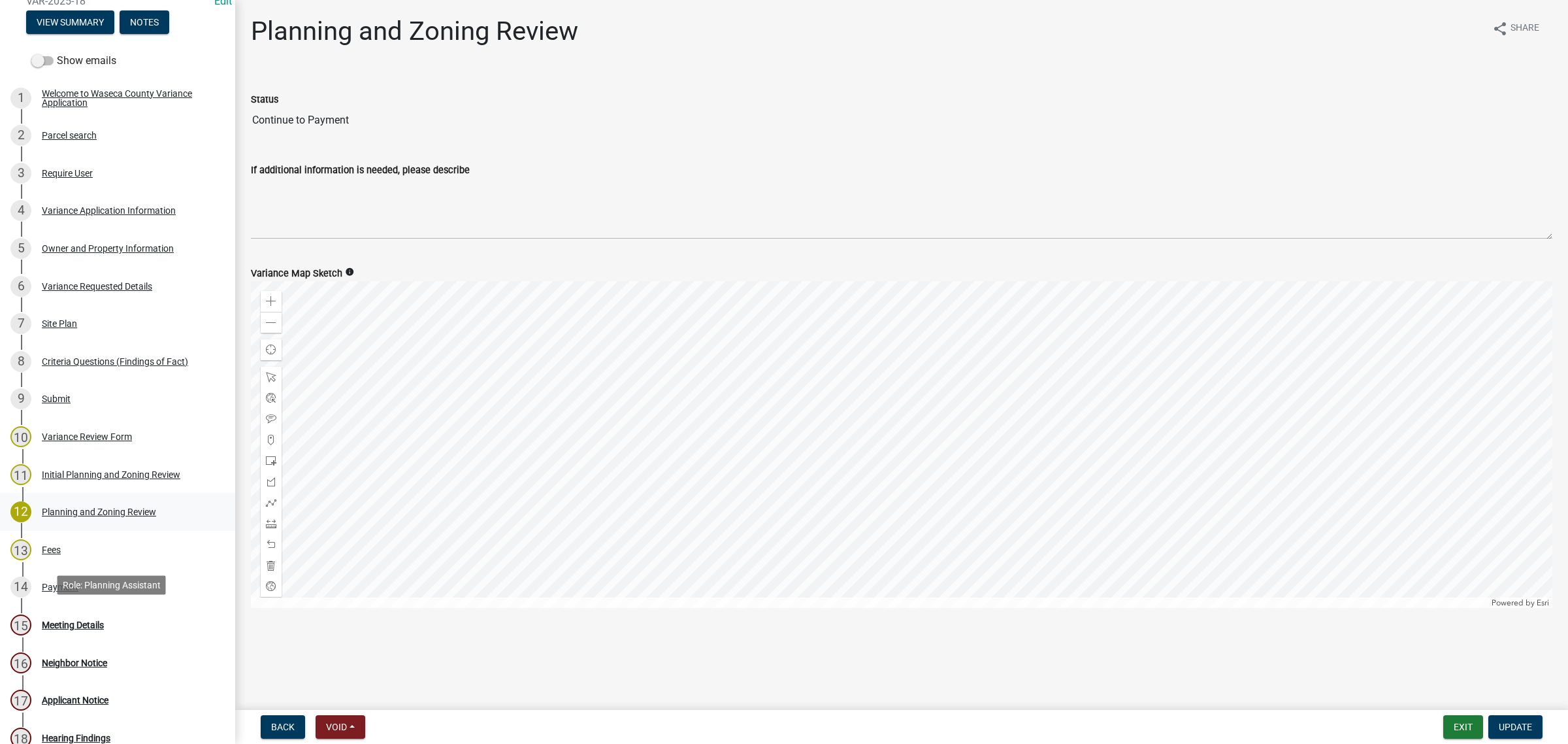
scroll to position [164, 0]
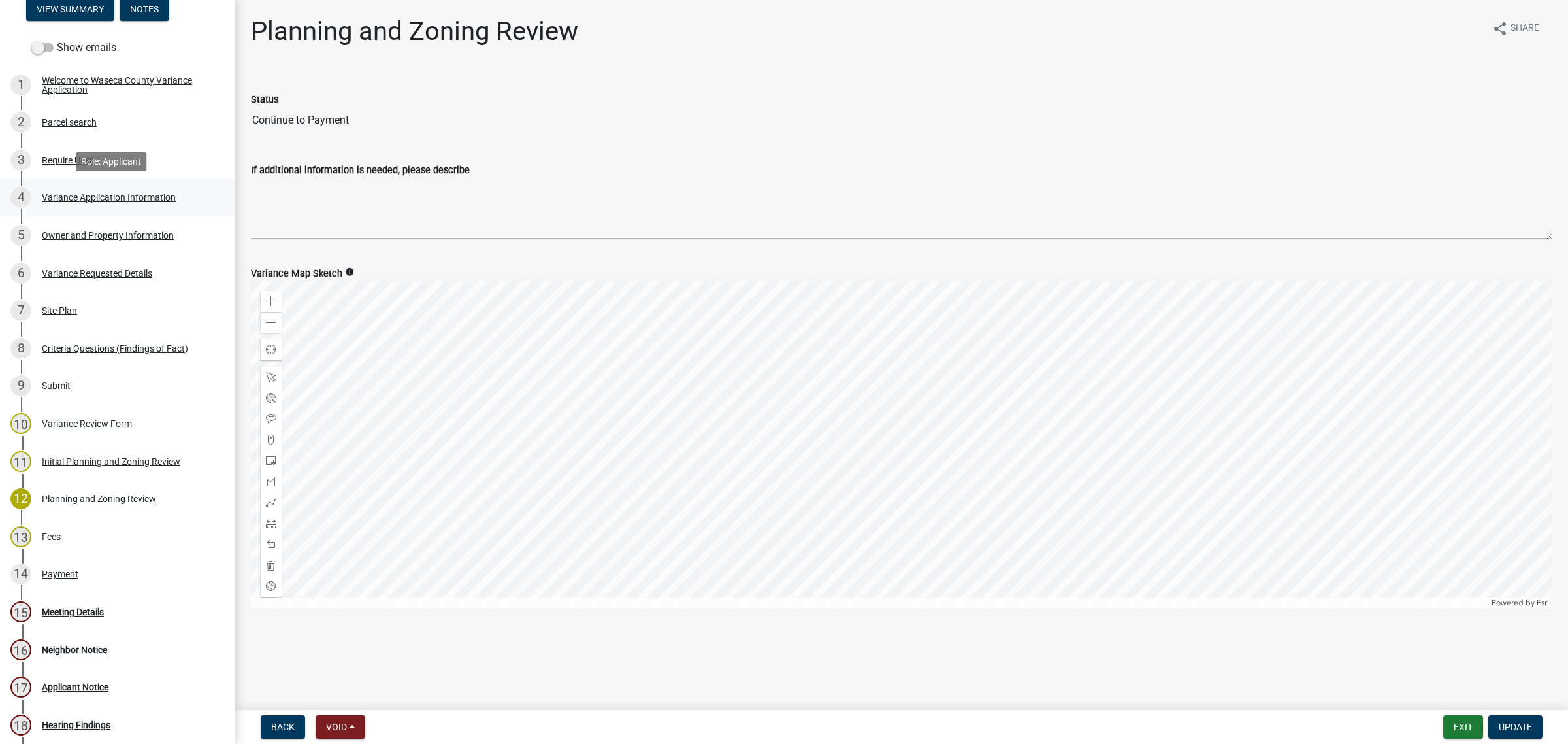
click at [63, 198] on div "Variance Application Information" at bounding box center [109, 197] width 134 height 9
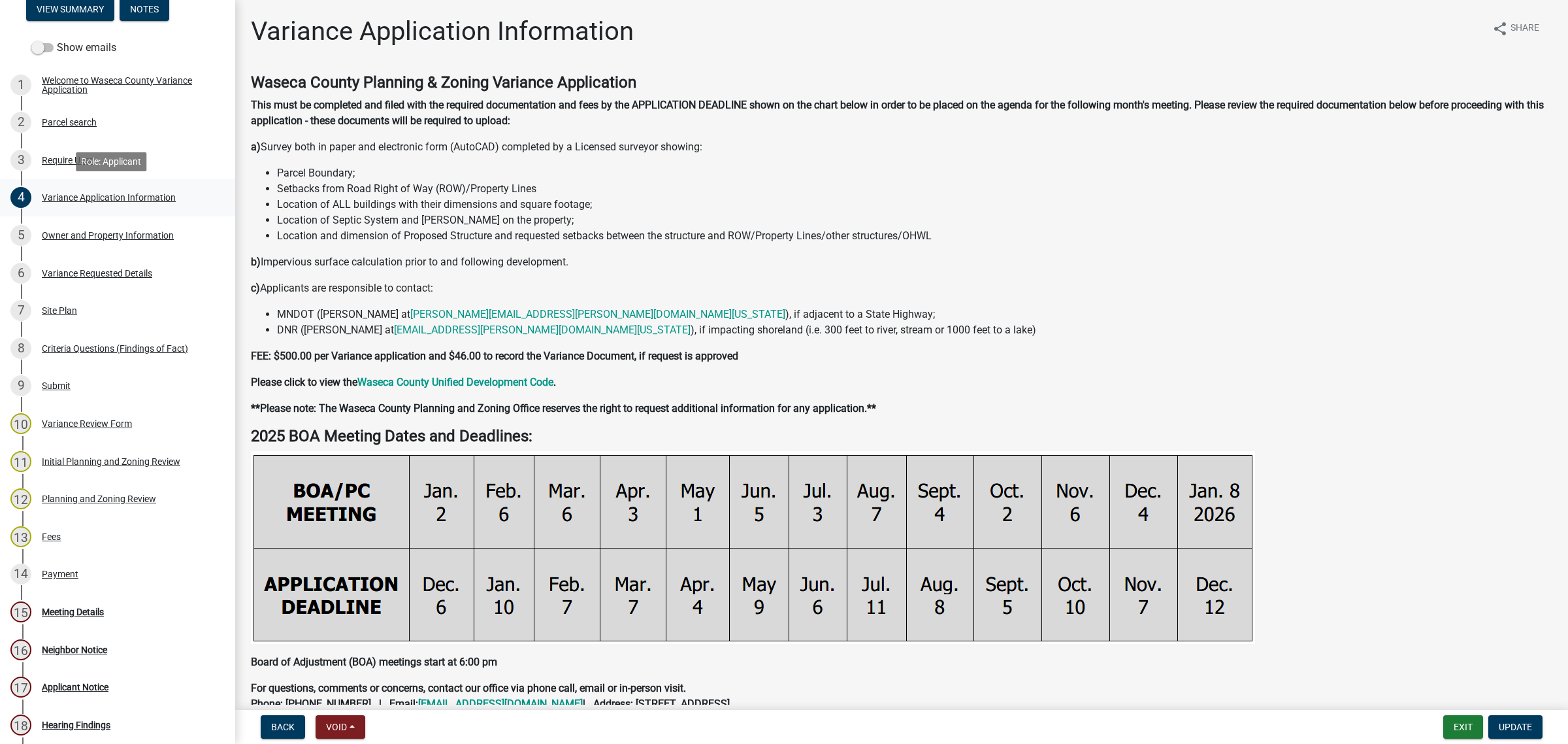
click at [61, 210] on link "4 Variance Application Information" at bounding box center [118, 198] width 236 height 38
click at [55, 225] on div "5 Owner and Property Information" at bounding box center [112, 235] width 204 height 21
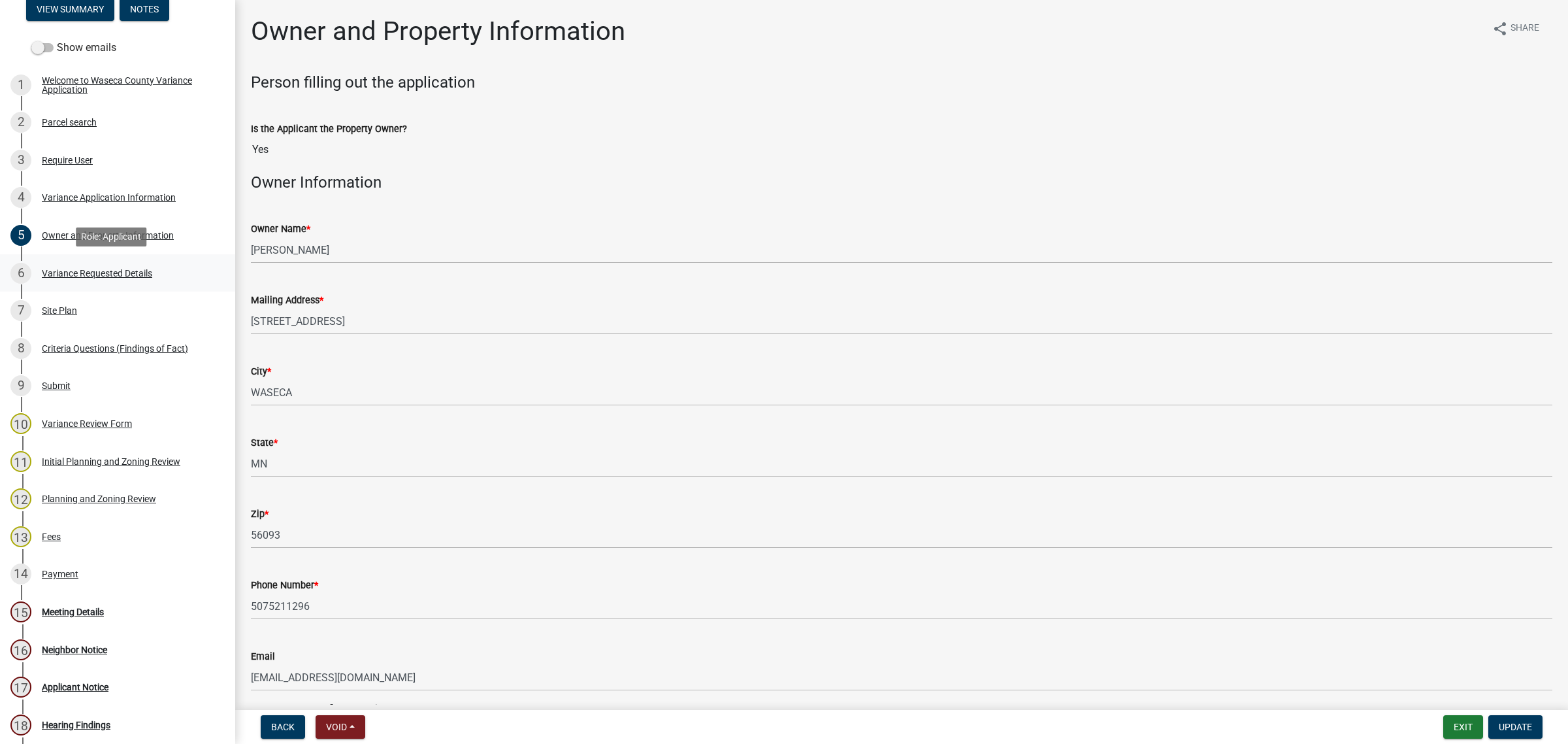
click at [60, 276] on div "Variance Requested Details" at bounding box center [97, 273] width 110 height 9
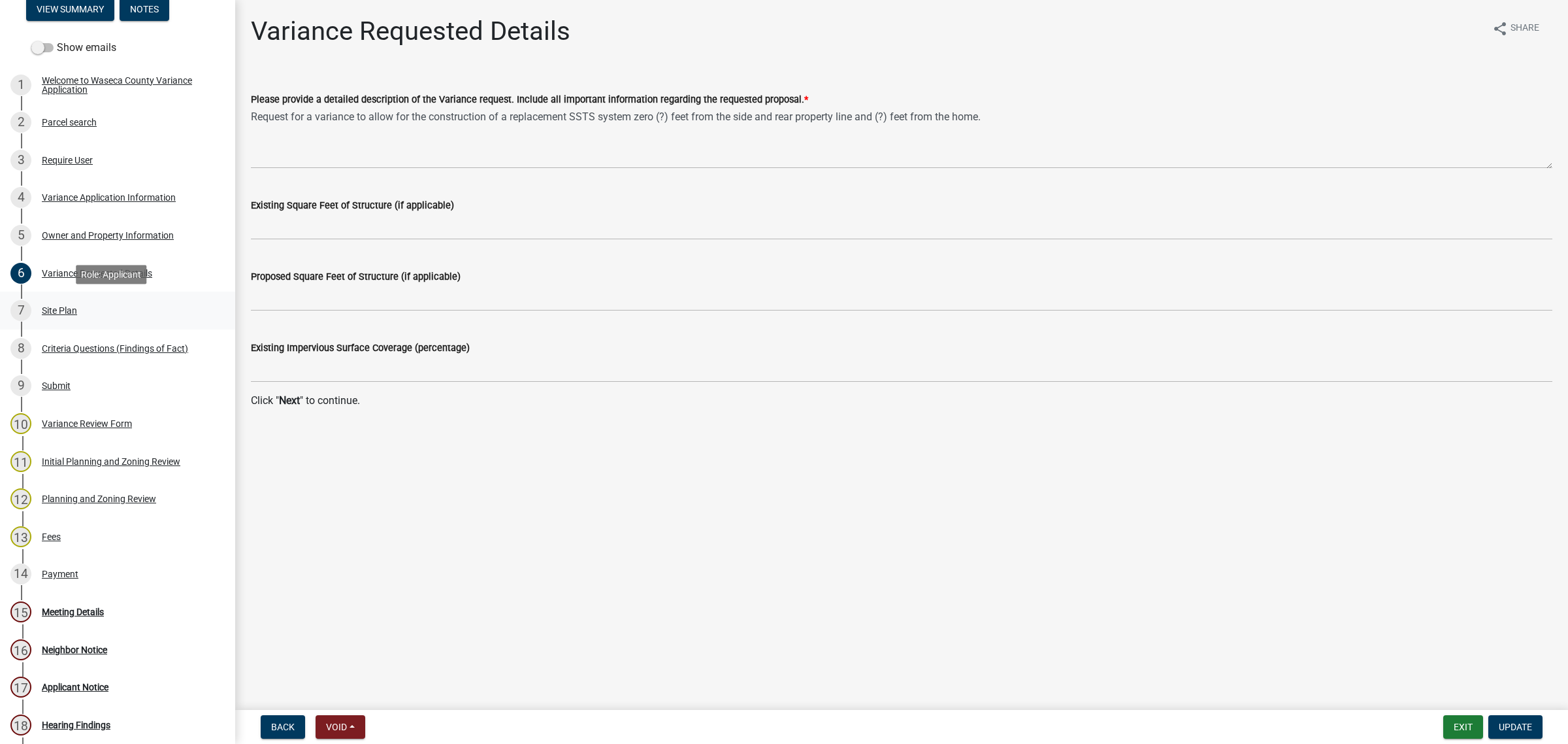
click at [68, 302] on div "7 Site Plan" at bounding box center [112, 311] width 204 height 21
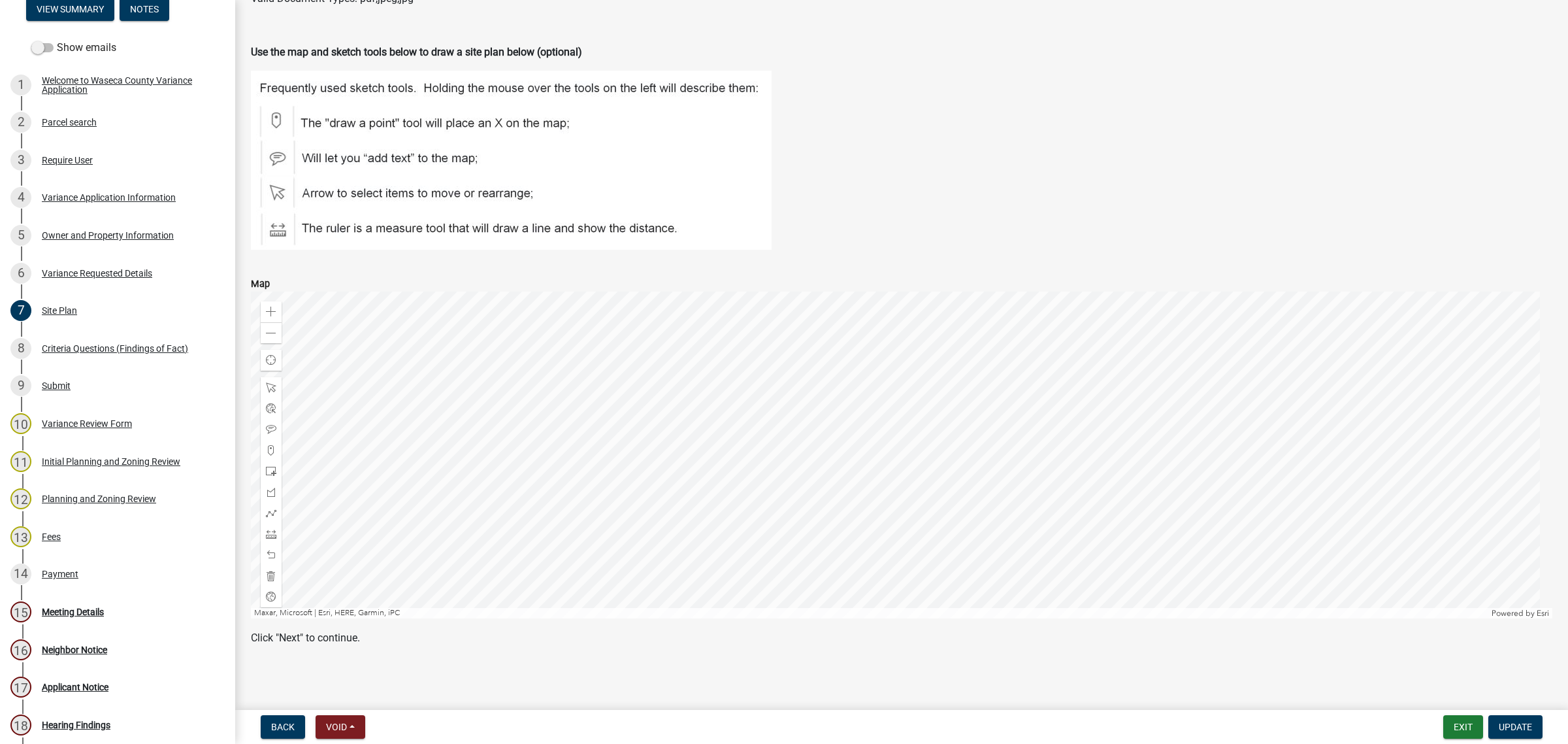
scroll to position [346, 0]
